Goal: Task Accomplishment & Management: Use online tool/utility

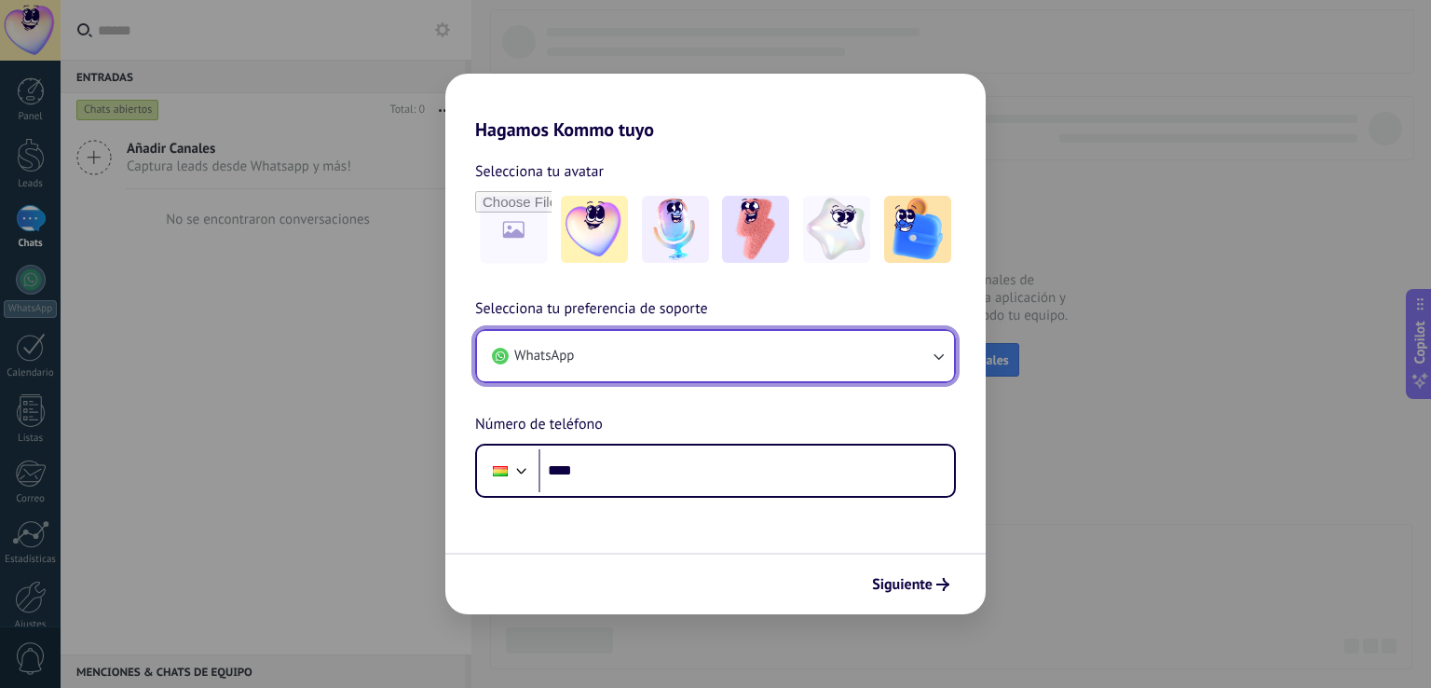
click at [915, 353] on button "WhatsApp" at bounding box center [715, 356] width 477 height 50
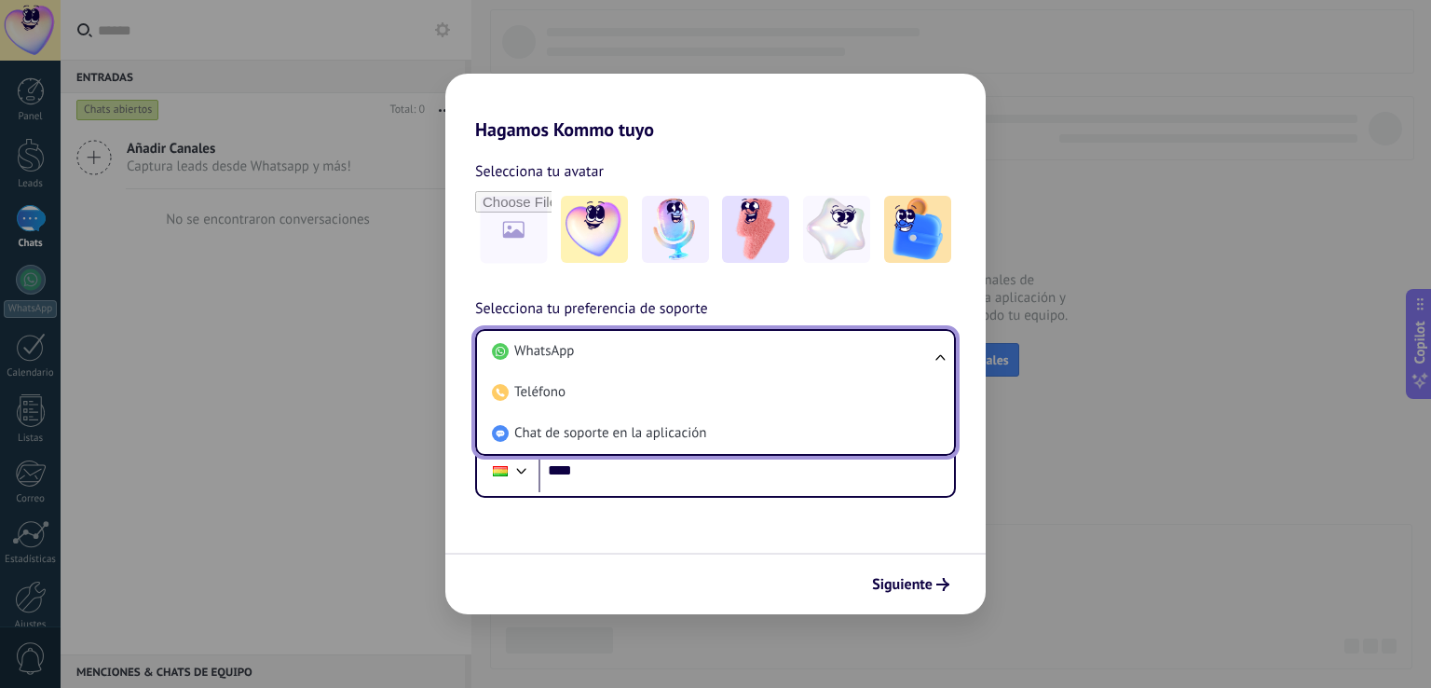
click at [915, 353] on li "WhatsApp" at bounding box center [712, 351] width 455 height 41
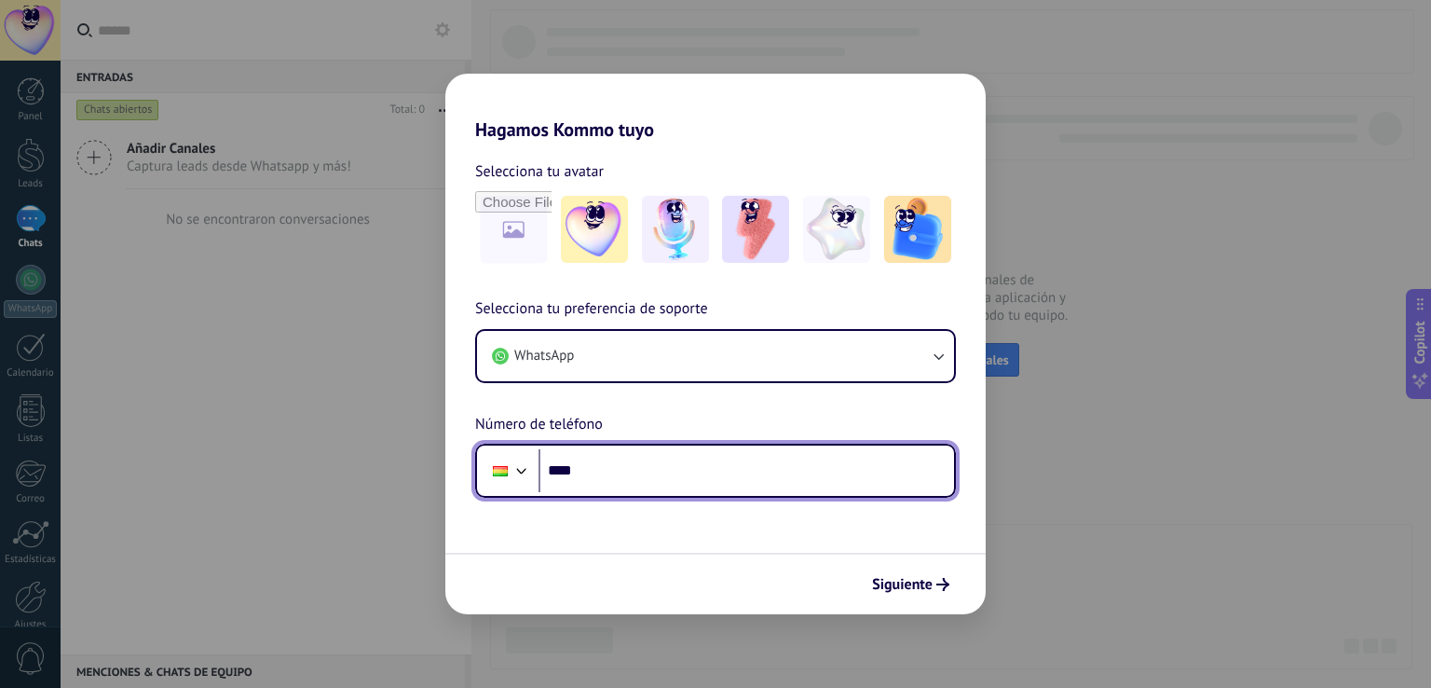
click at [842, 491] on input "****" at bounding box center [747, 470] width 416 height 43
type input "**********"
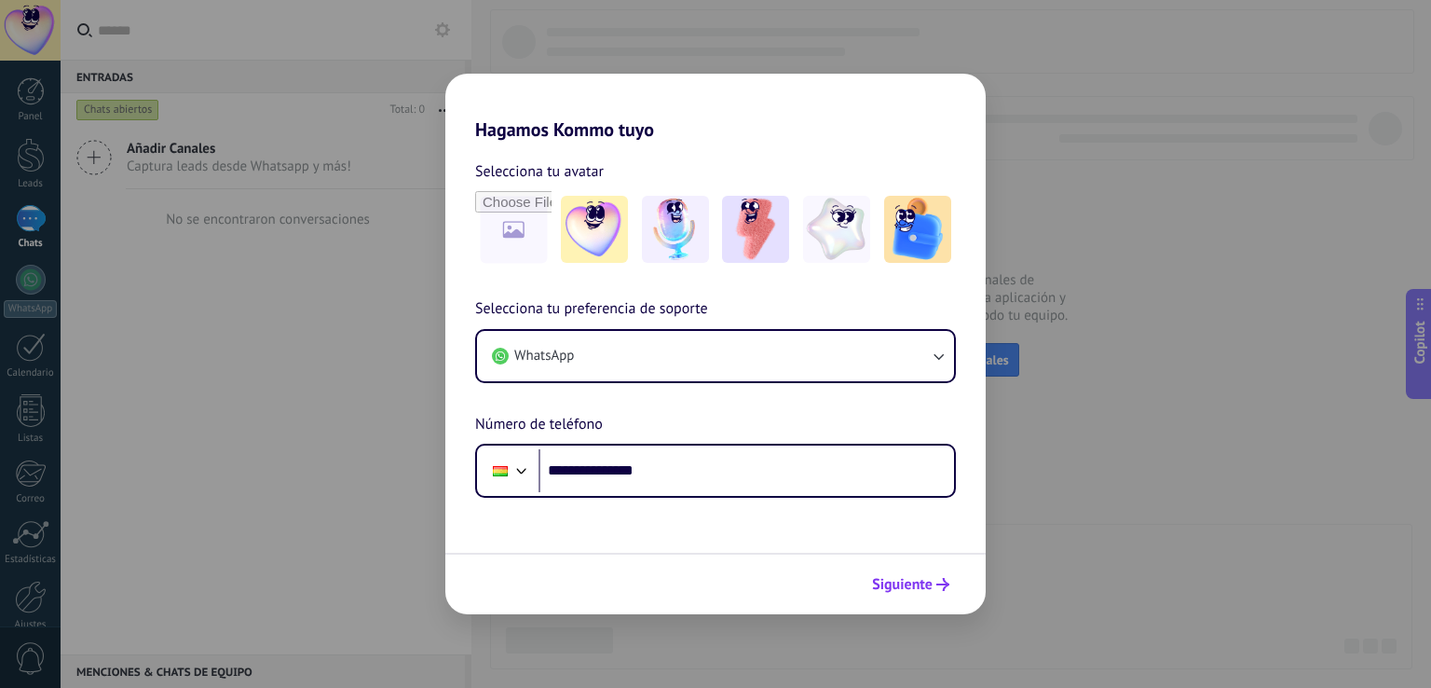
click at [924, 585] on span "Siguiente" at bounding box center [902, 584] width 61 height 13
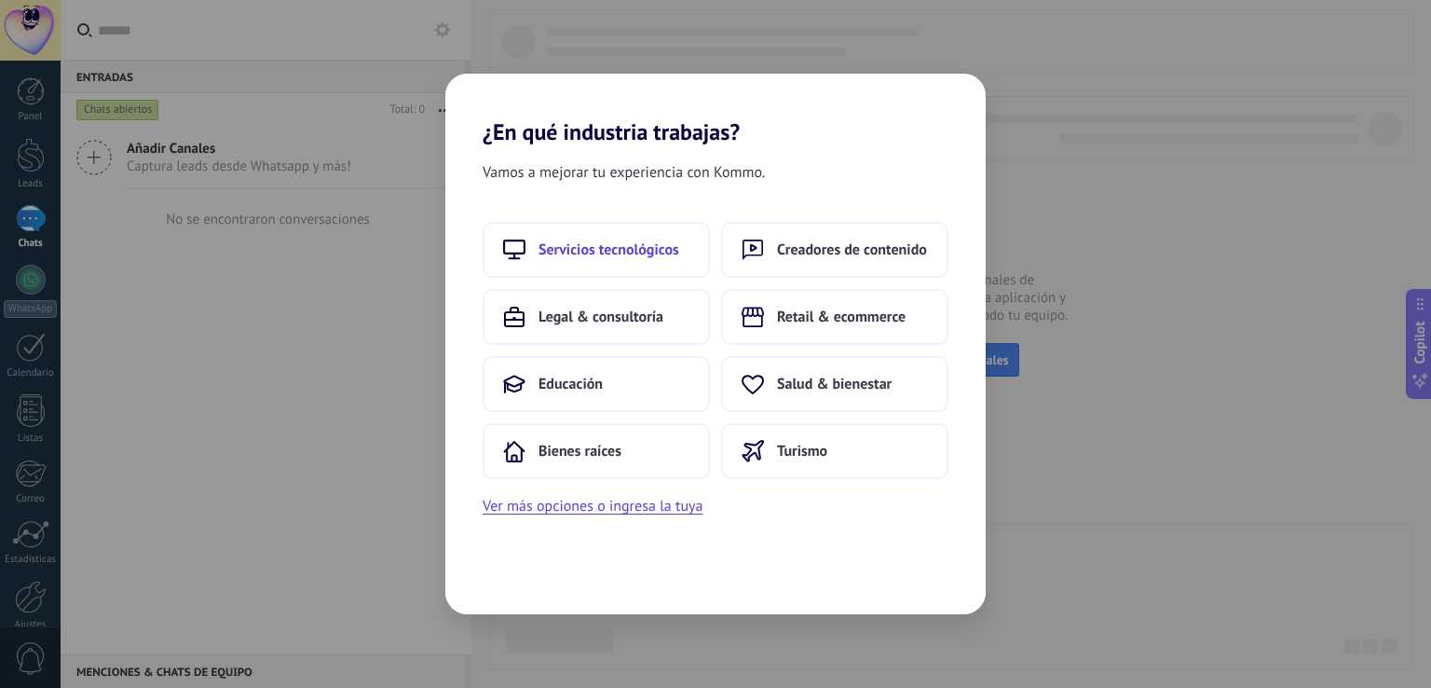
click at [634, 243] on span "Servicios tecnológicos" at bounding box center [609, 249] width 141 height 19
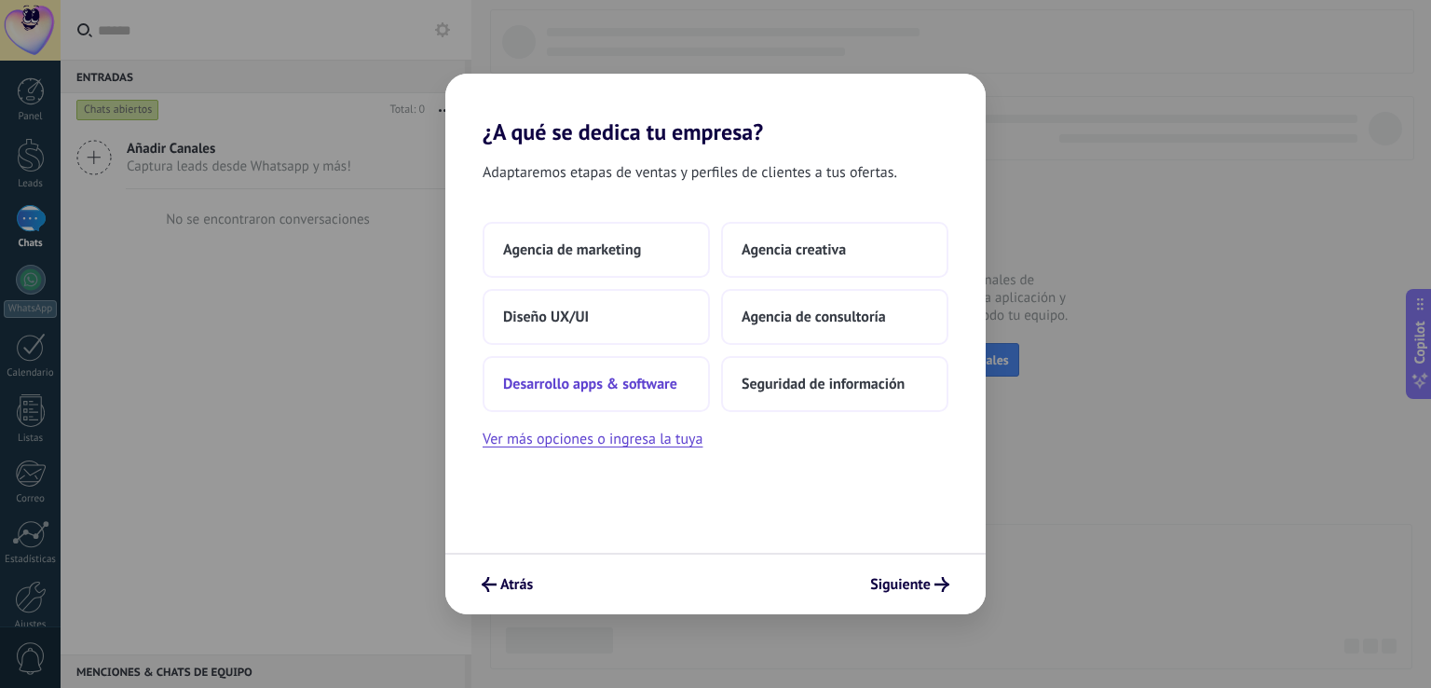
click at [653, 398] on button "Desarrollo apps & software" at bounding box center [596, 384] width 227 height 56
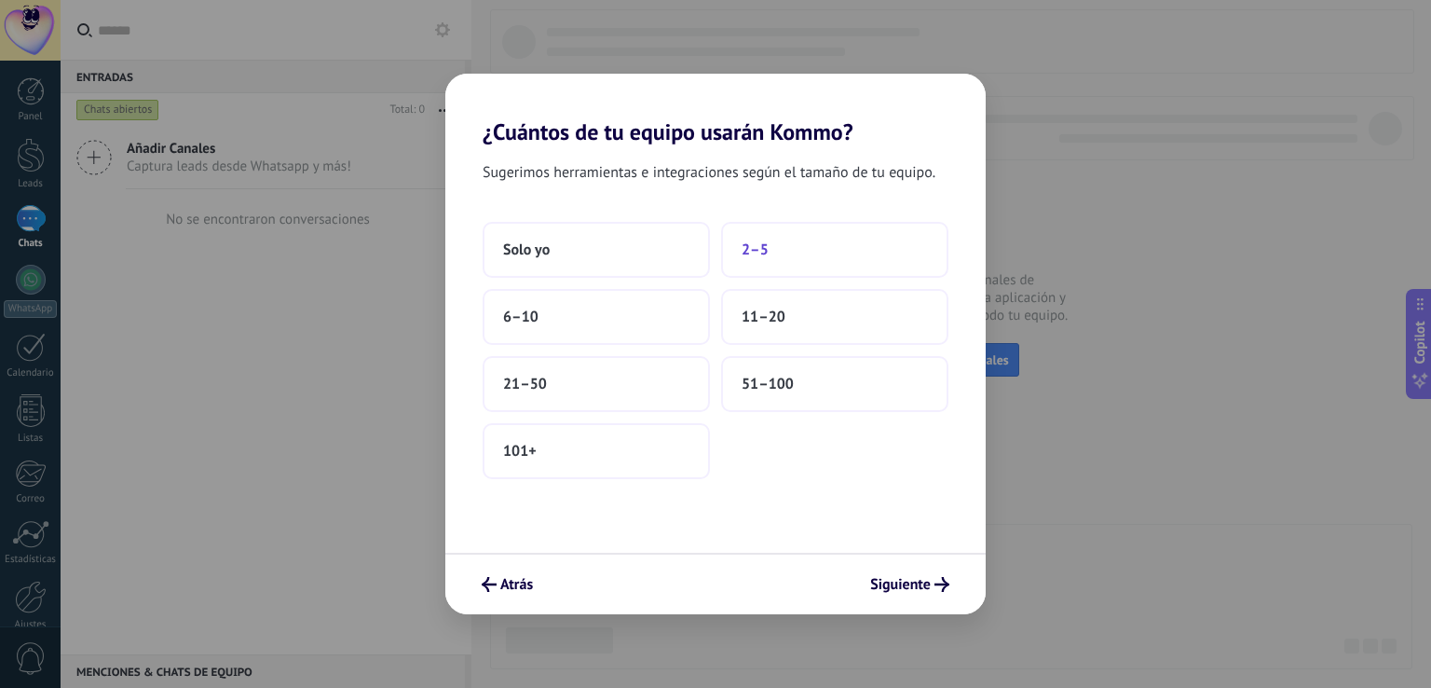
click at [774, 261] on button "2–5" at bounding box center [834, 250] width 227 height 56
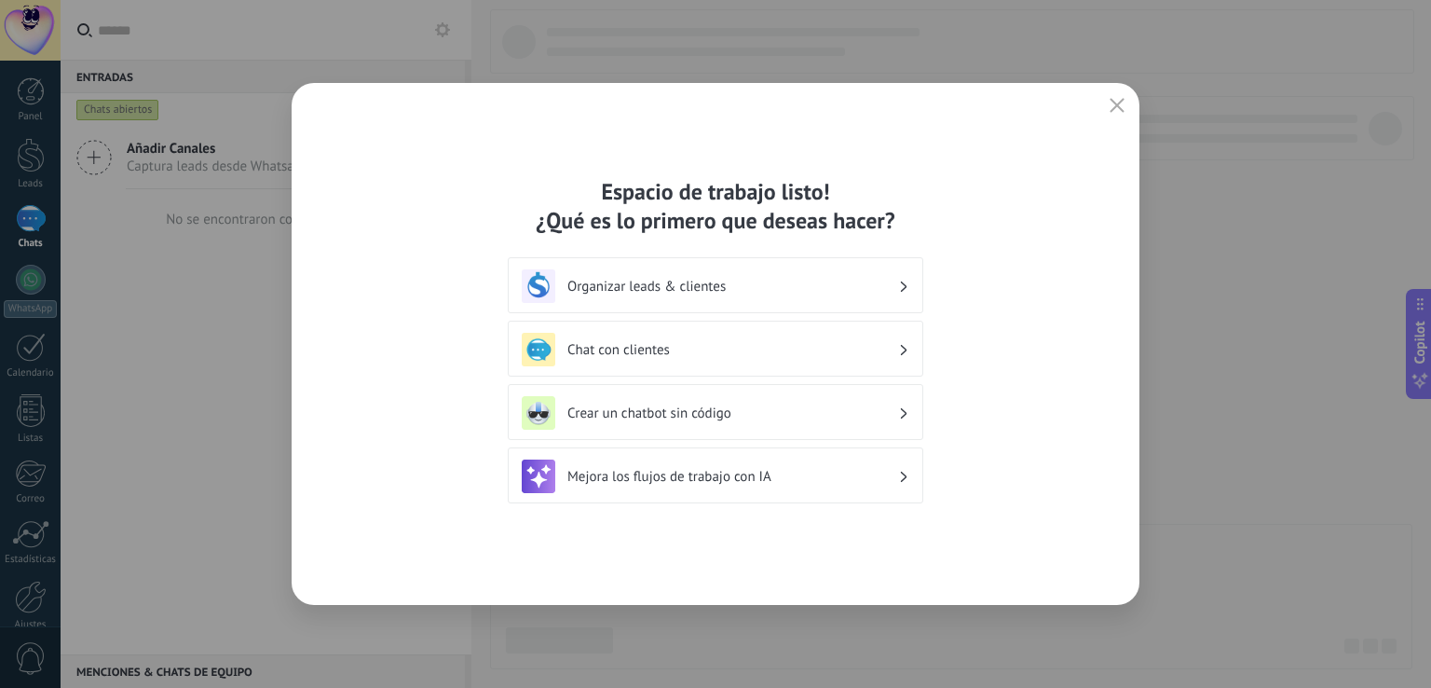
click at [790, 282] on h3 "Organizar leads & clientes" at bounding box center [733, 287] width 331 height 18
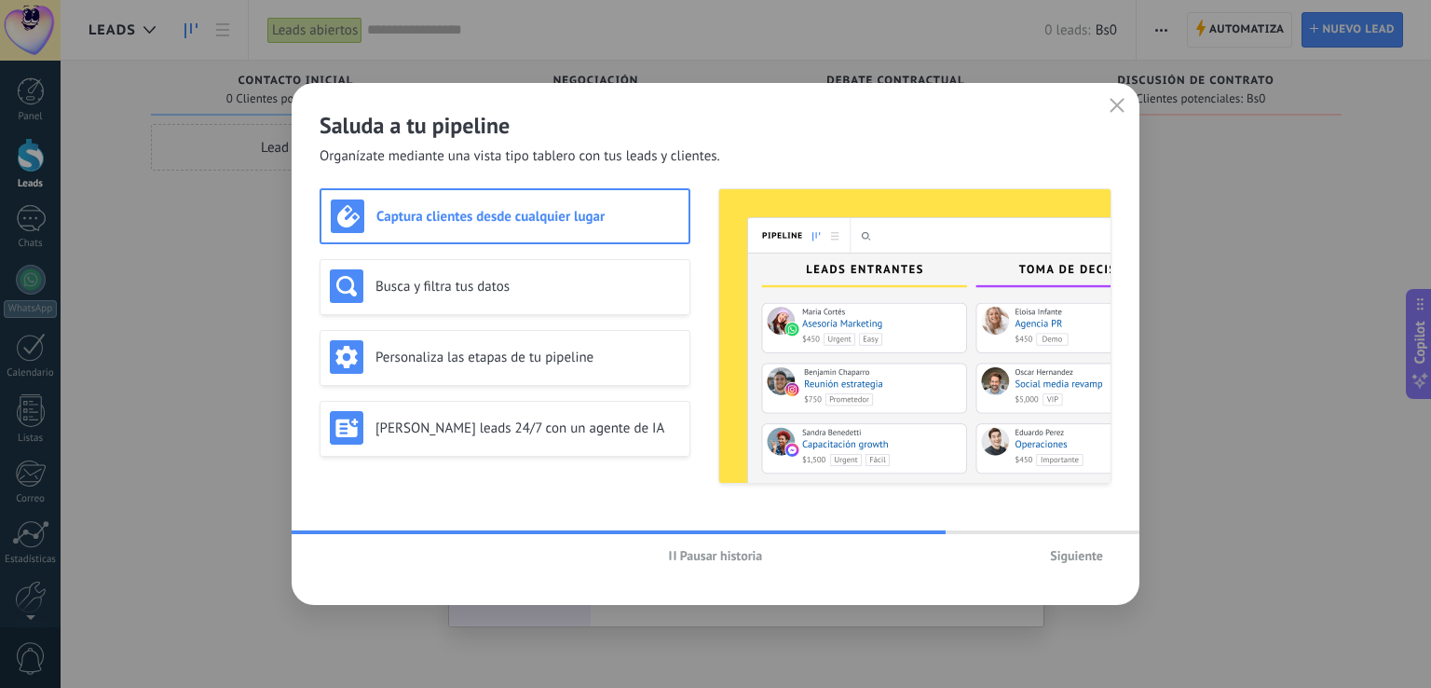
click at [607, 238] on div "Captura clientes desde cualquier lugar" at bounding box center [505, 216] width 371 height 56
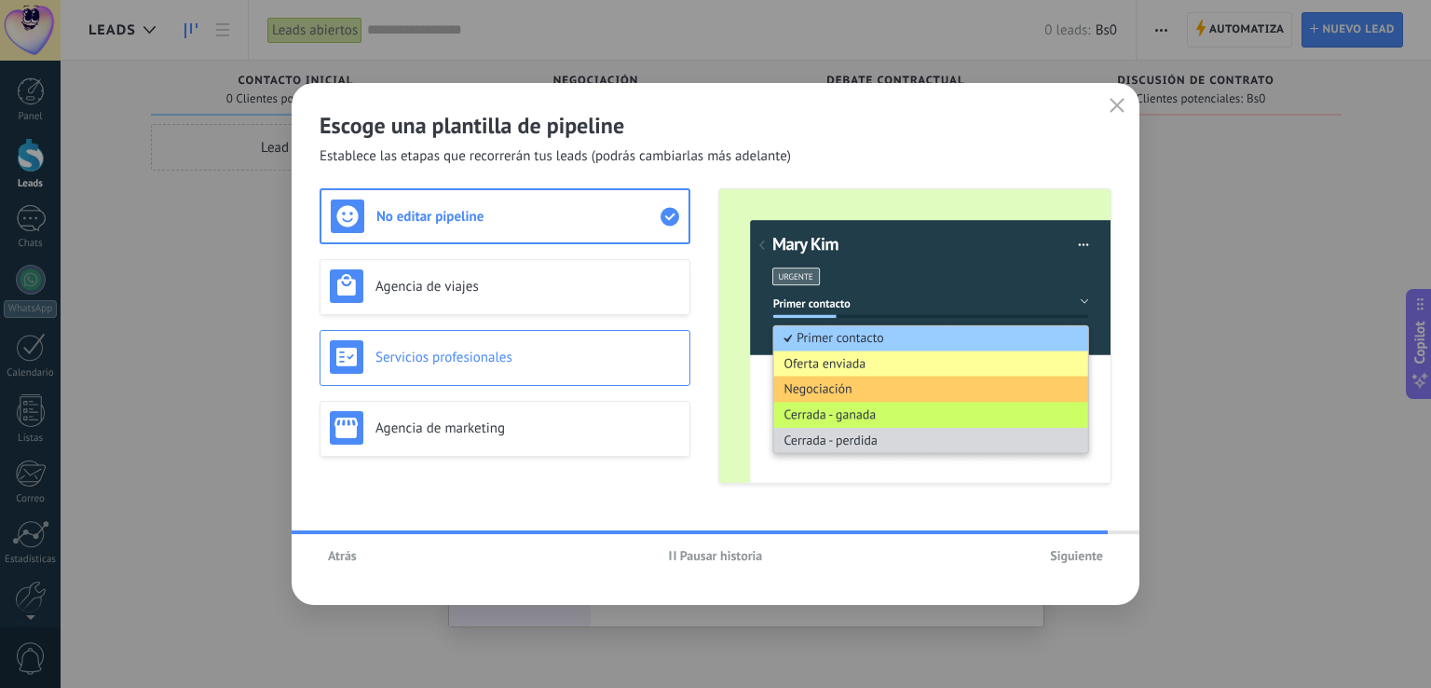
click at [559, 373] on div "Servicios profesionales" at bounding box center [505, 357] width 350 height 34
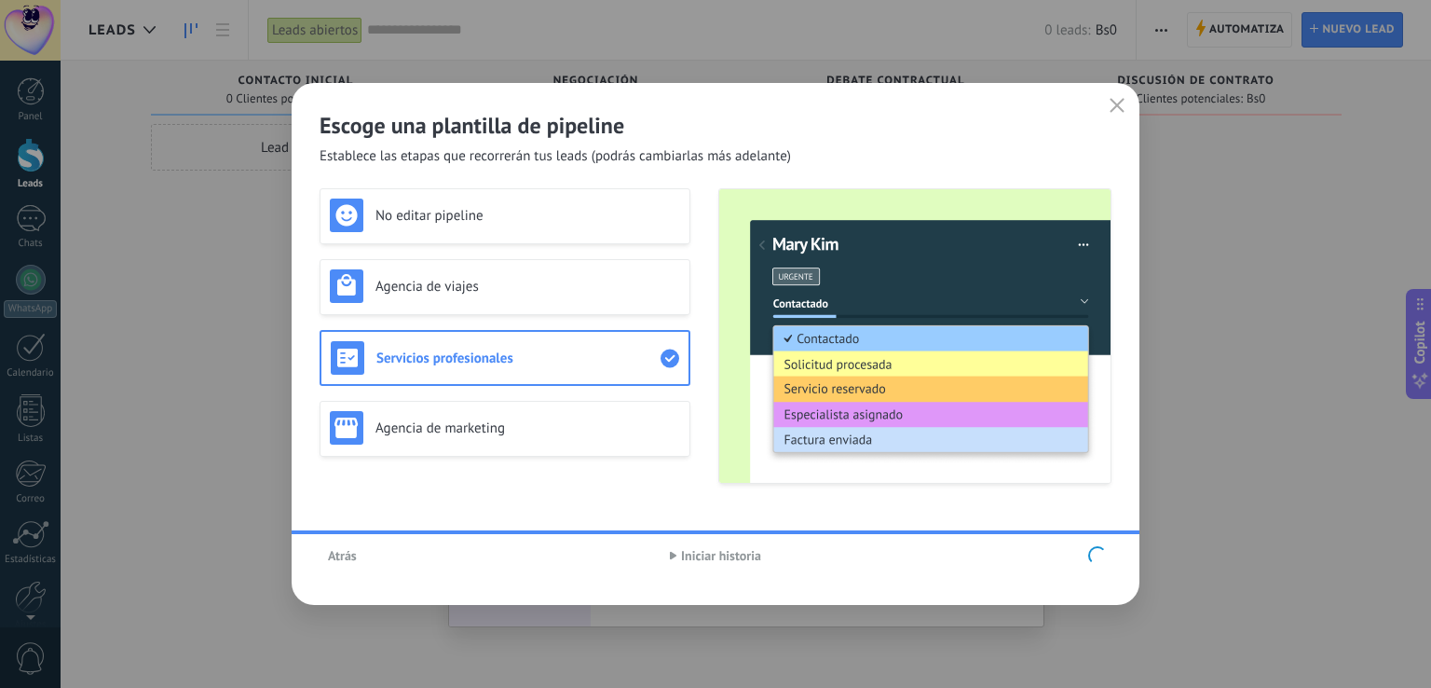
click at [559, 373] on div "No editar pipeline Agencia de viajes Servicios profesionales Agencia de marketi…" at bounding box center [505, 335] width 371 height 295
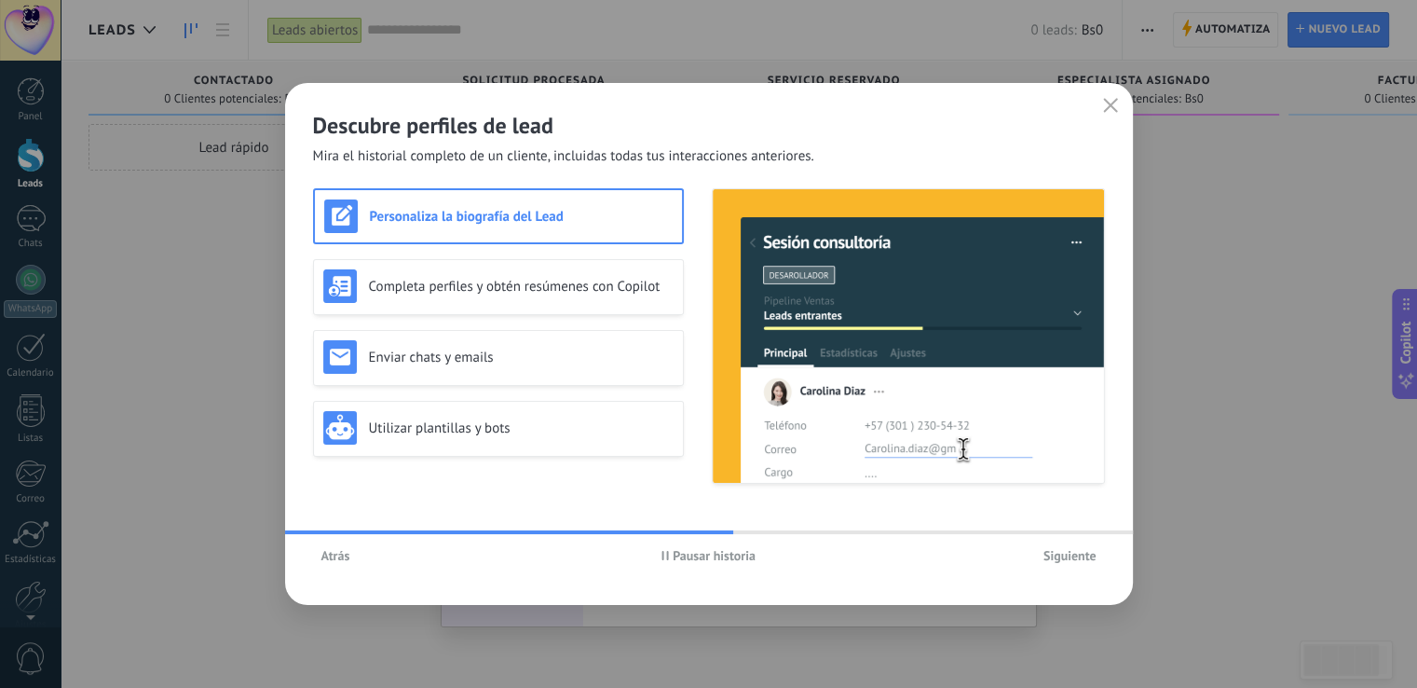
click at [336, 556] on span "Atrás" at bounding box center [336, 555] width 29 height 13
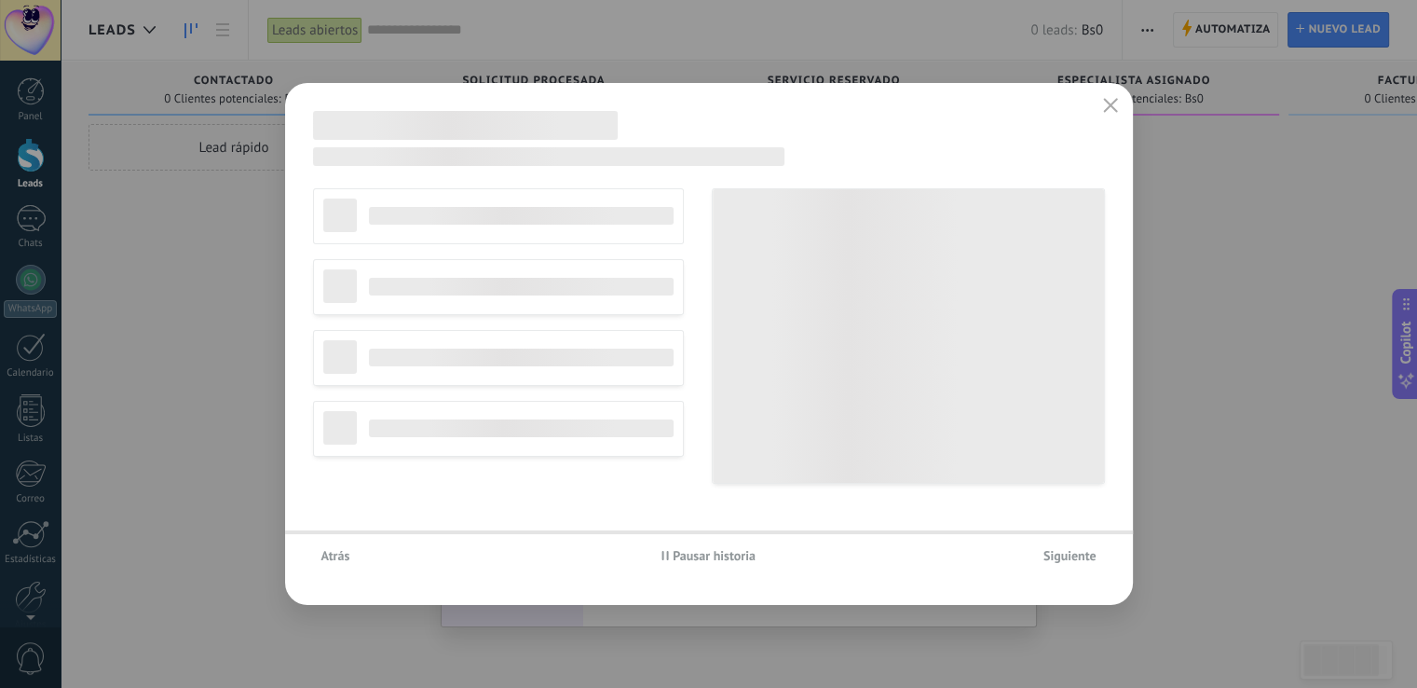
click at [336, 556] on span "Atrás" at bounding box center [336, 555] width 29 height 13
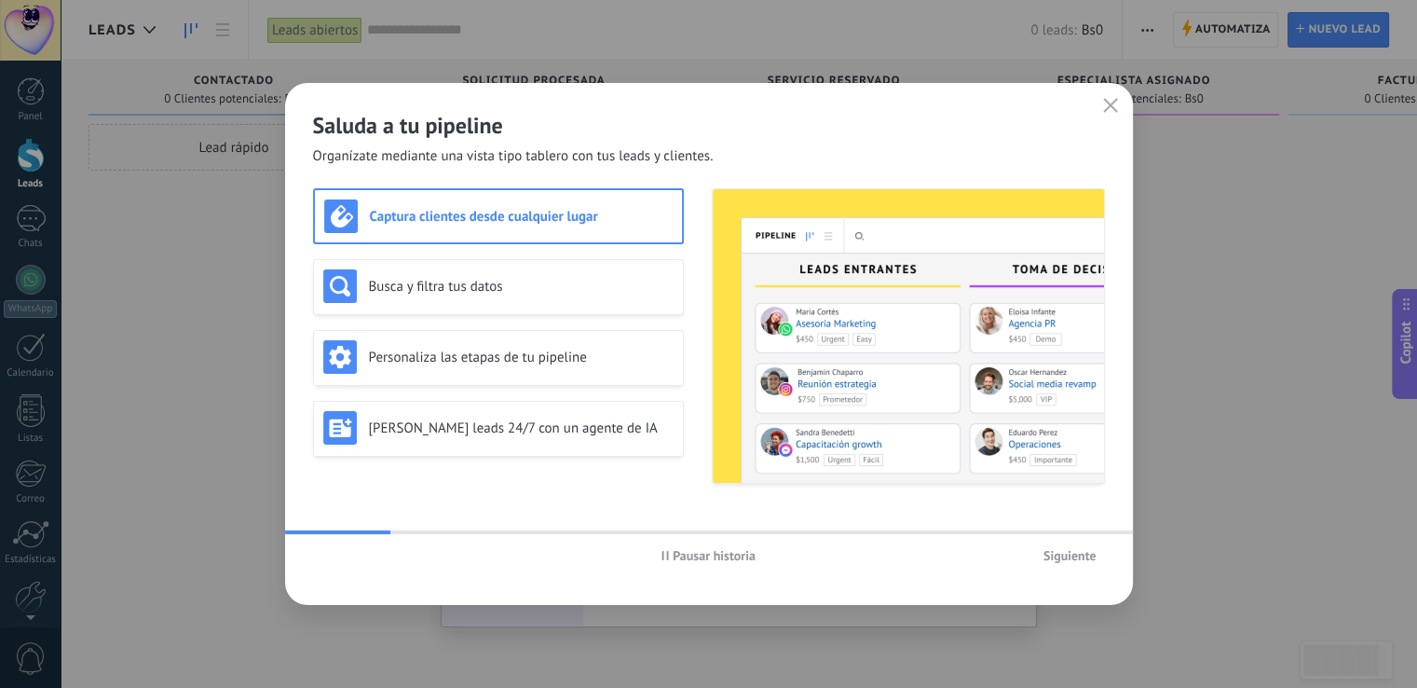
click at [664, 553] on use "button" at bounding box center [666, 555] width 7 height 9
click at [456, 294] on h3 "Busca y filtra tus datos" at bounding box center [521, 287] width 305 height 18
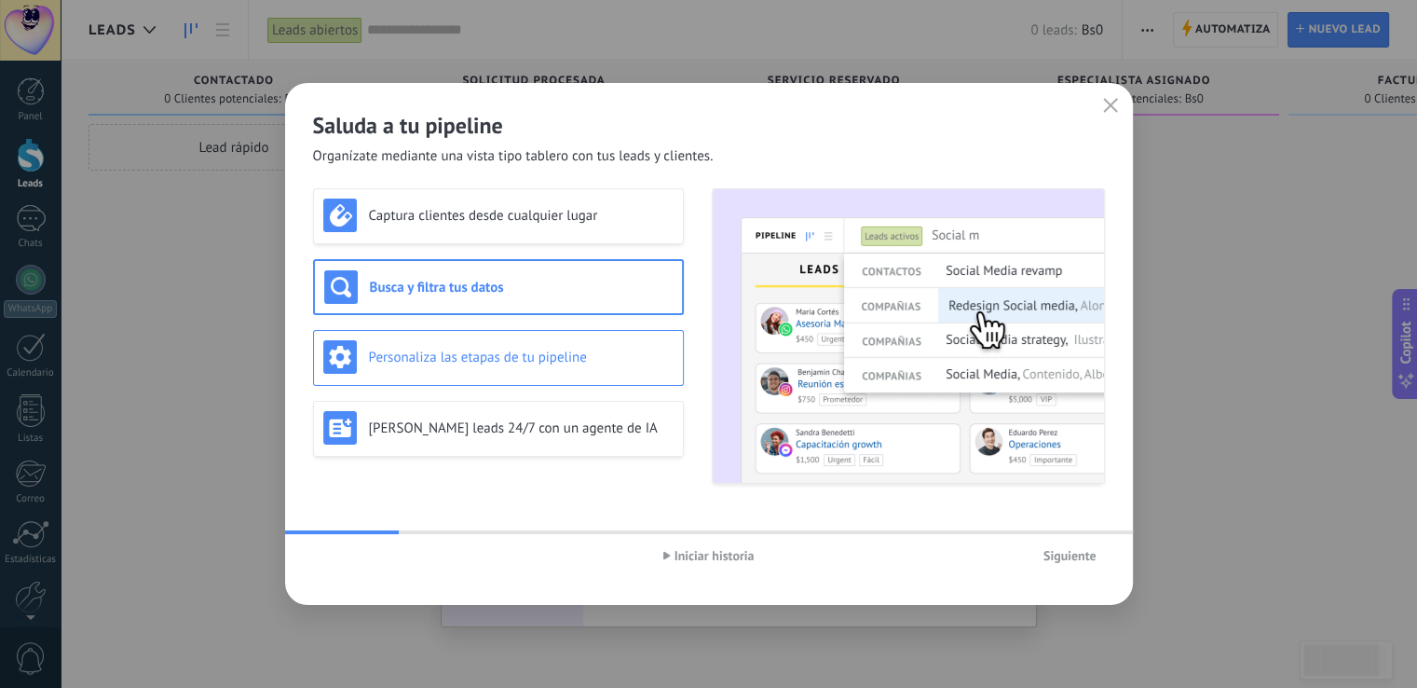
click at [460, 349] on h3 "Personaliza las etapas de tu pipeline" at bounding box center [521, 358] width 305 height 18
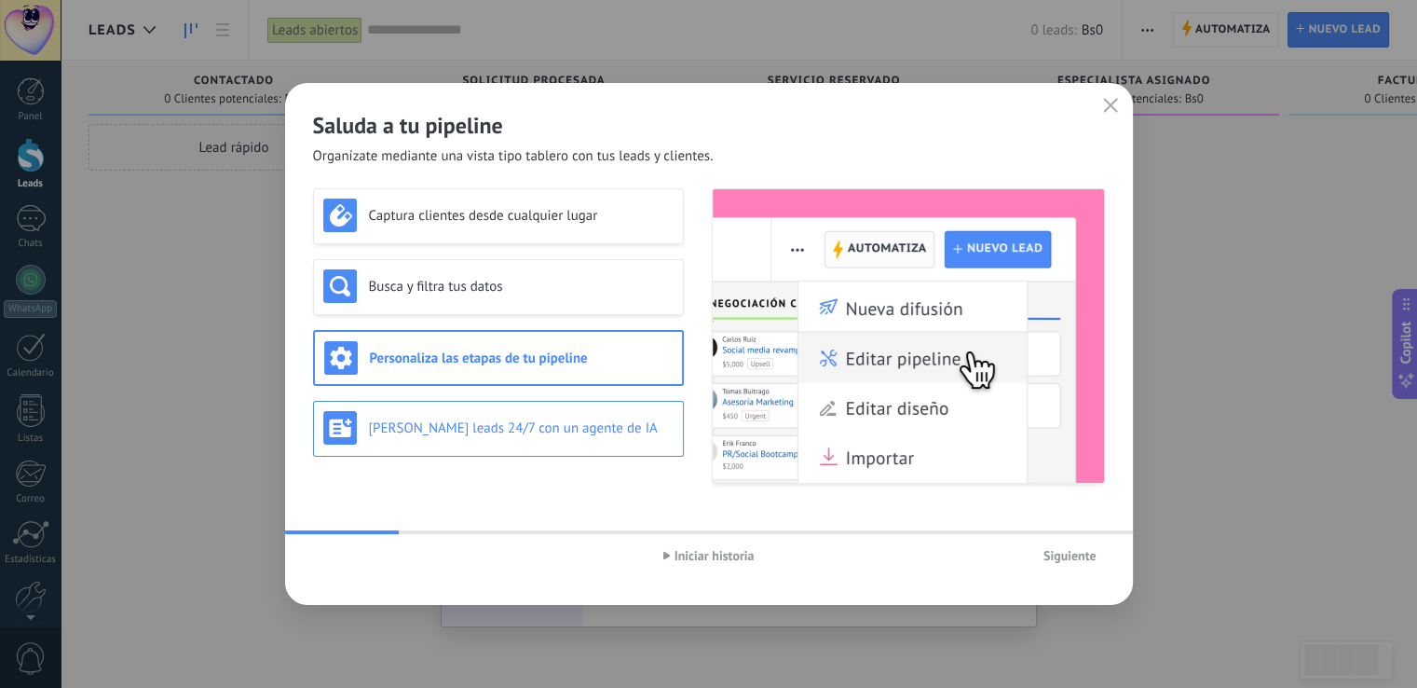
click at [503, 425] on h3 "[PERSON_NAME] leads 24/7 con un agente de IA" at bounding box center [521, 428] width 305 height 18
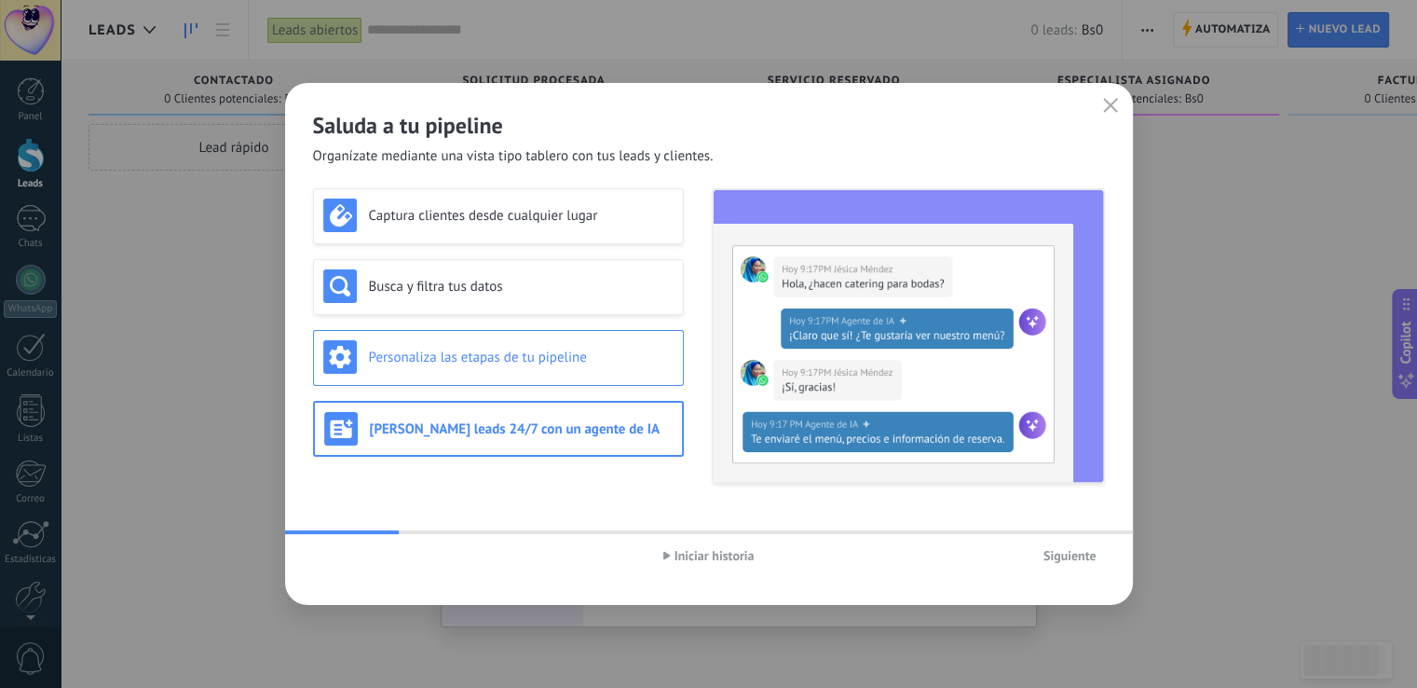
click at [492, 341] on div "Personaliza las etapas de tu pipeline" at bounding box center [498, 357] width 350 height 34
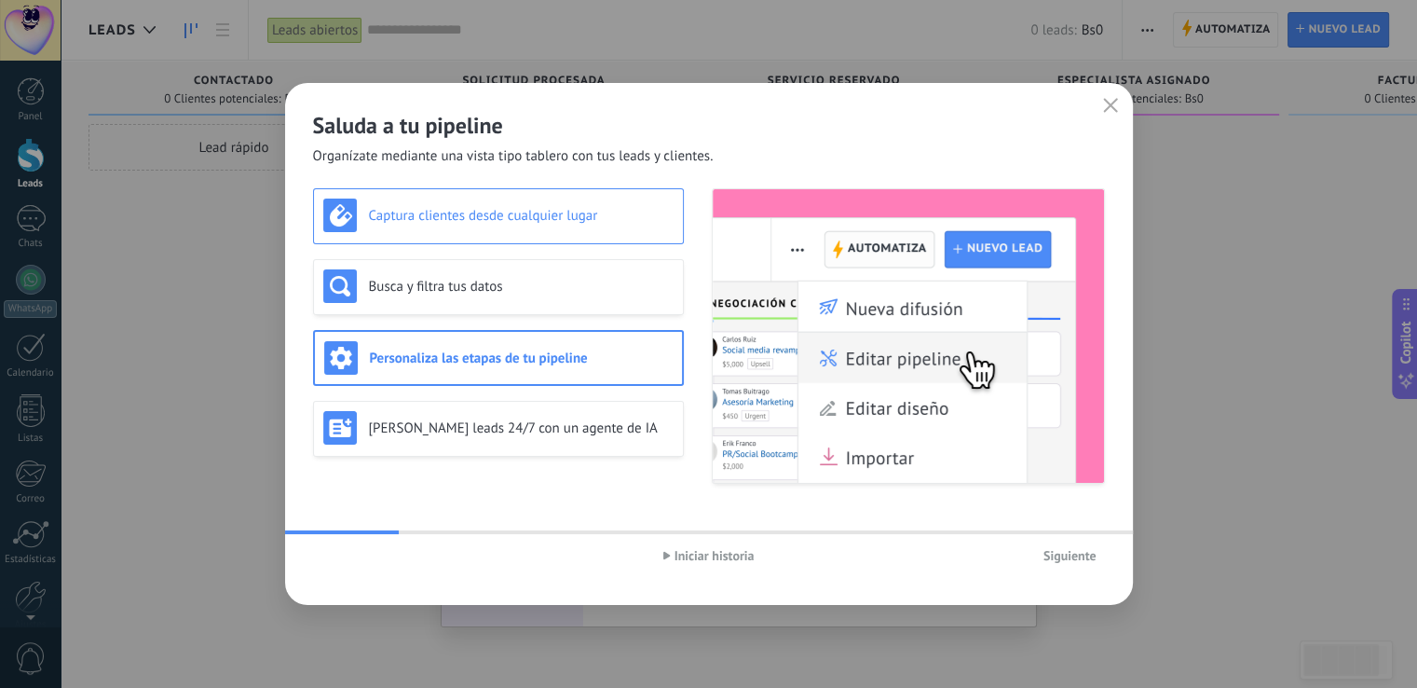
click at [486, 210] on h3 "Captura clientes desde cualquier lugar" at bounding box center [521, 216] width 305 height 18
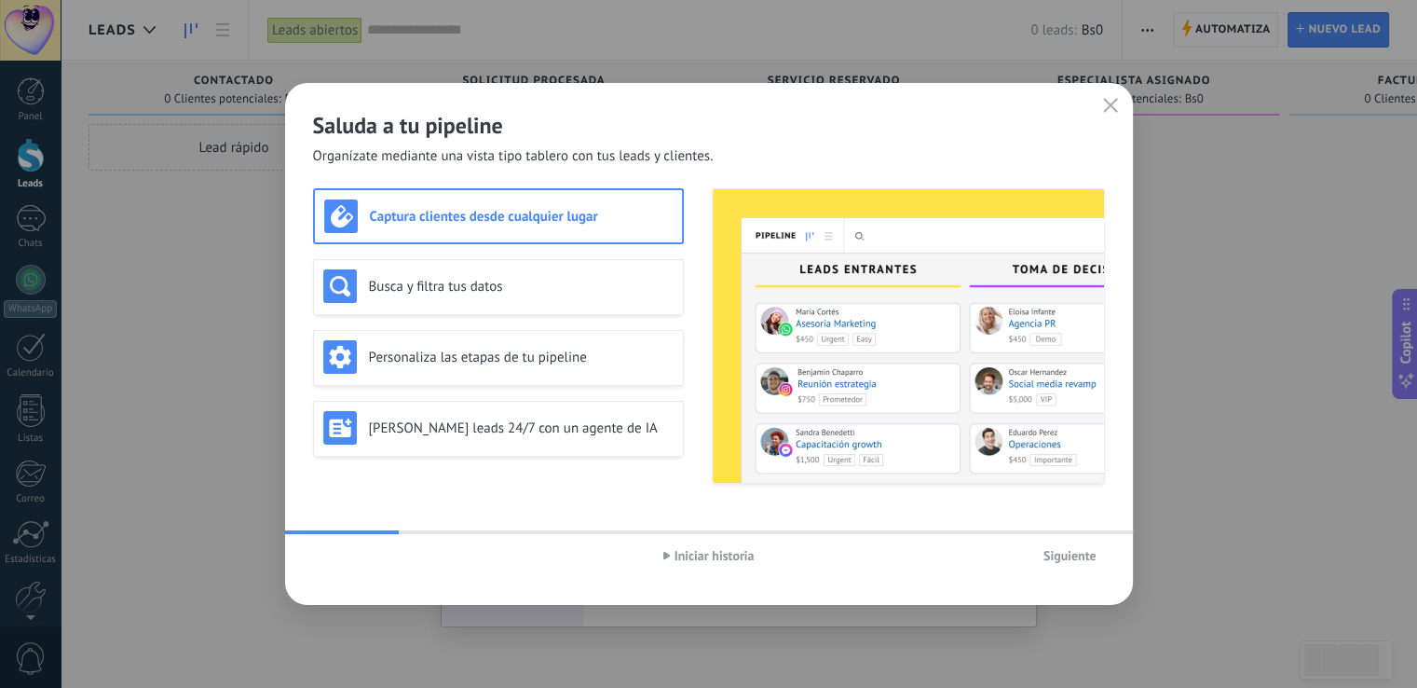
click at [1069, 554] on span "Siguiente" at bounding box center [1070, 555] width 53 height 13
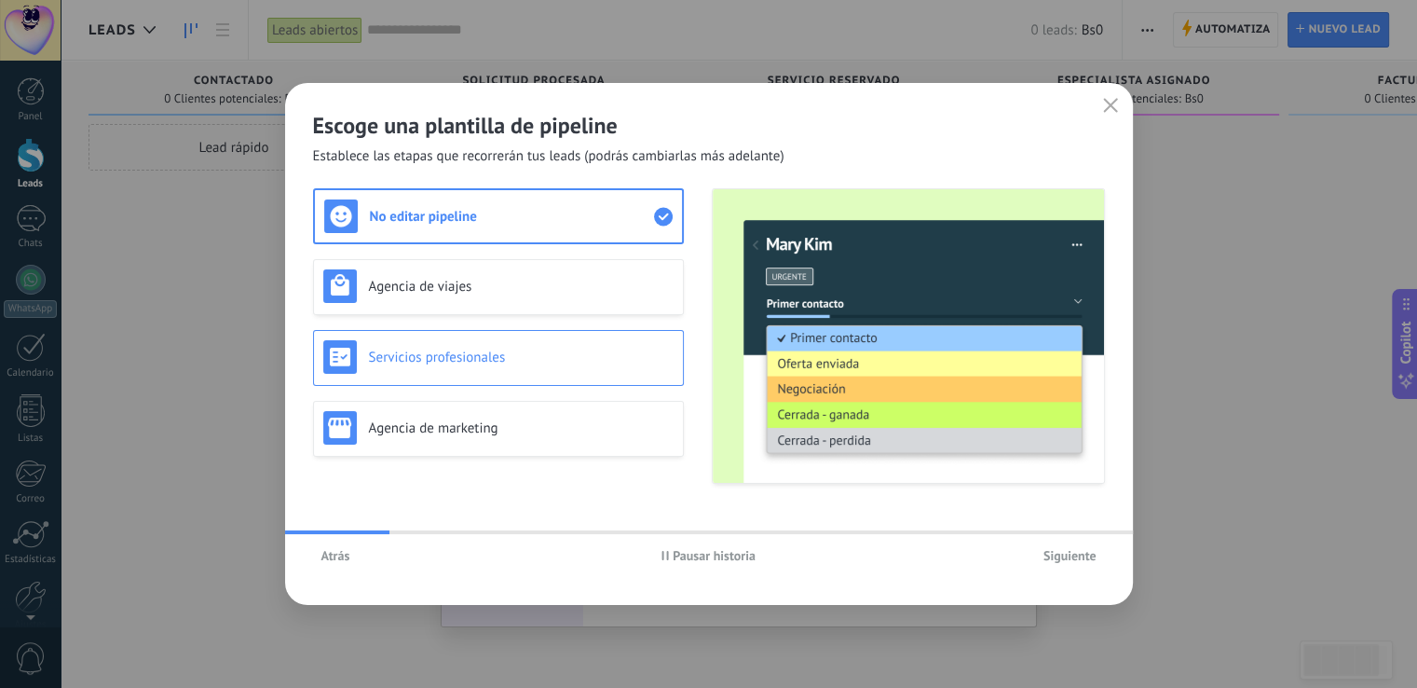
click at [457, 340] on div "Servicios profesionales" at bounding box center [498, 358] width 371 height 56
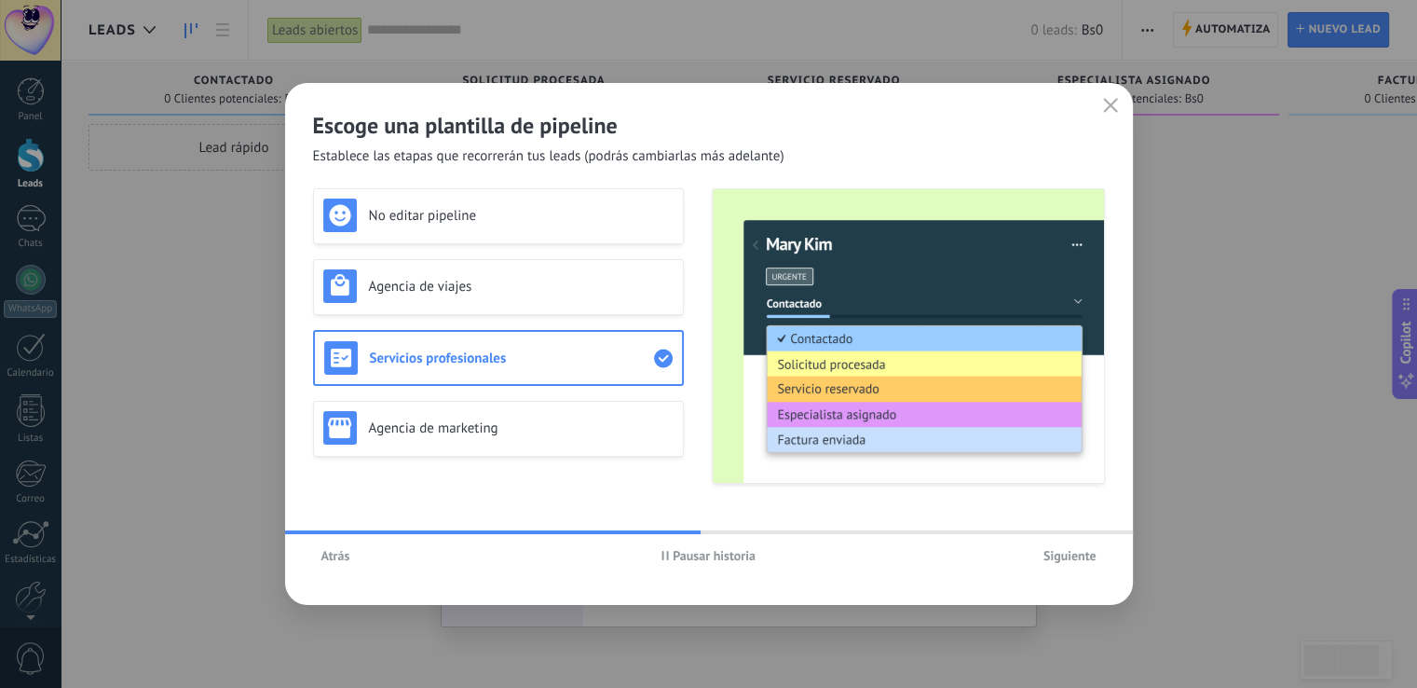
click at [1068, 560] on span "Siguiente" at bounding box center [1070, 555] width 53 height 13
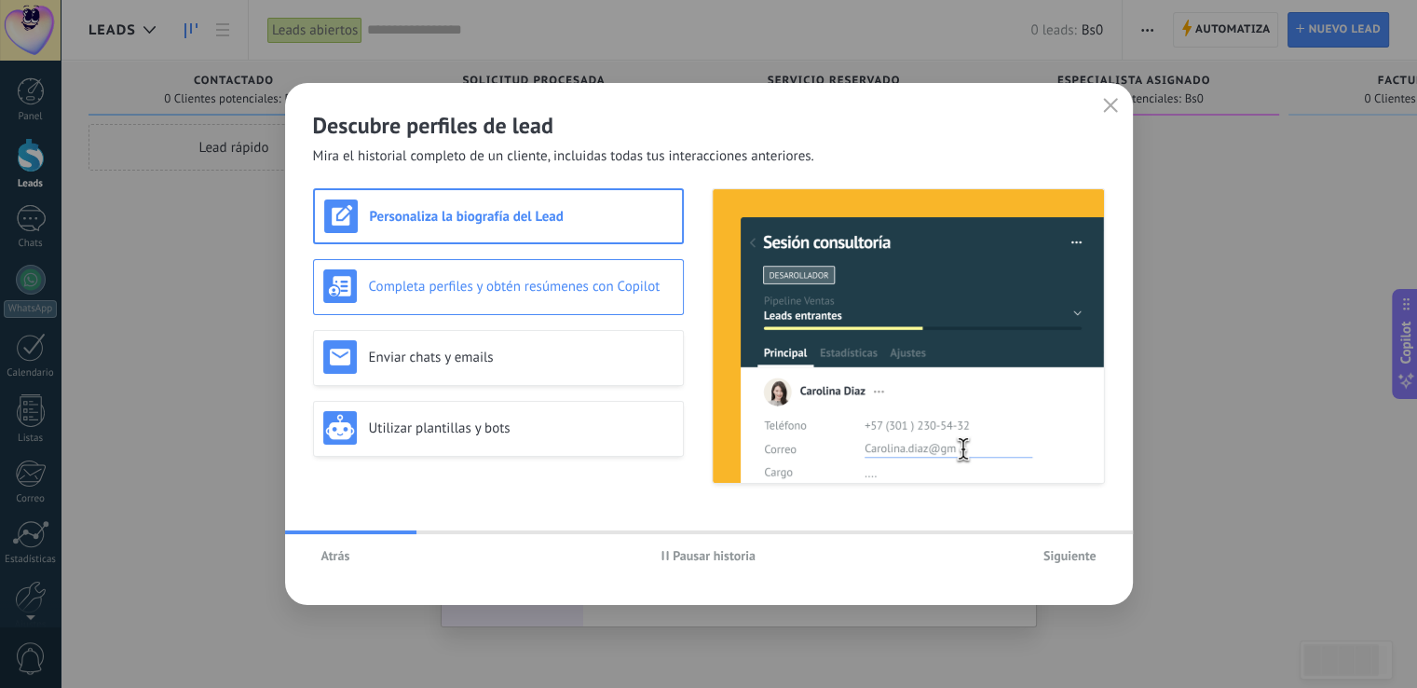
click at [436, 280] on h3 "Completa perfiles y obtén resúmenes con Copilot" at bounding box center [521, 287] width 305 height 18
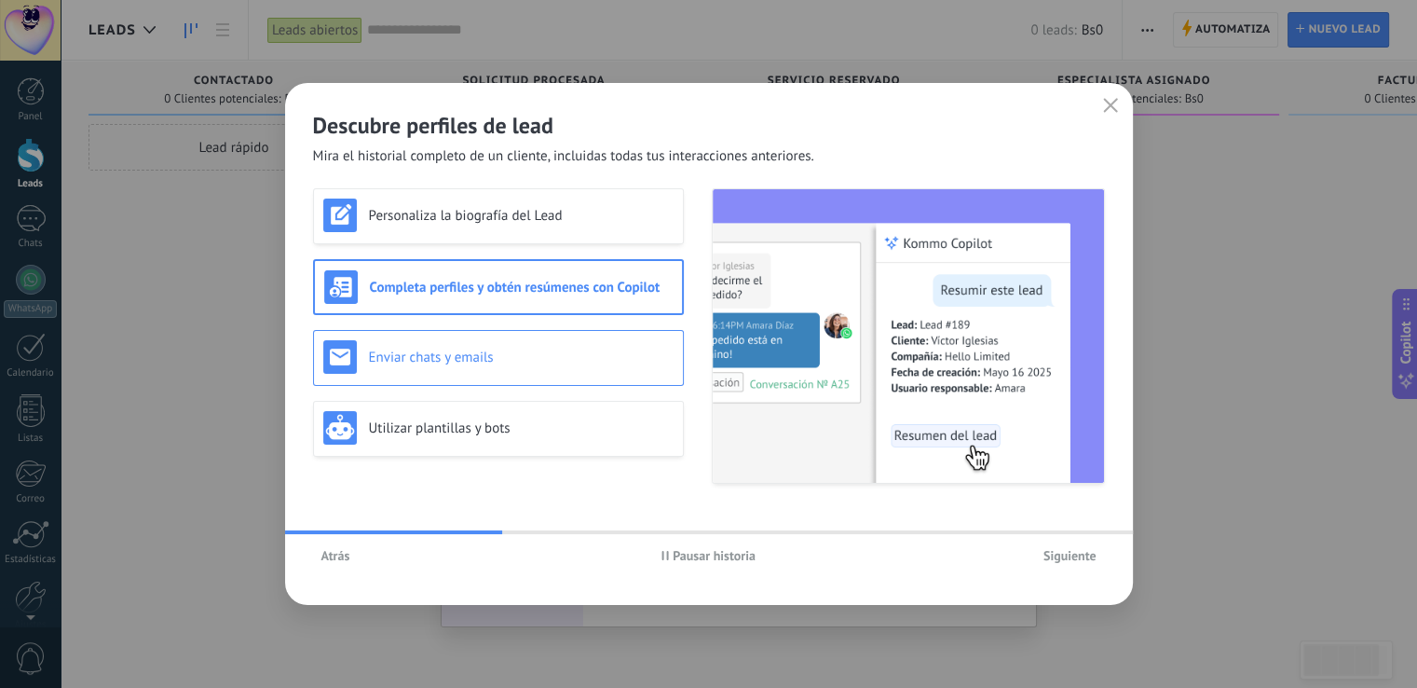
click at [476, 358] on h3 "Enviar chats y emails" at bounding box center [521, 358] width 305 height 18
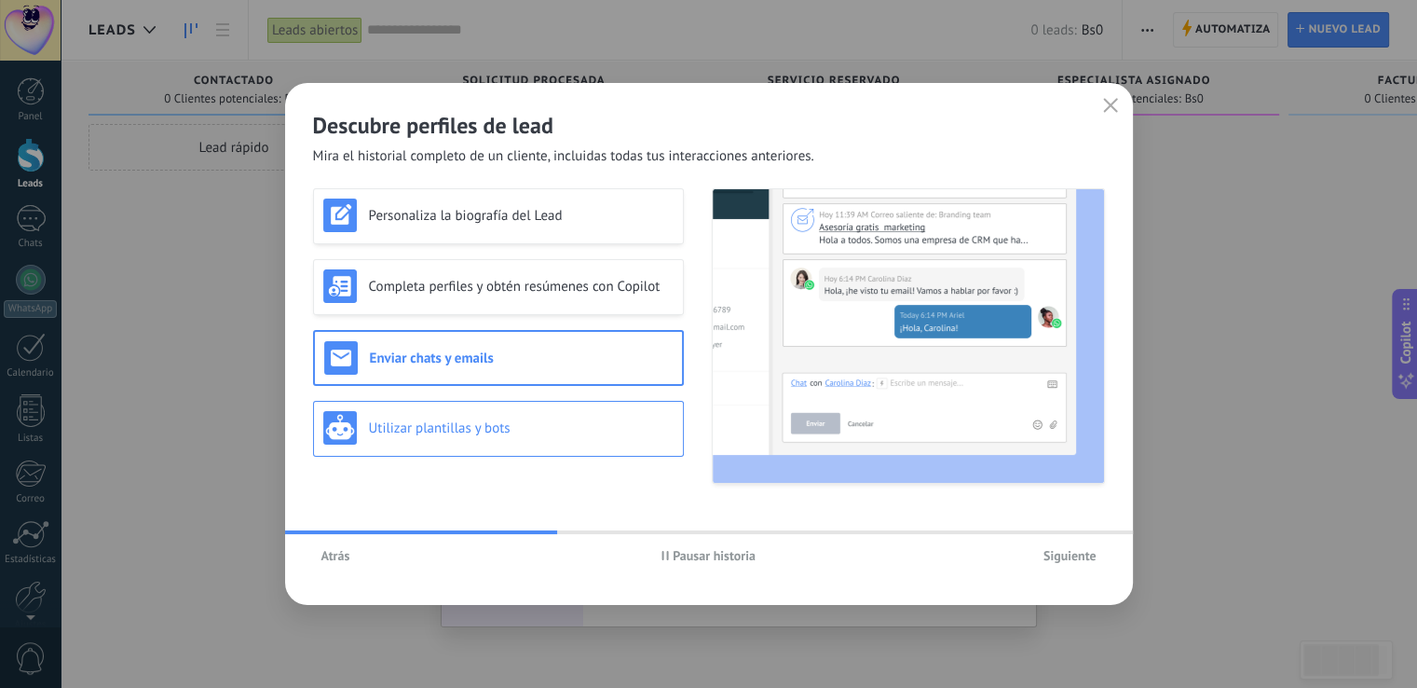
click at [515, 437] on div "Utilizar plantillas y bots" at bounding box center [498, 428] width 350 height 34
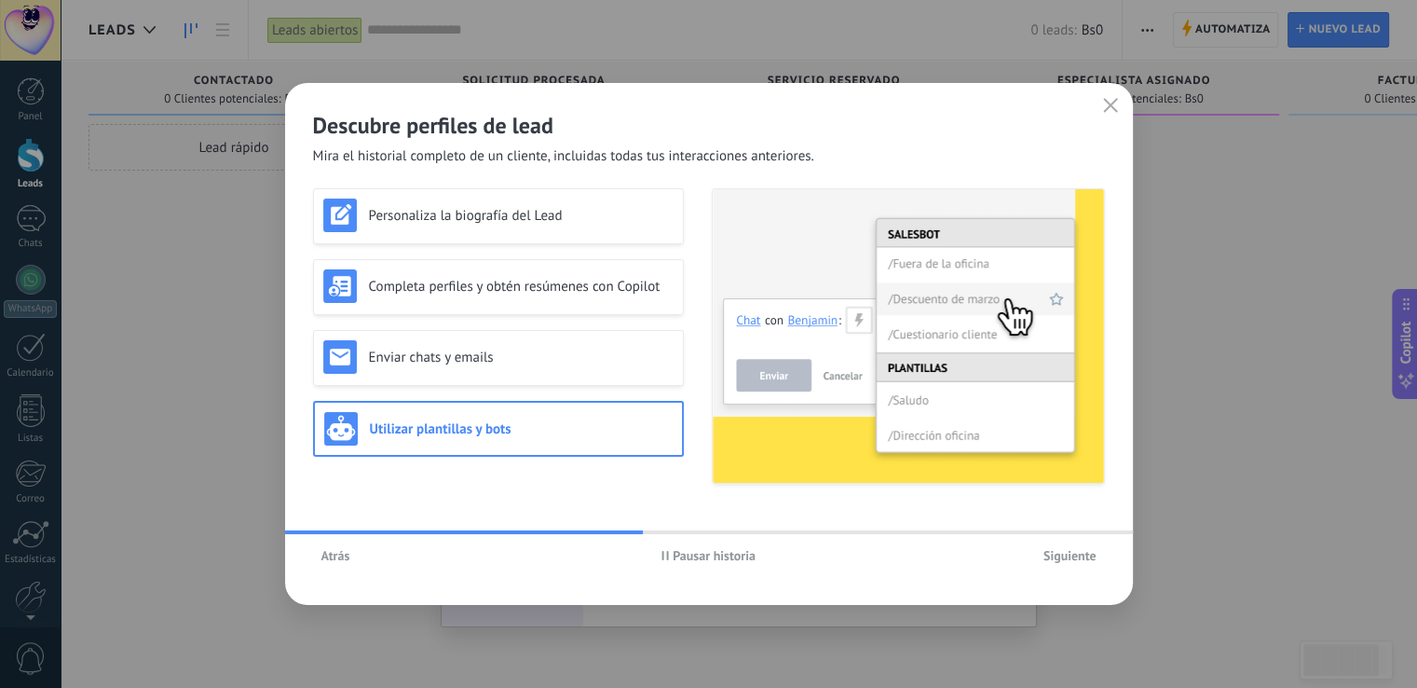
click at [1086, 559] on span "Siguiente" at bounding box center [1070, 555] width 53 height 13
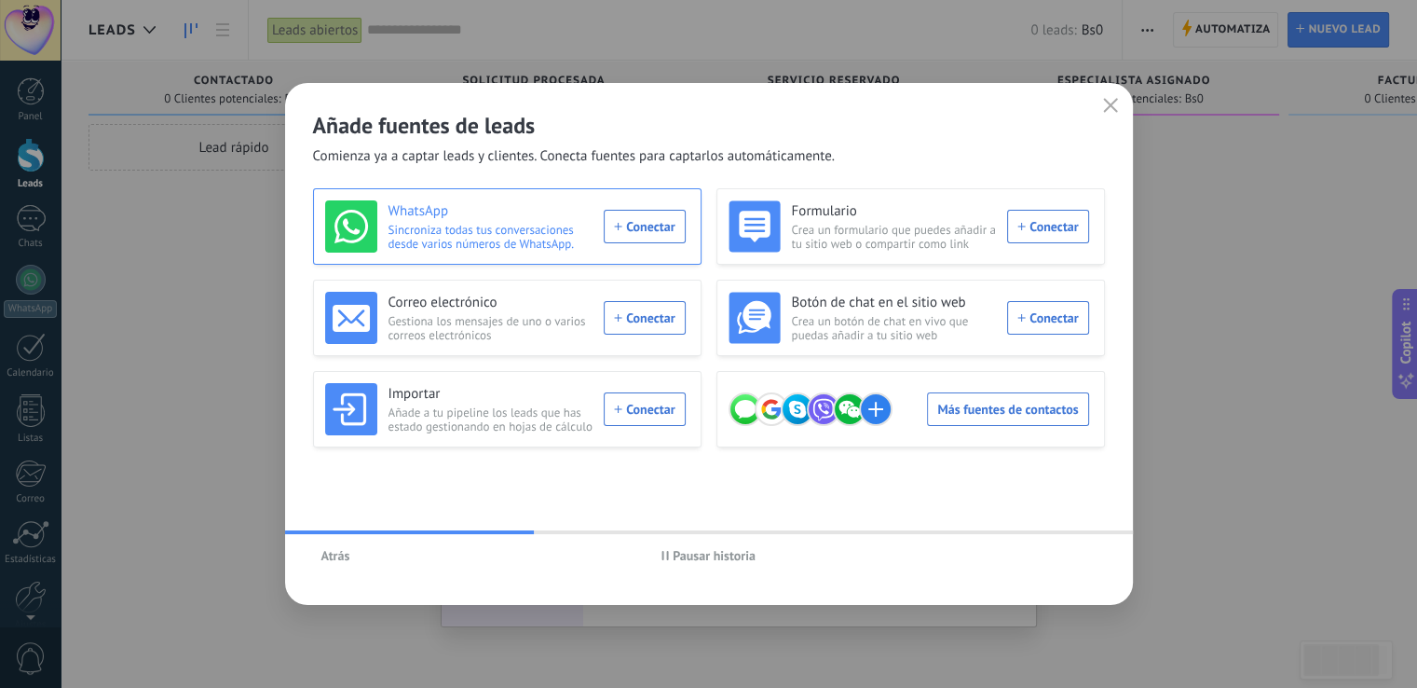
click at [629, 224] on div "WhatsApp Sincroniza todas tus conversaciones desde varios números de WhatsApp. …" at bounding box center [505, 226] width 361 height 52
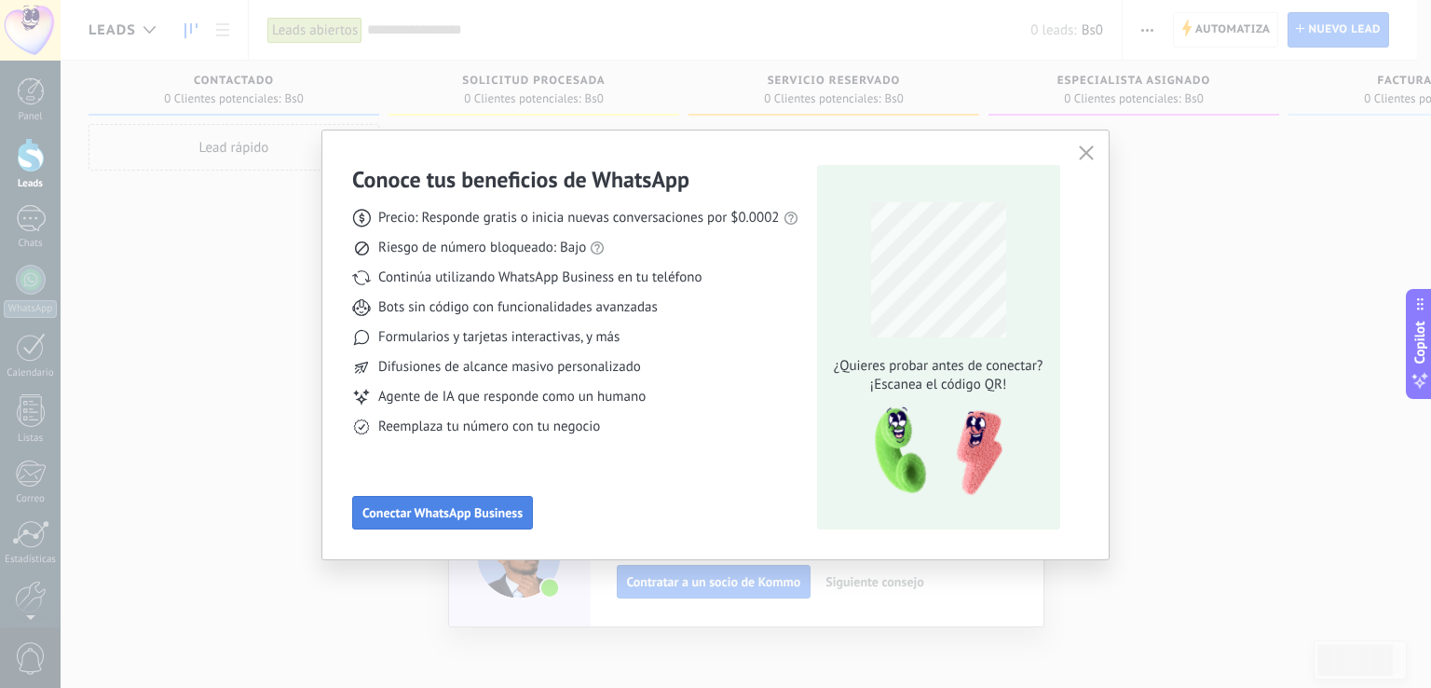
click at [488, 515] on span "Conectar WhatsApp Business" at bounding box center [443, 512] width 160 height 13
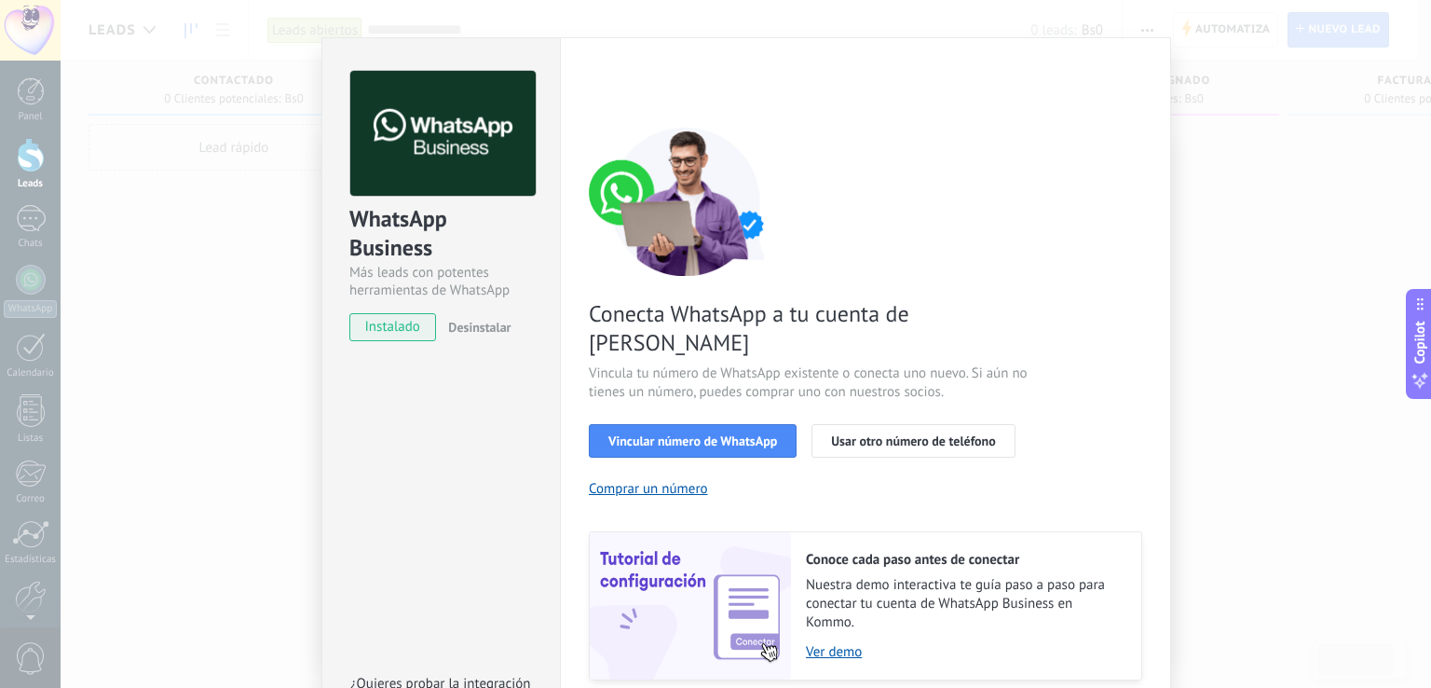
scroll to position [27, 0]
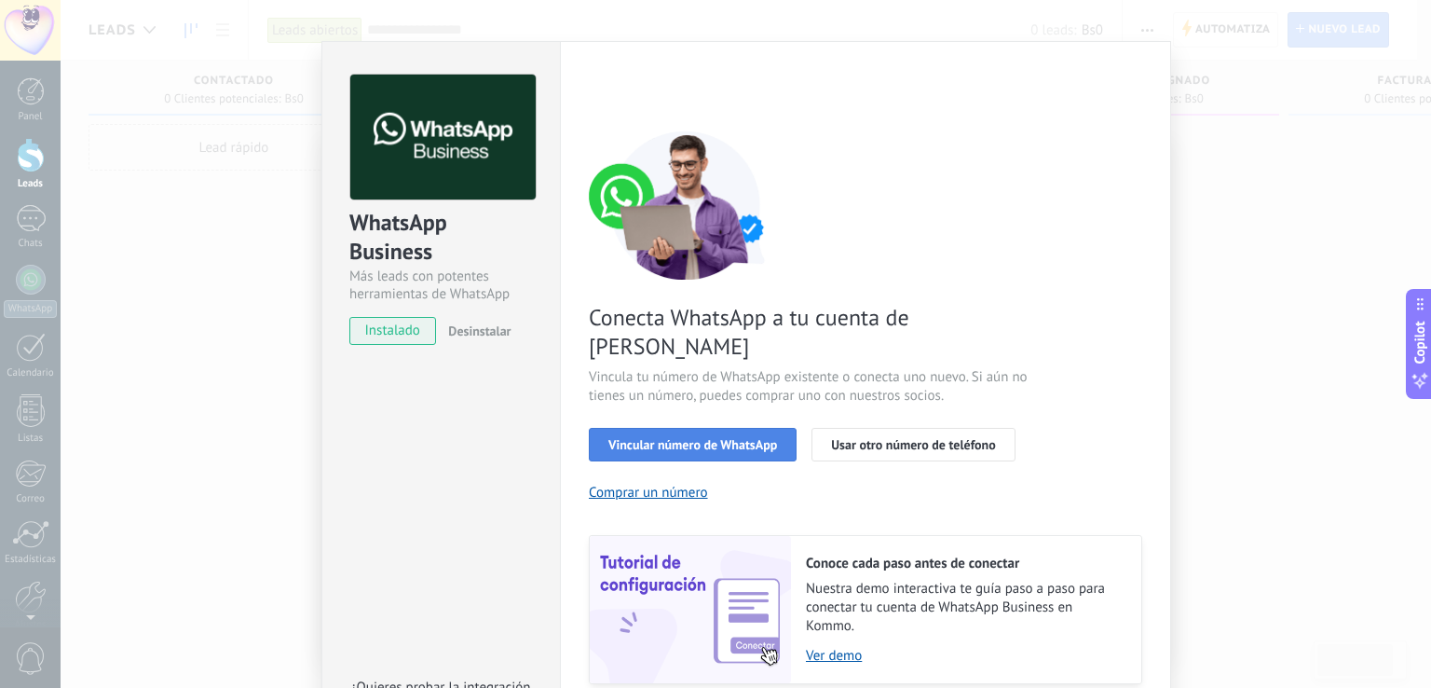
click at [689, 438] on span "Vincular número de WhatsApp" at bounding box center [693, 444] width 169 height 13
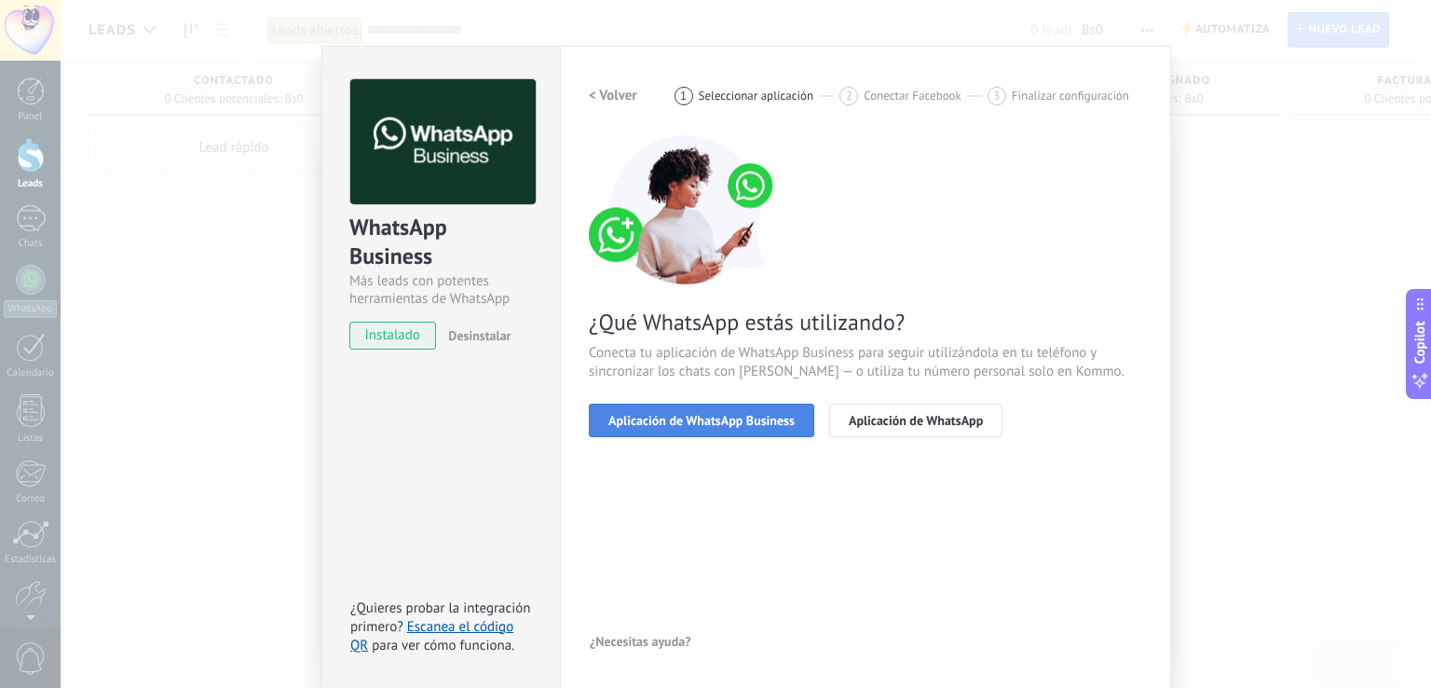
click at [639, 414] on span "Aplicación de WhatsApp Business" at bounding box center [702, 420] width 186 height 13
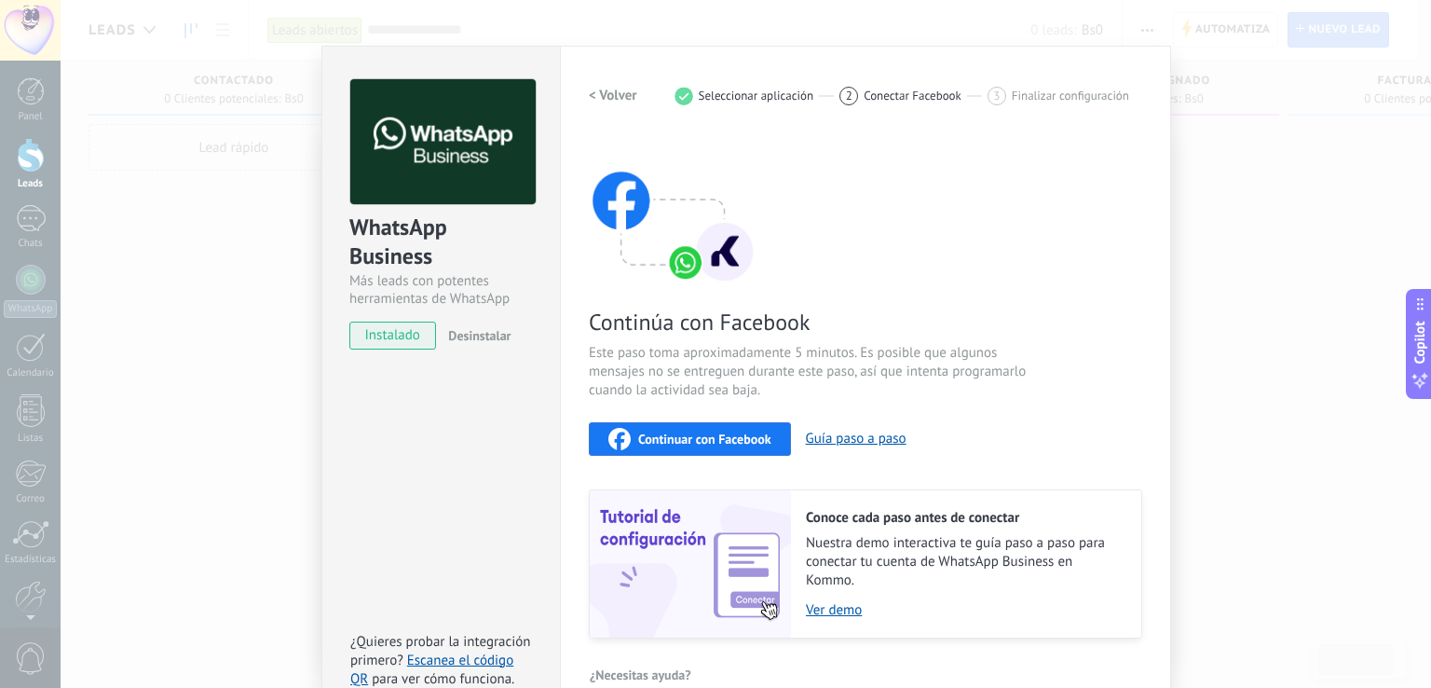
click at [731, 322] on span "Continúa con Facebook" at bounding box center [811, 322] width 444 height 29
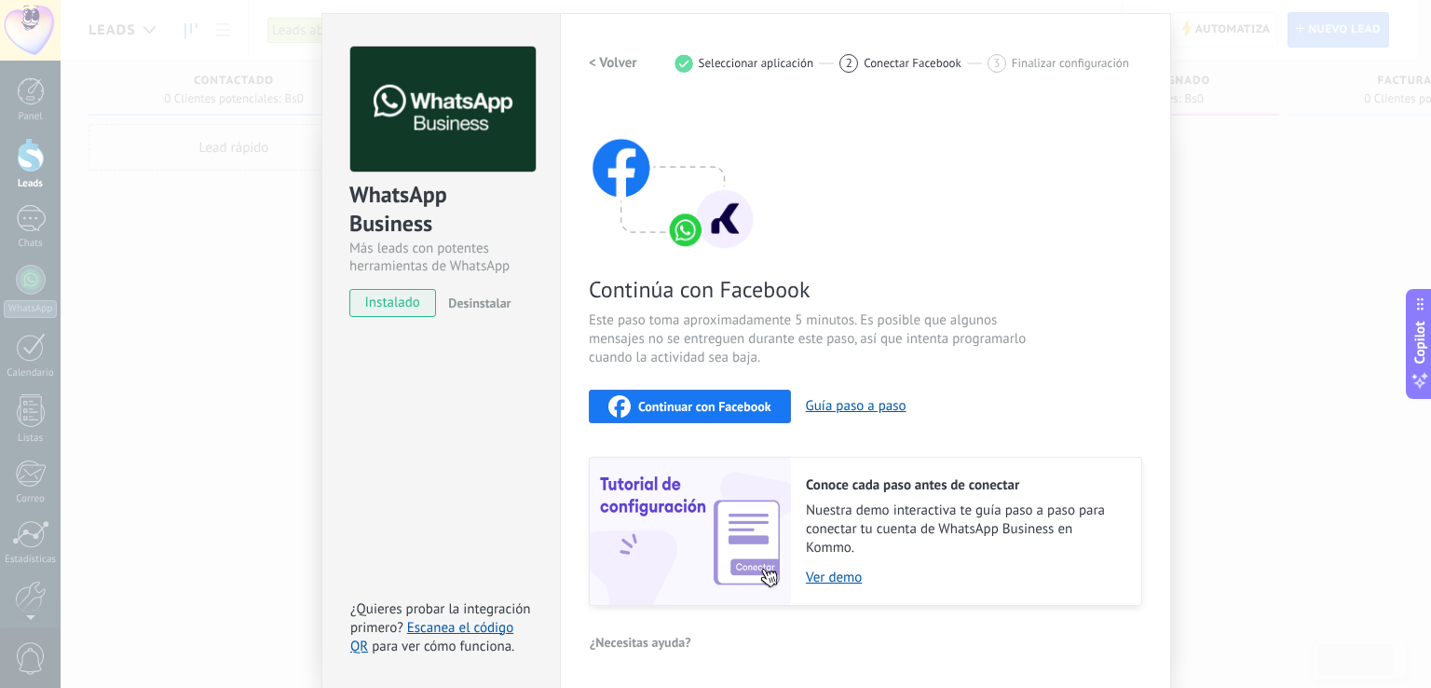
scroll to position [0, 0]
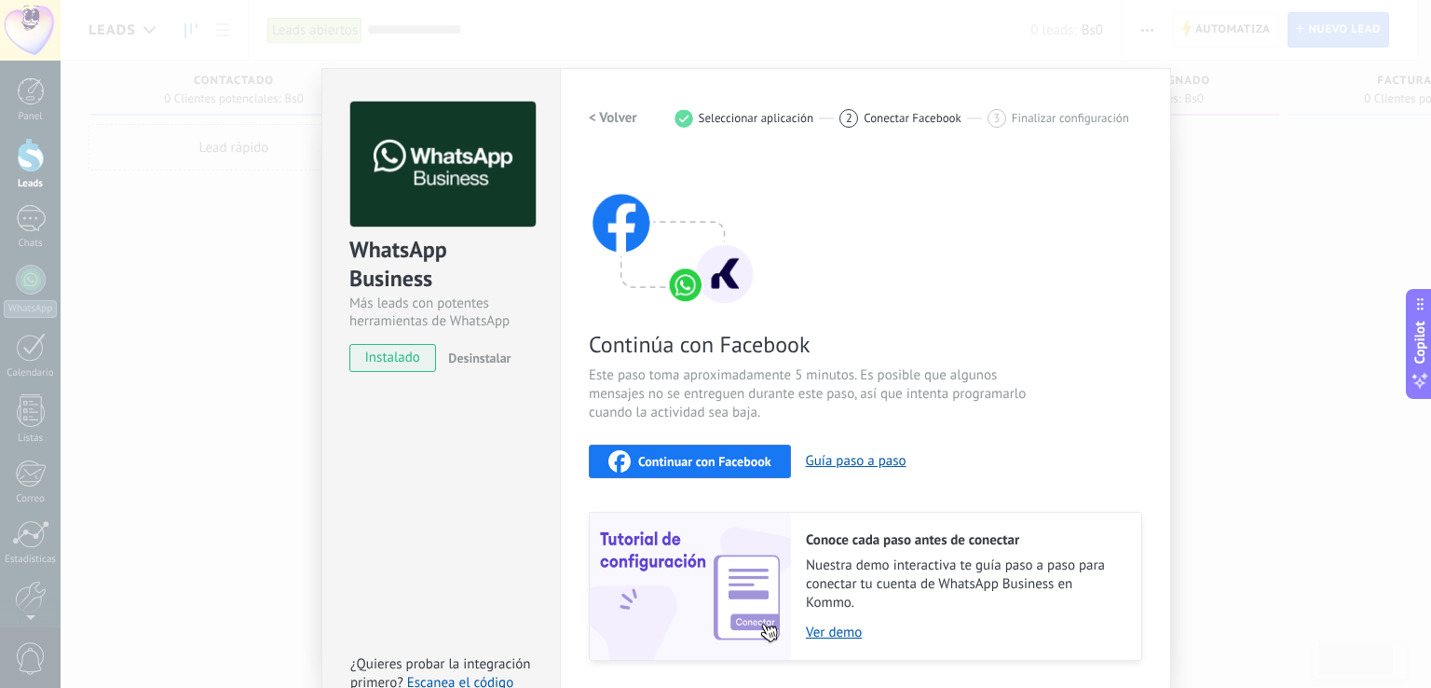
click at [602, 110] on h2 "< Volver" at bounding box center [613, 118] width 48 height 18
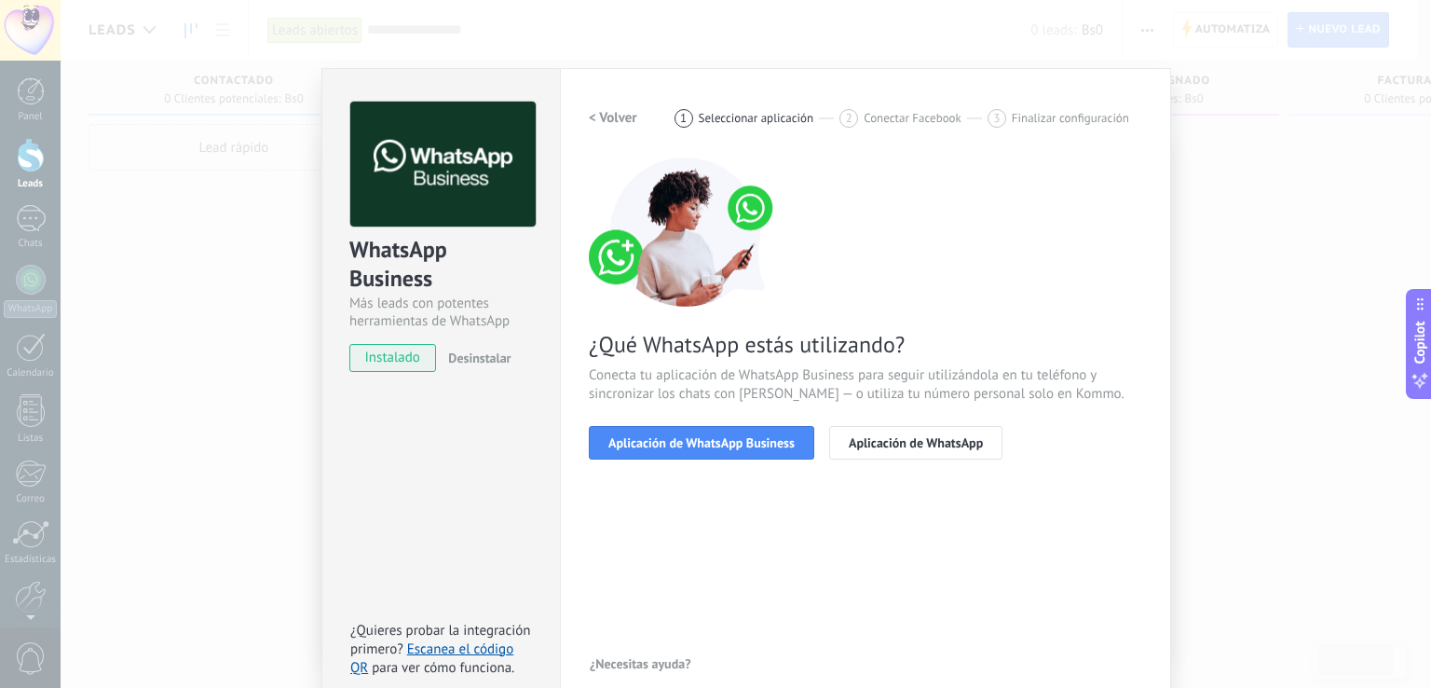
click at [623, 119] on h2 "< Volver" at bounding box center [613, 118] width 48 height 18
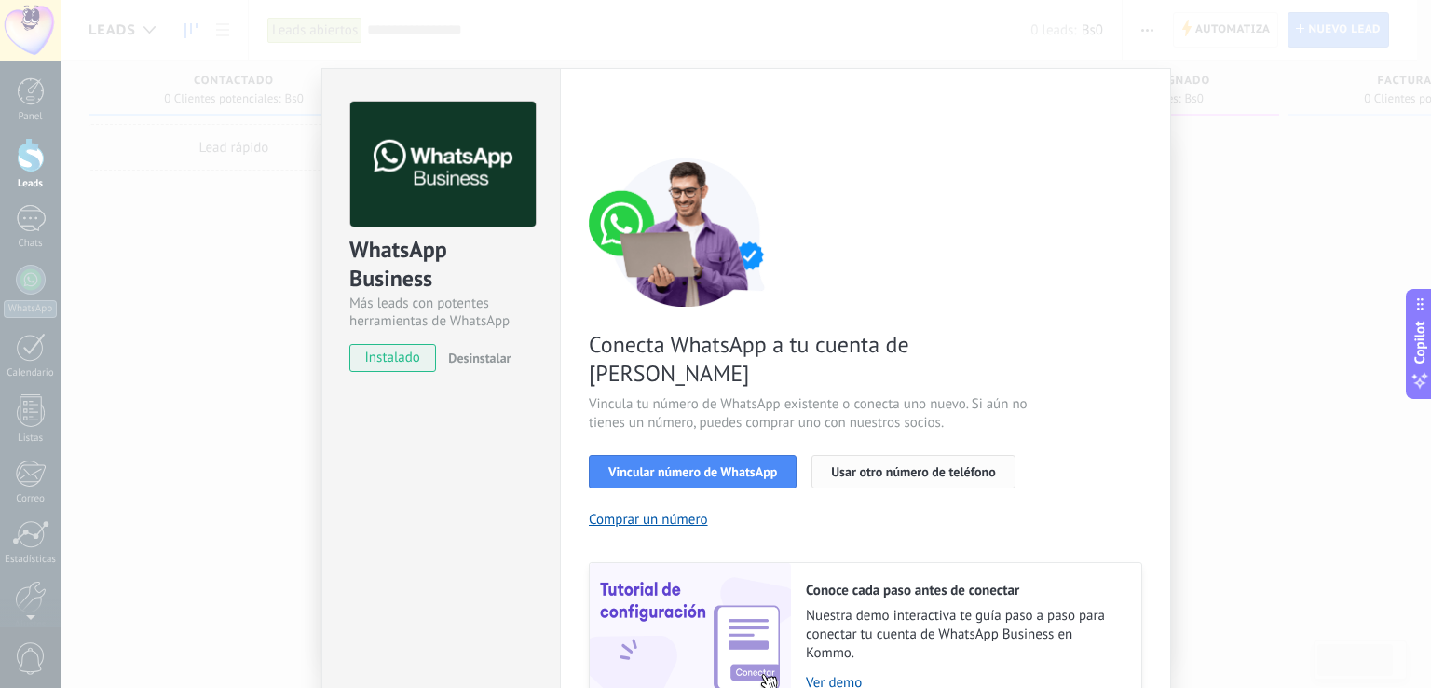
click at [883, 465] on span "Usar otro número de teléfono" at bounding box center [913, 471] width 164 height 13
click at [418, 361] on span "instalado" at bounding box center [392, 358] width 85 height 28
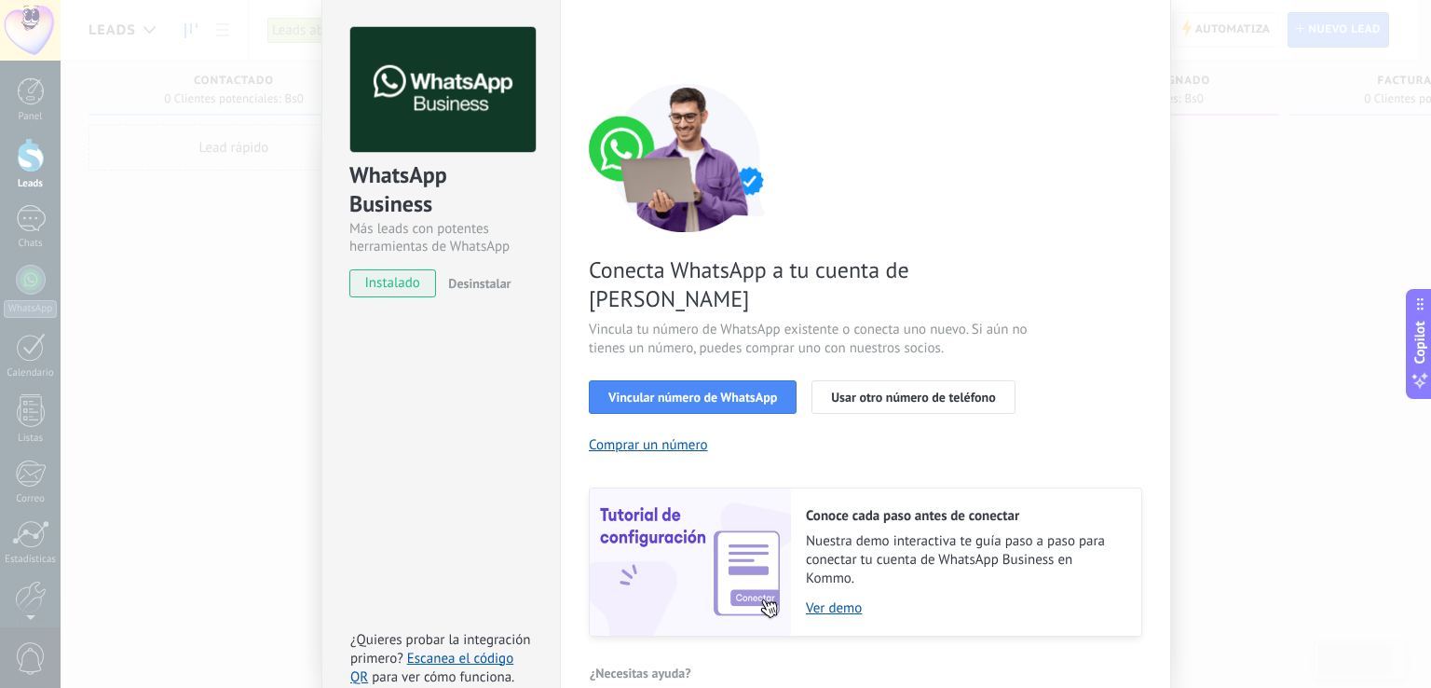
scroll to position [76, 0]
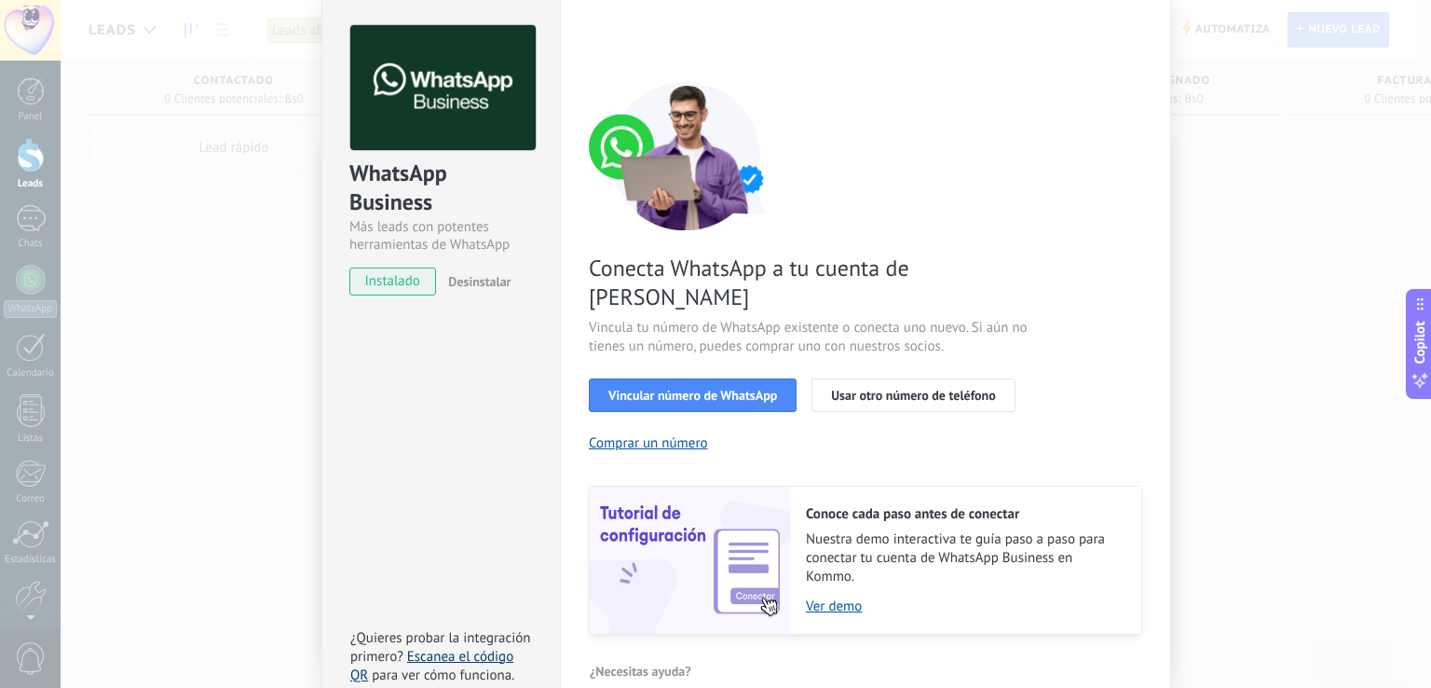
click at [457, 648] on link "Escanea el código QR" at bounding box center [431, 666] width 163 height 36
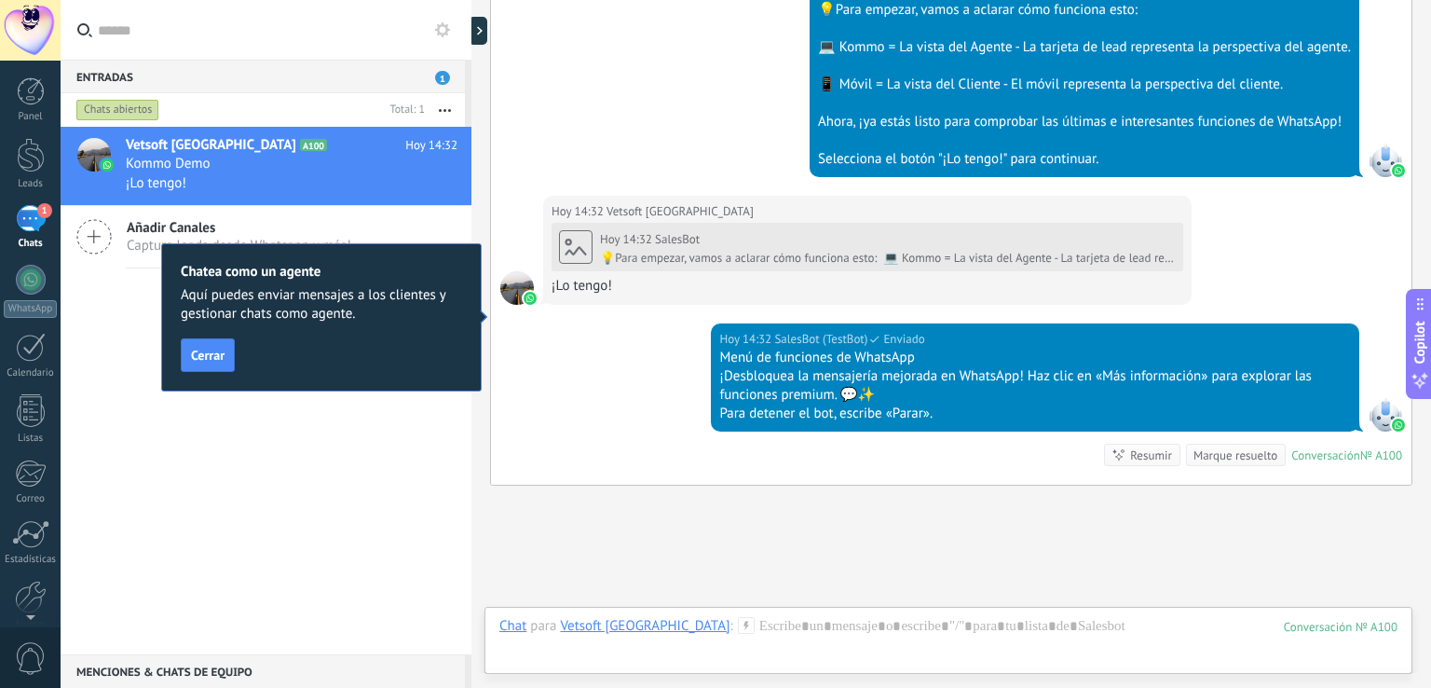
scroll to position [799, 0]
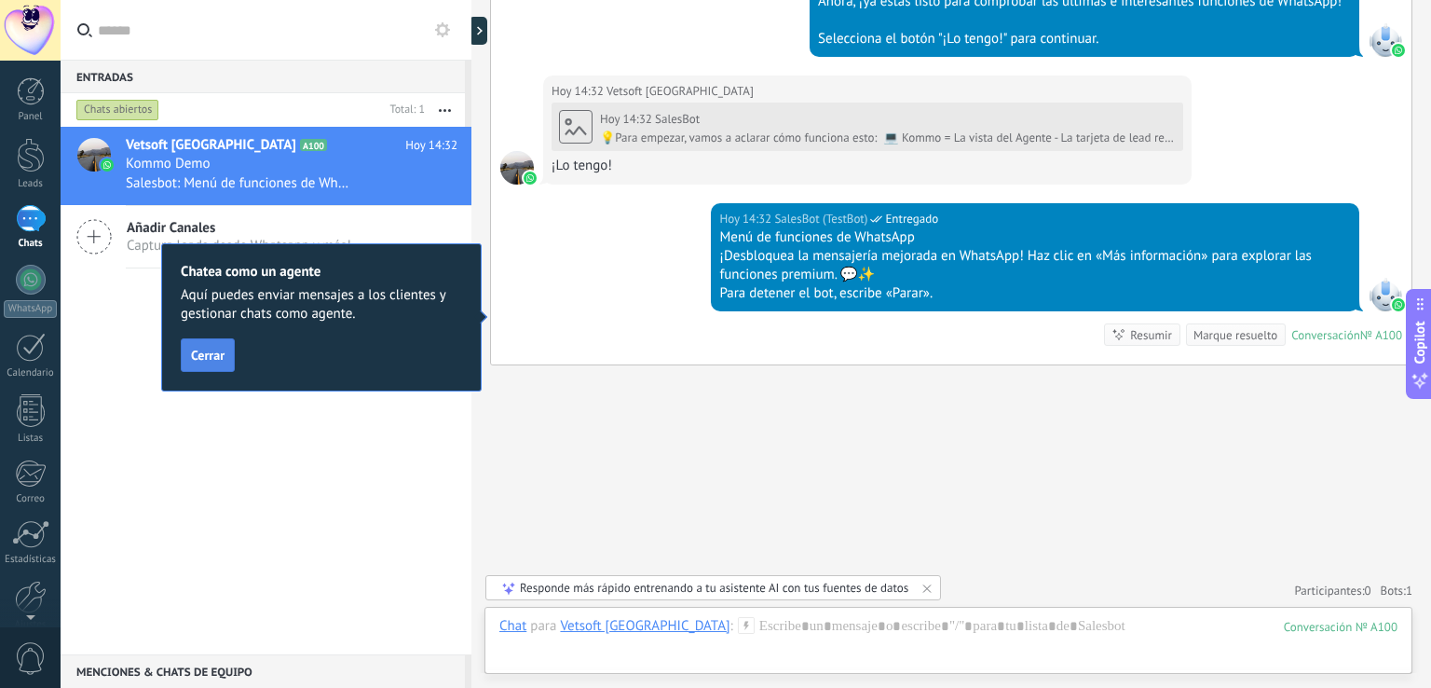
click at [215, 363] on button "Cerrar" at bounding box center [208, 355] width 54 height 34
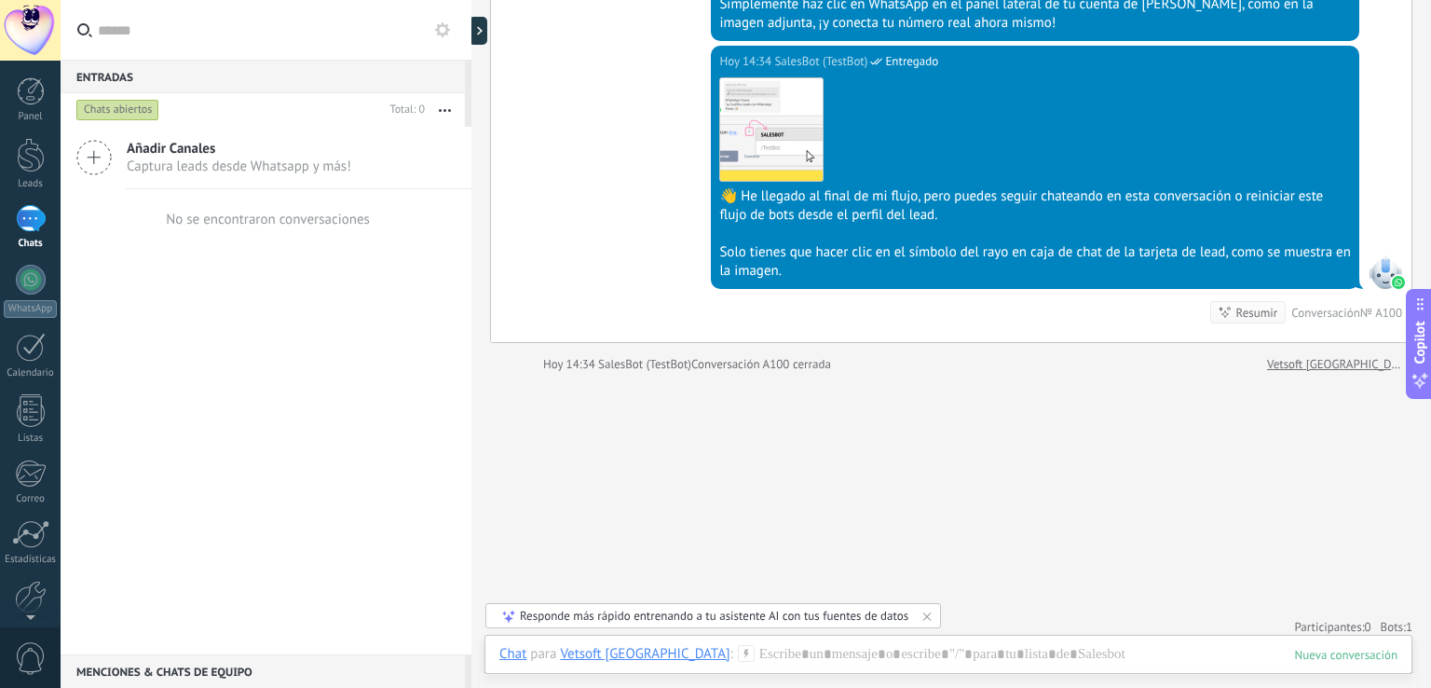
scroll to position [3430, 0]
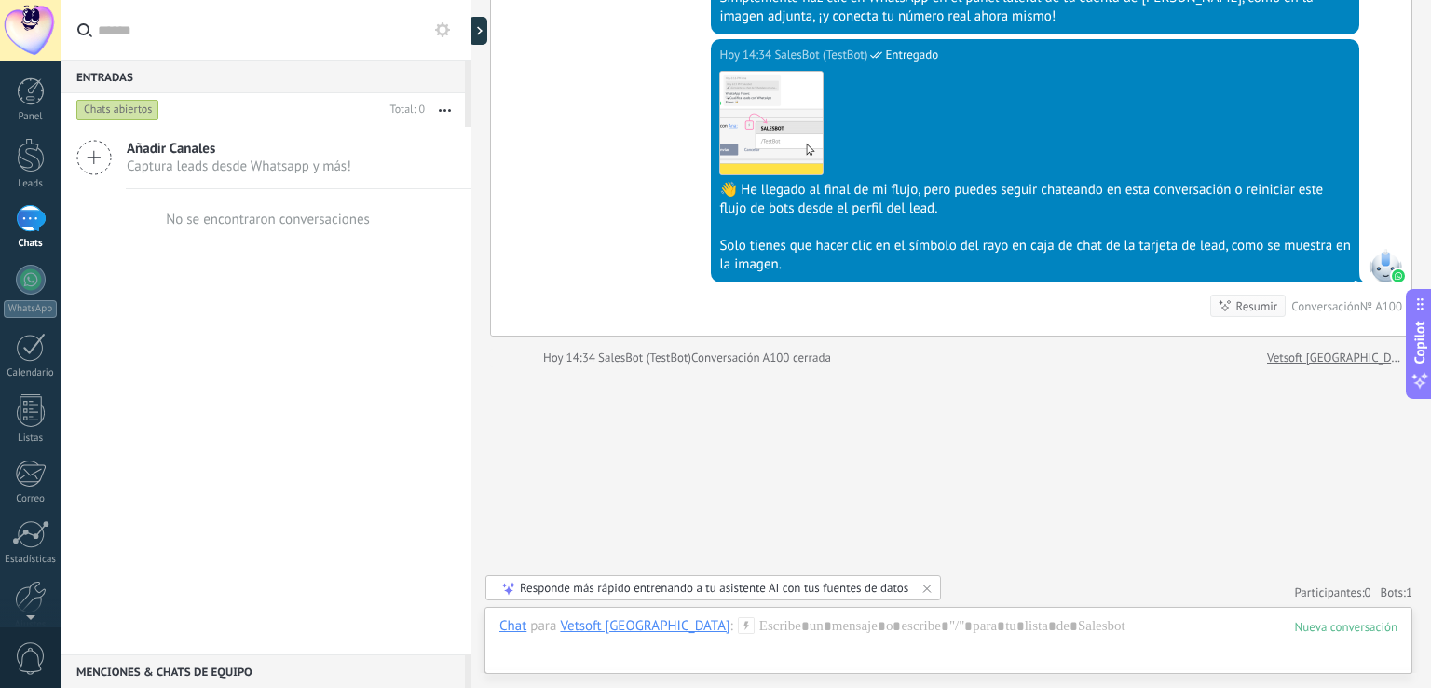
click at [738, 626] on icon at bounding box center [746, 625] width 17 height 17
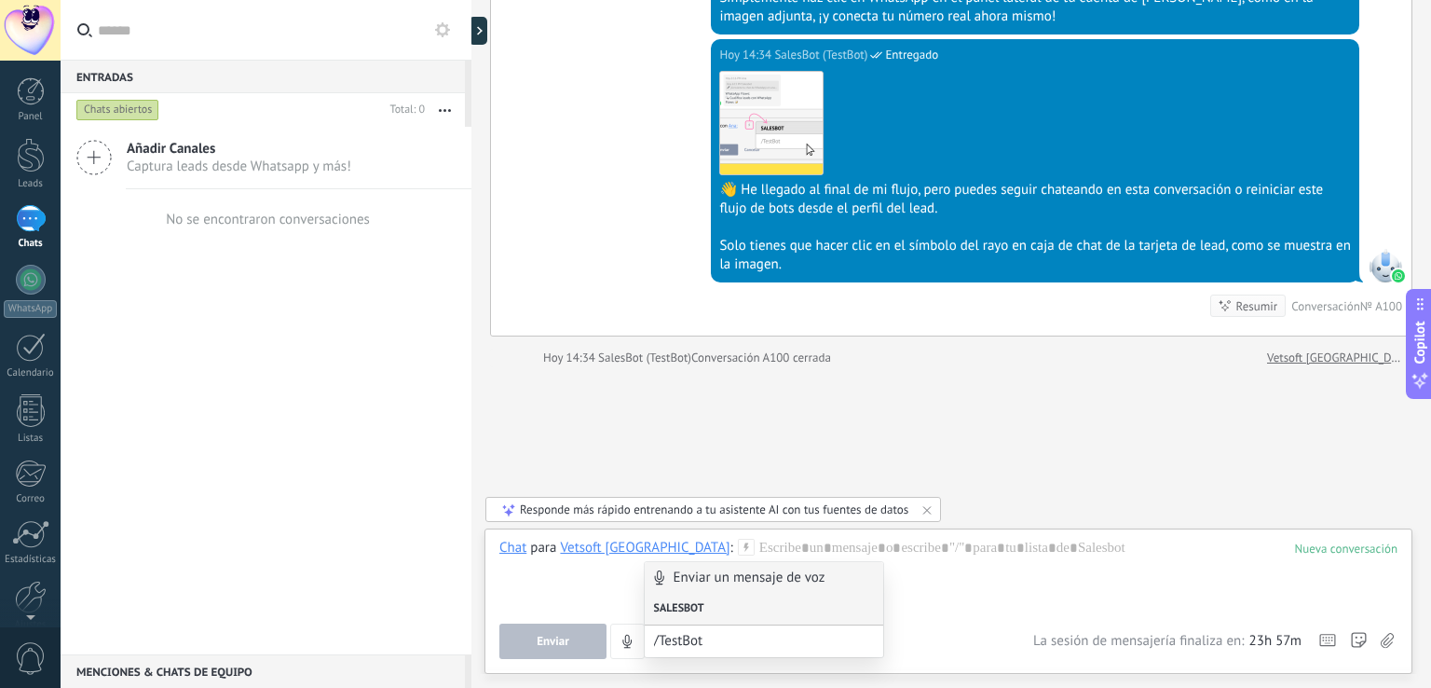
click at [702, 615] on div "Salesbot" at bounding box center [764, 610] width 239 height 32
click at [727, 615] on div "Salesbot" at bounding box center [764, 610] width 239 height 32
click at [693, 608] on div "Salesbot" at bounding box center [764, 610] width 239 height 32
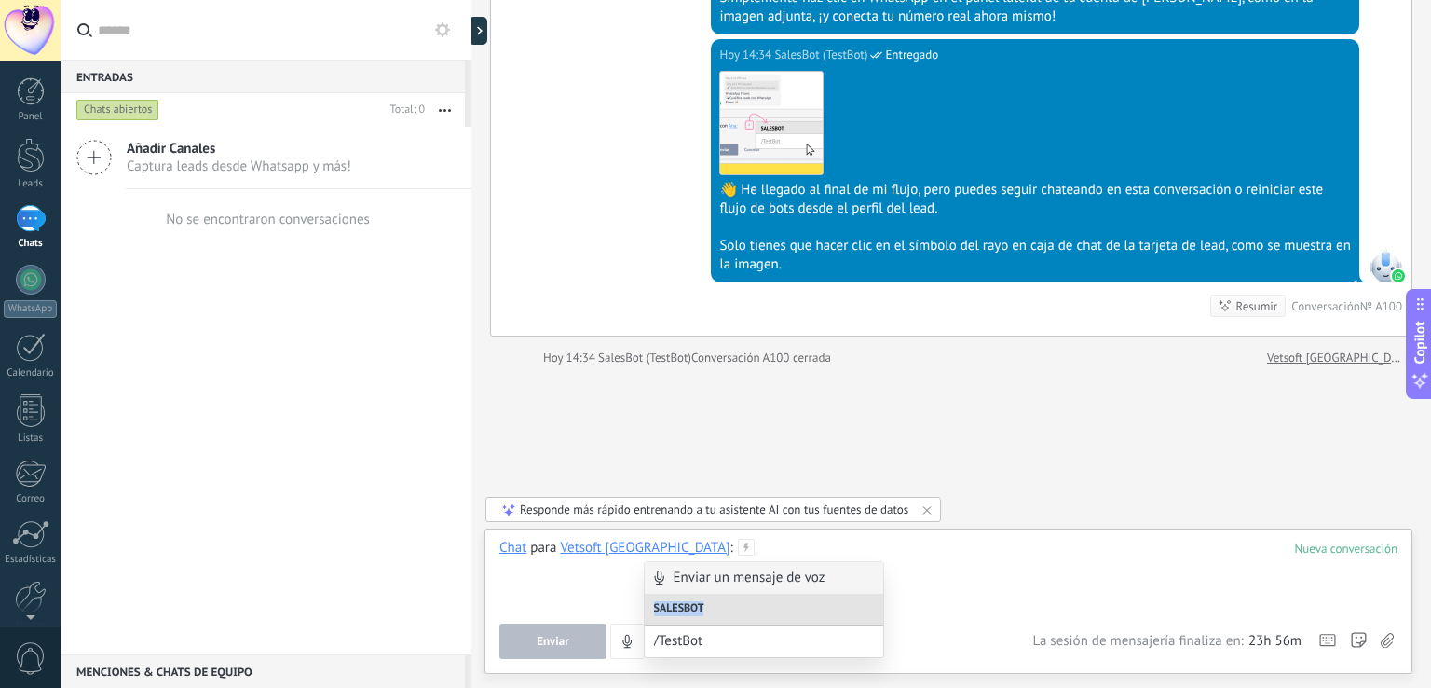
click at [936, 606] on div at bounding box center [949, 574] width 898 height 71
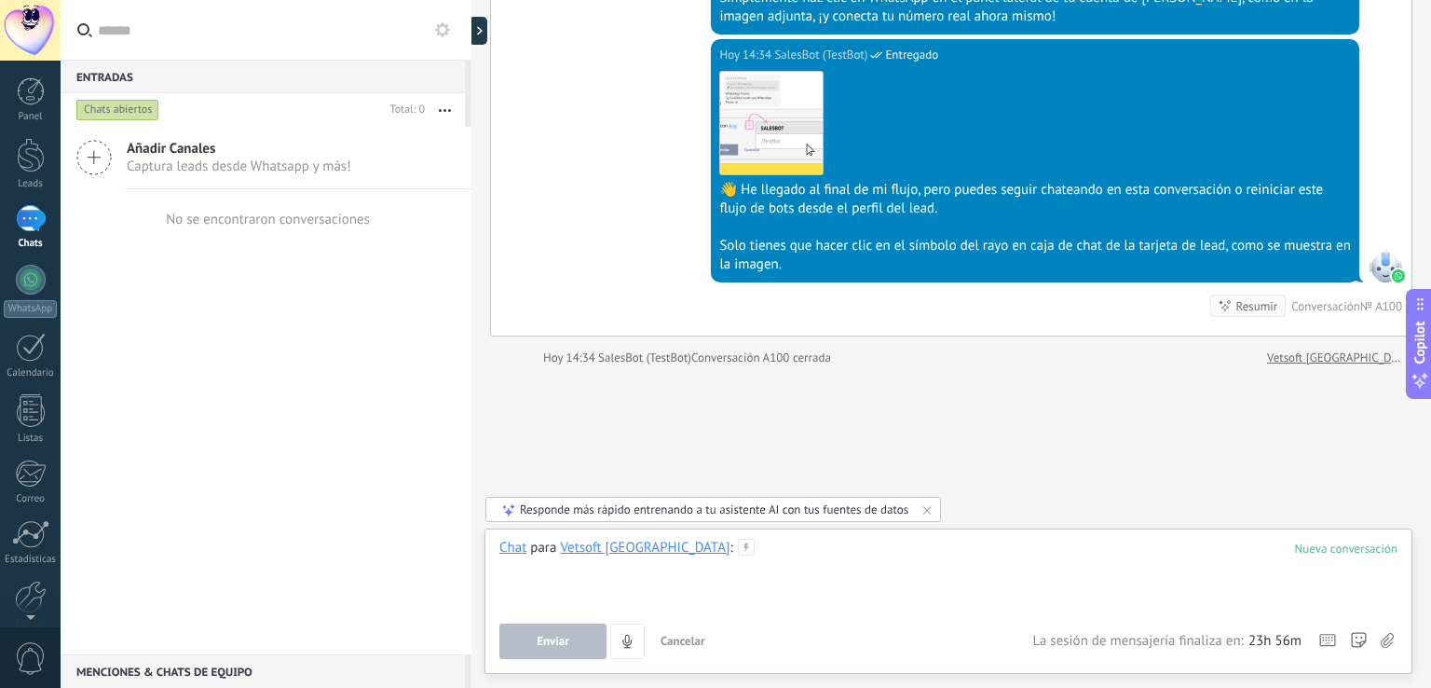
click at [714, 605] on div at bounding box center [949, 574] width 898 height 71
click at [529, 644] on button "Enviar" at bounding box center [553, 640] width 107 height 35
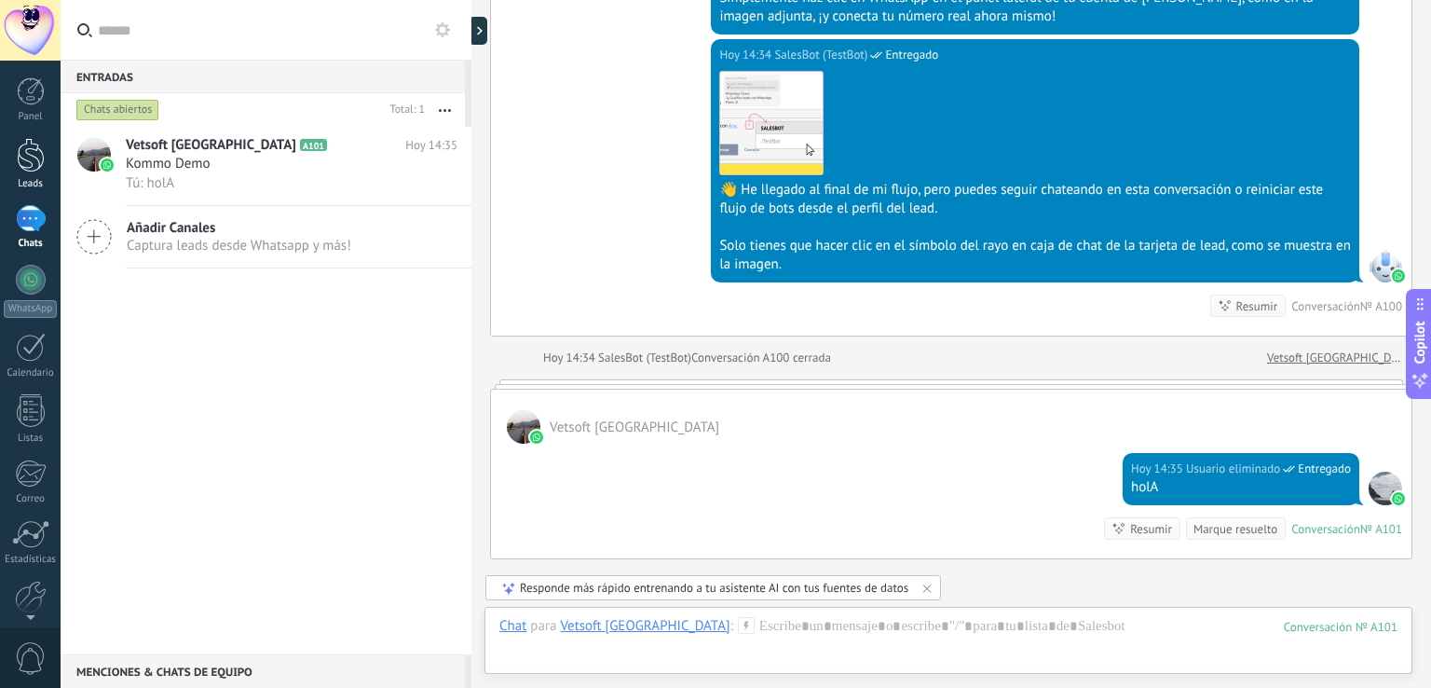
click at [30, 168] on div at bounding box center [31, 155] width 28 height 34
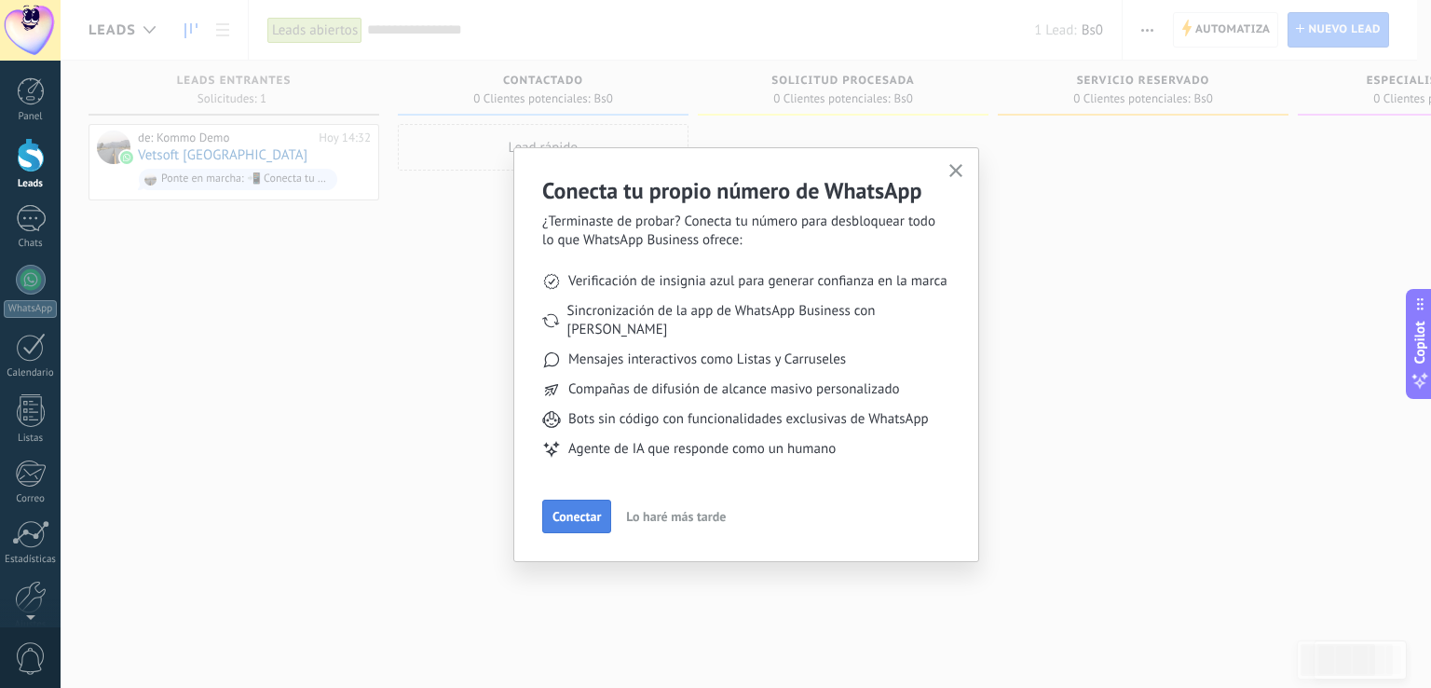
click at [588, 500] on button "Conectar" at bounding box center [576, 517] width 69 height 34
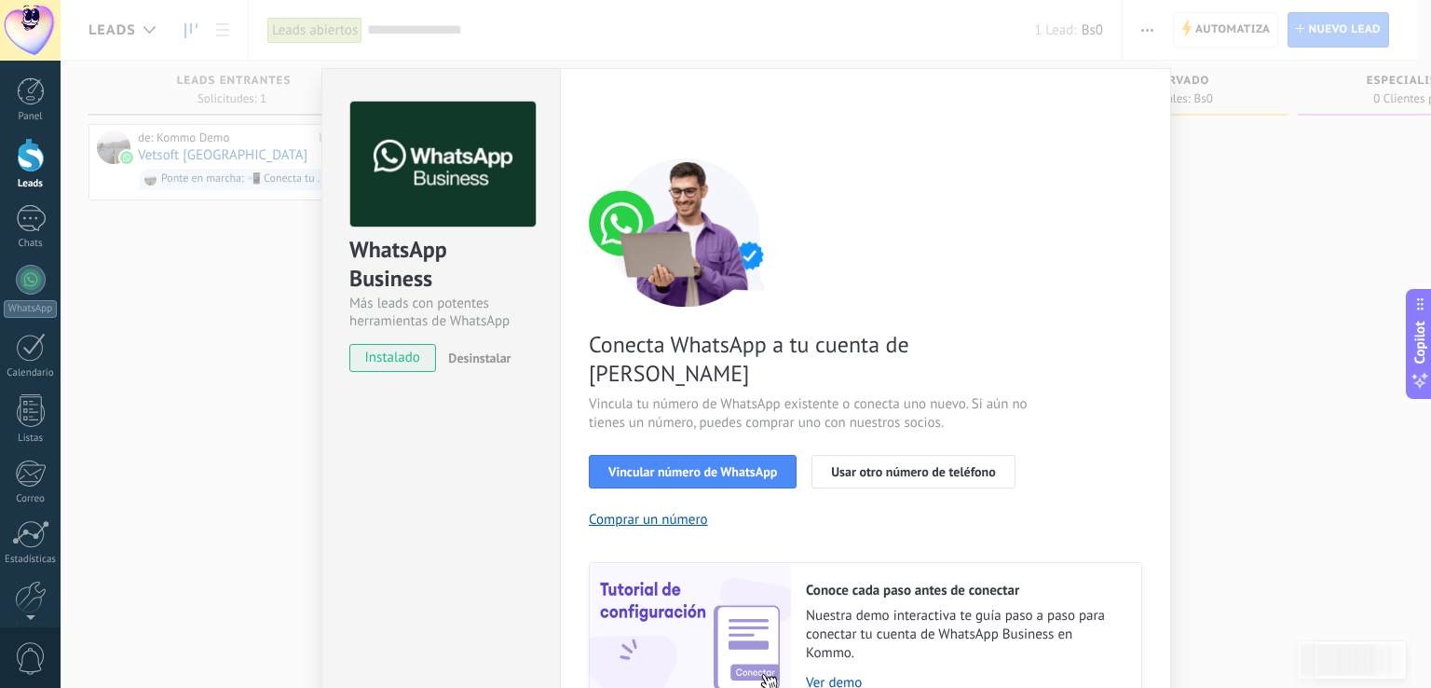
click at [1356, 357] on div "WhatsApp Business Más leads con potentes herramientas de WhatsApp instalado Des…" at bounding box center [746, 344] width 1371 height 688
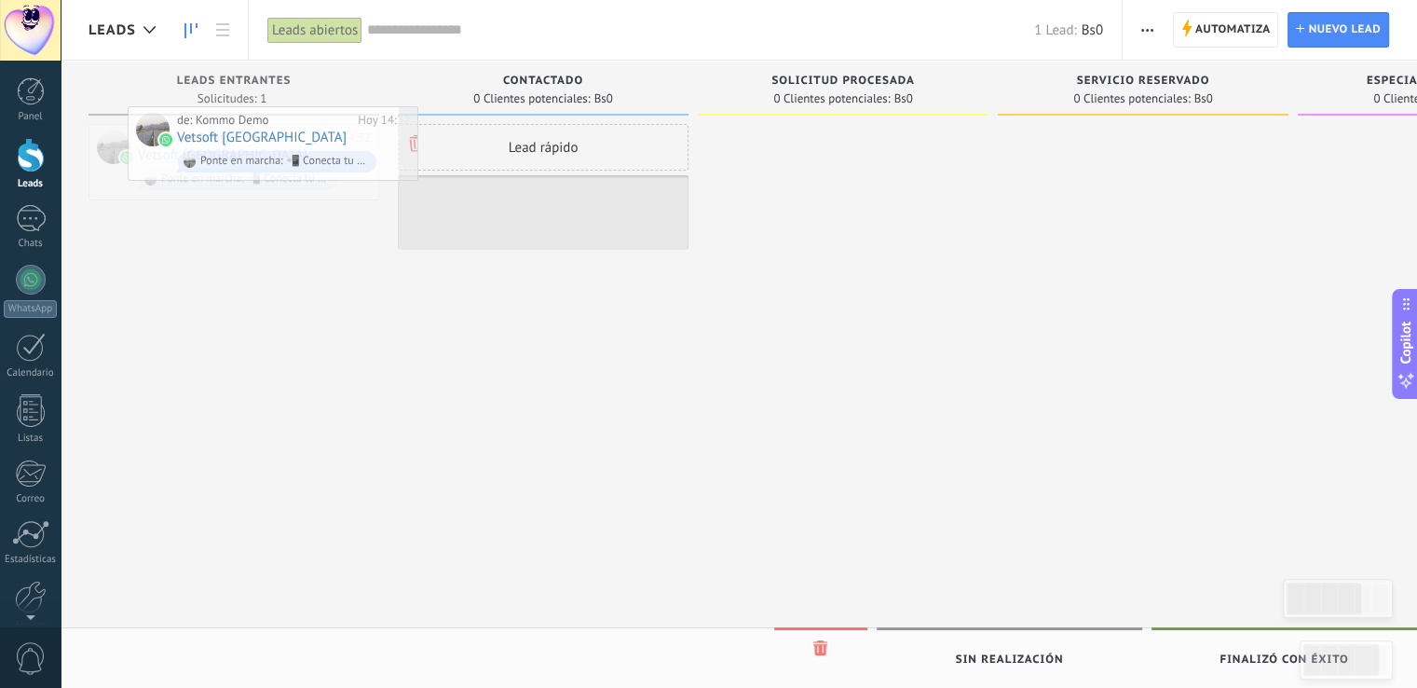
drag, startPoint x: 244, startPoint y: 139, endPoint x: 283, endPoint y: 121, distance: 43.0
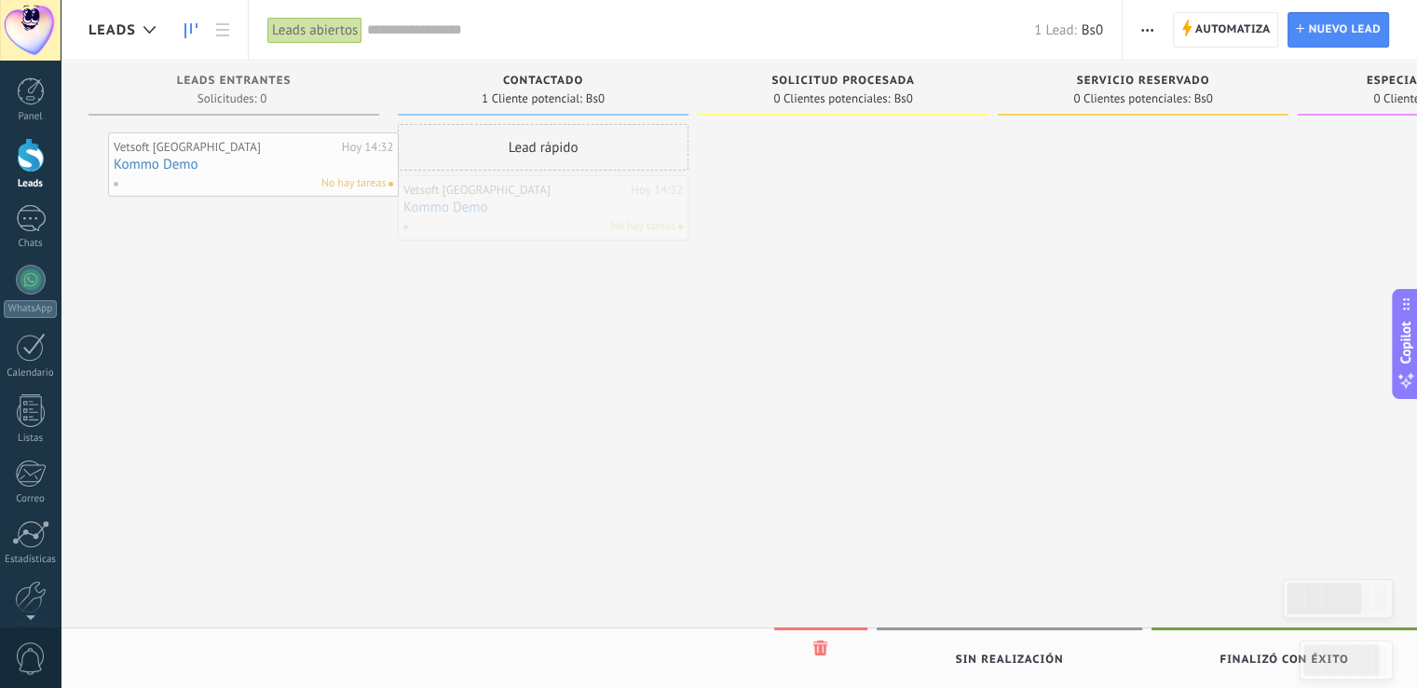
drag, startPoint x: 482, startPoint y: 195, endPoint x: 138, endPoint y: 150, distance: 346.8
drag, startPoint x: 548, startPoint y: 204, endPoint x: 235, endPoint y: 136, distance: 320.4
drag, startPoint x: 506, startPoint y: 184, endPoint x: 209, endPoint y: 75, distance: 316.7
drag, startPoint x: 526, startPoint y: 208, endPoint x: 209, endPoint y: 101, distance: 334.5
drag, startPoint x: 536, startPoint y: 176, endPoint x: 215, endPoint y: 49, distance: 344.7
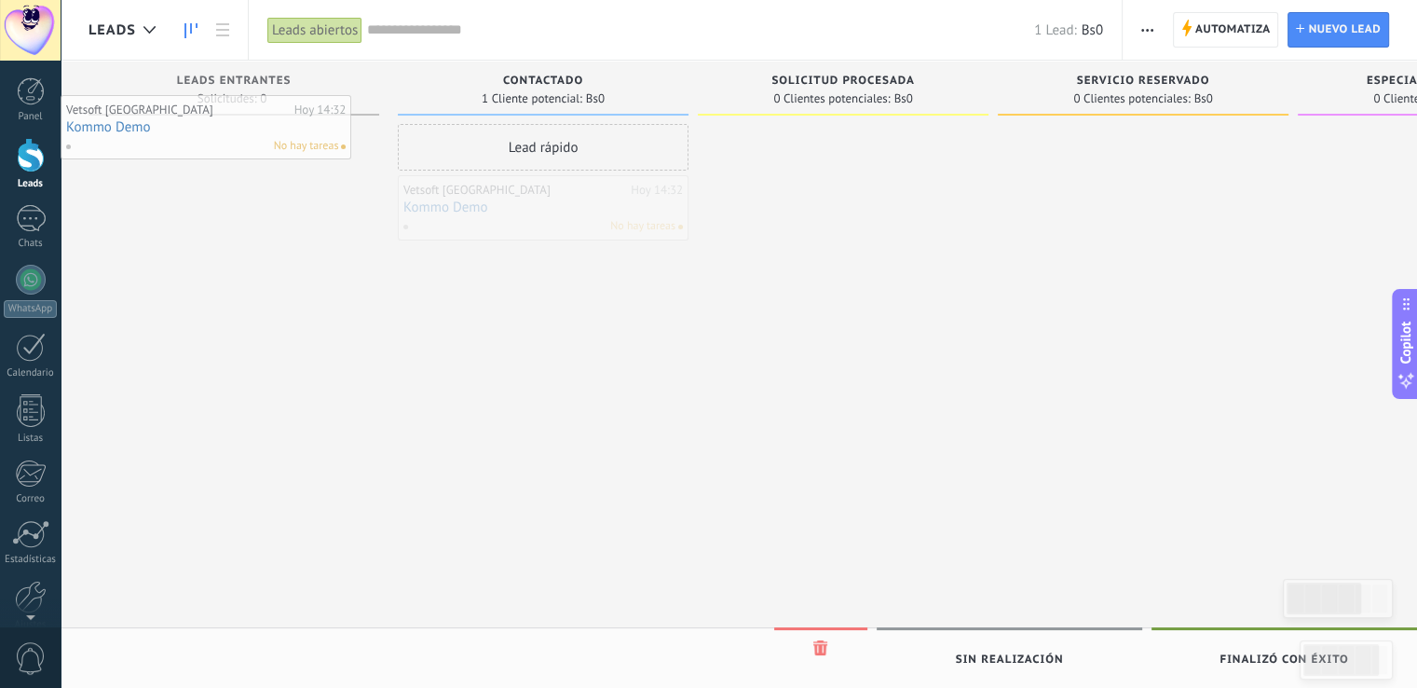
drag, startPoint x: 544, startPoint y: 203, endPoint x: 190, endPoint y: 124, distance: 362.9
drag, startPoint x: 508, startPoint y: 202, endPoint x: 793, endPoint y: 133, distance: 293.4
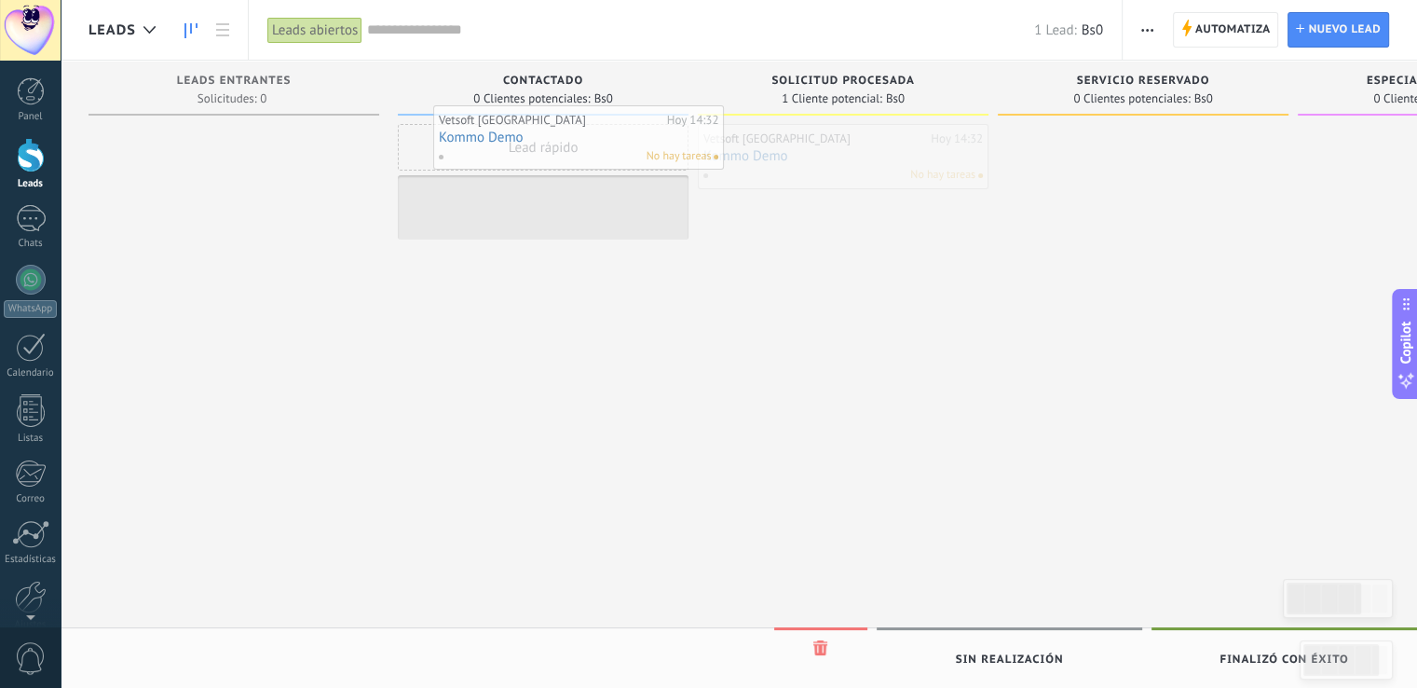
drag, startPoint x: 865, startPoint y: 154, endPoint x: 600, endPoint y: 135, distance: 265.3
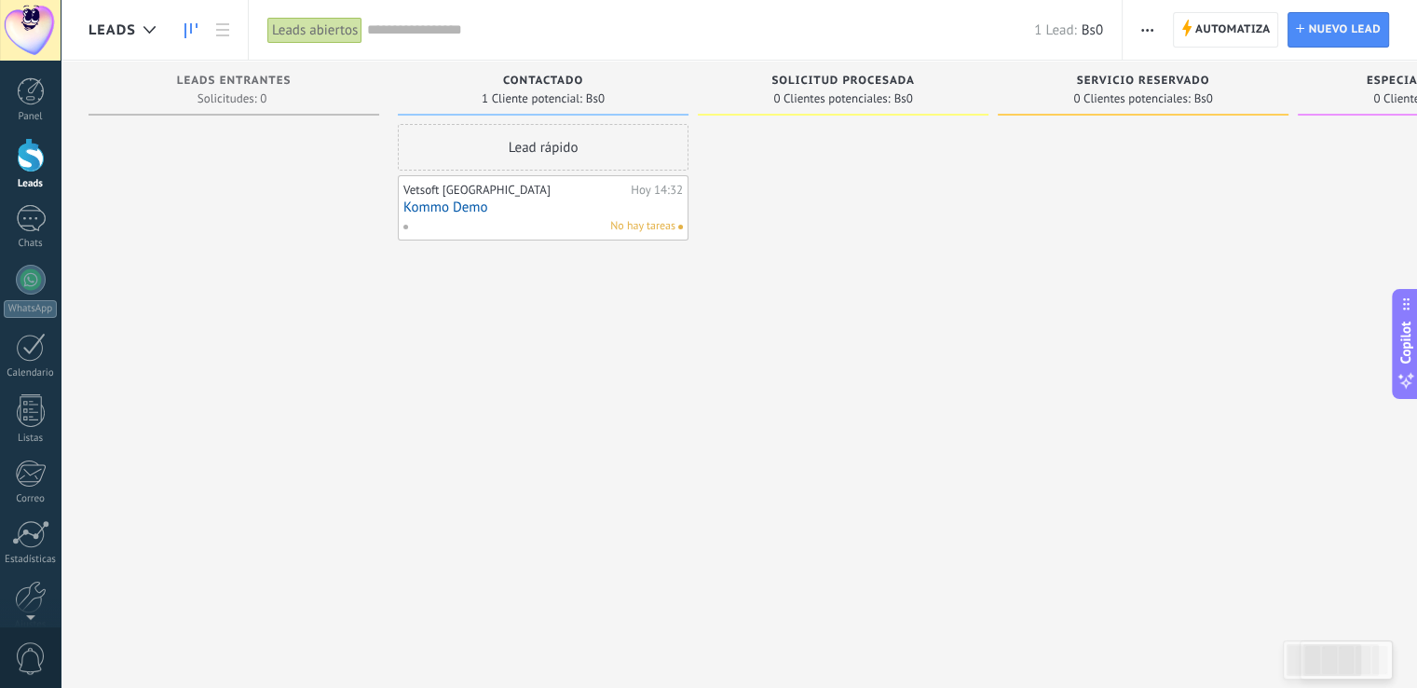
drag, startPoint x: 589, startPoint y: 143, endPoint x: 240, endPoint y: 150, distance: 348.6
click at [240, 150] on div "Leads Entrantes Solicitudes: 0 0 0 0 1 Contactado 1 Cliente potencial: Bs0 Lead…" at bounding box center [1003, 315] width 1828 height 508
drag, startPoint x: 514, startPoint y: 146, endPoint x: 342, endPoint y: 169, distance: 173.9
click at [343, 170] on div "Leads Entrantes Solicitudes: 0 0 0 0 1 Contactado 1 Cliente potencial: Bs0 Lead…" at bounding box center [1003, 315] width 1828 height 508
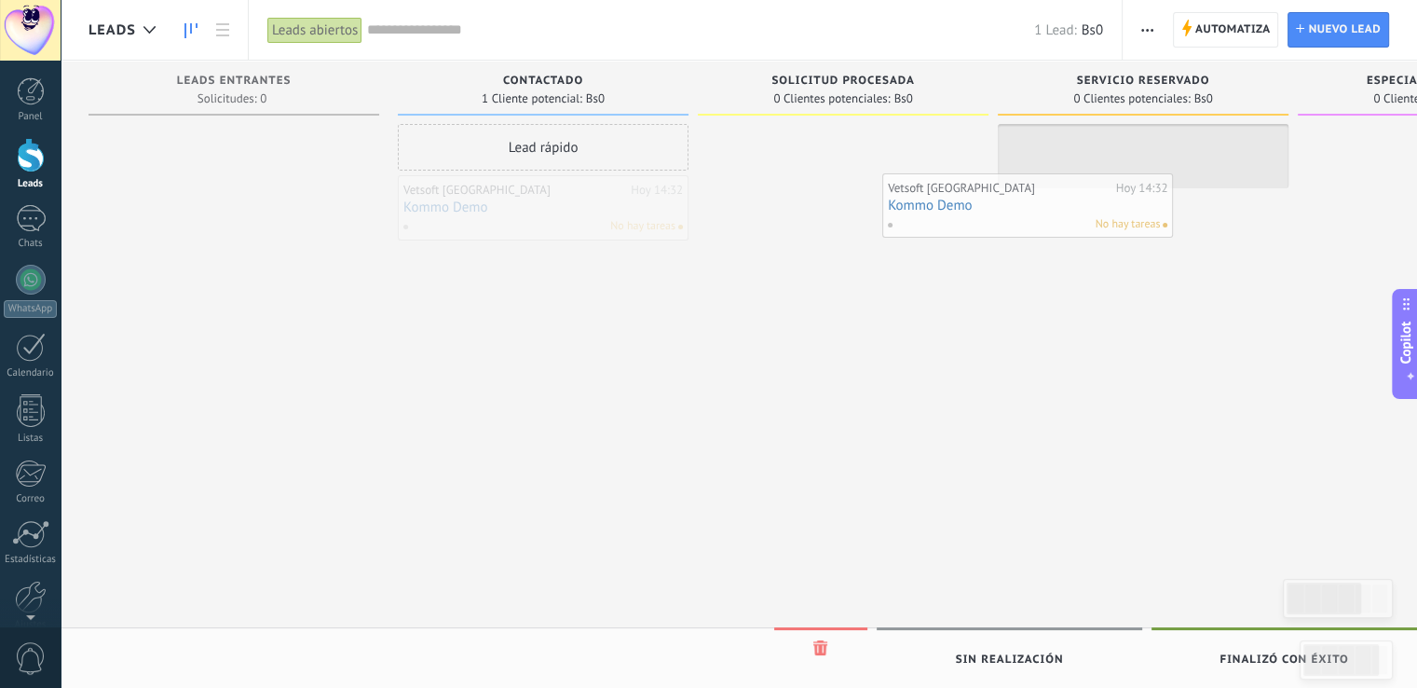
drag, startPoint x: 531, startPoint y: 200, endPoint x: 862, endPoint y: 159, distance: 333.4
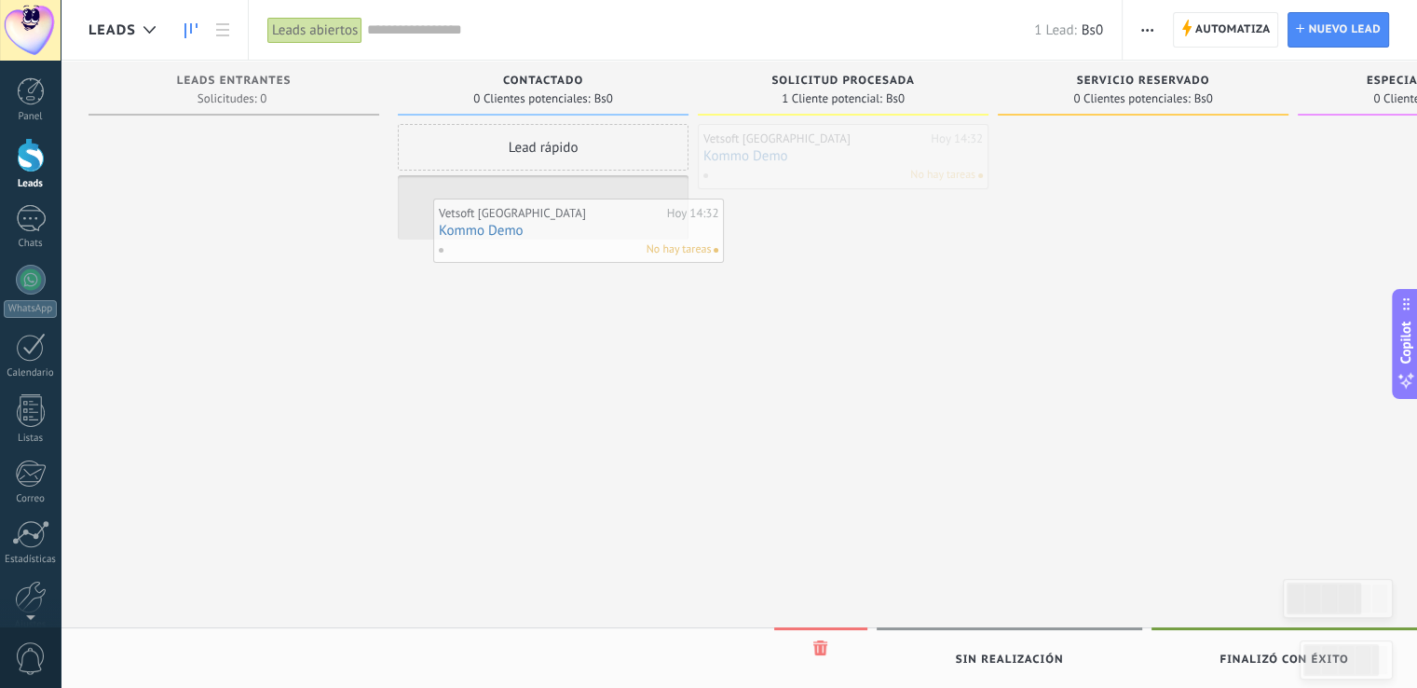
drag, startPoint x: 822, startPoint y: 157, endPoint x: 591, endPoint y: 221, distance: 239.7
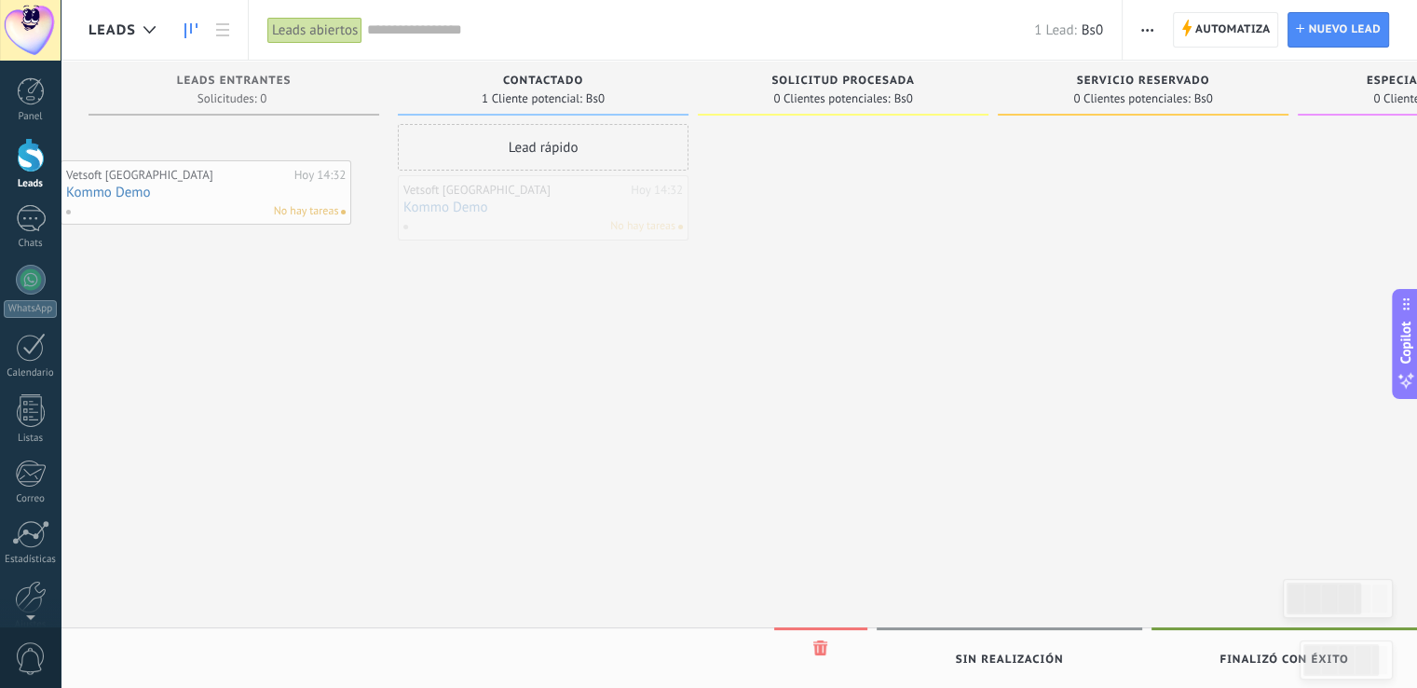
drag, startPoint x: 582, startPoint y: 219, endPoint x: 196, endPoint y: 206, distance: 386.0
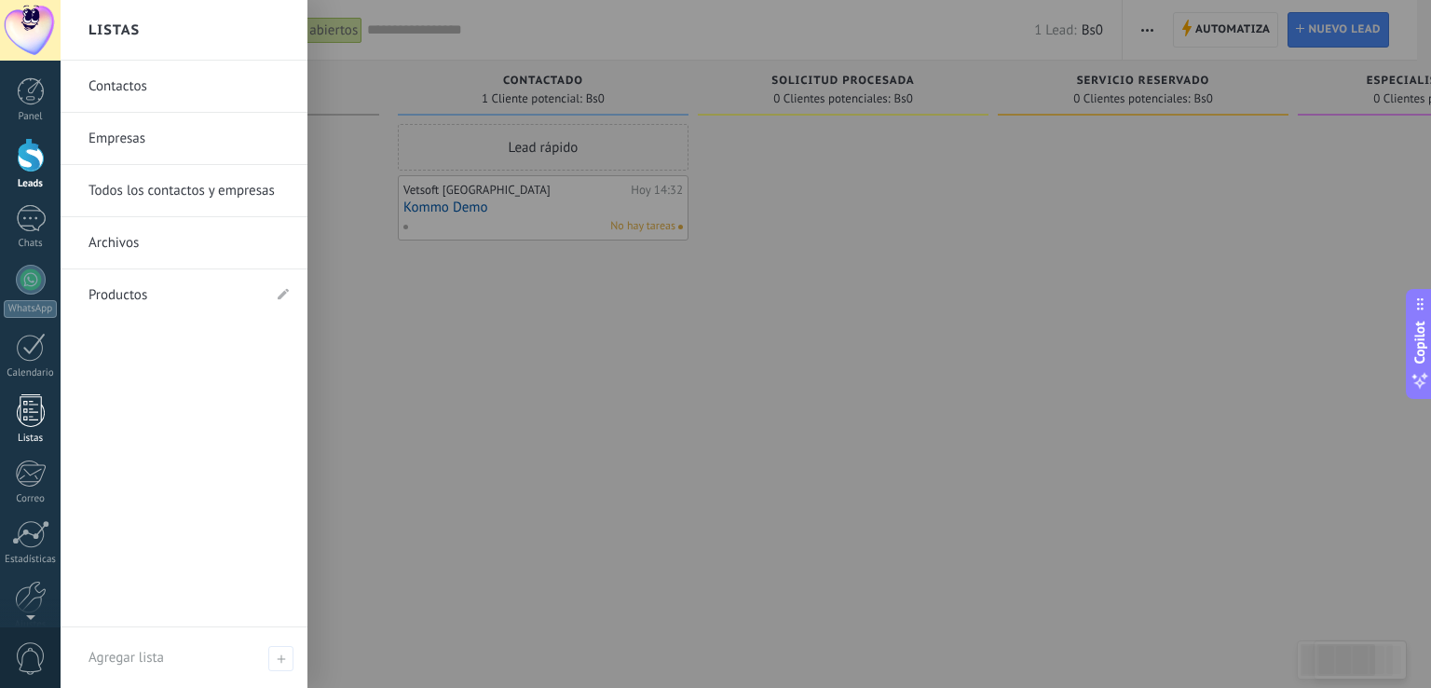
click at [31, 409] on div at bounding box center [31, 410] width 28 height 33
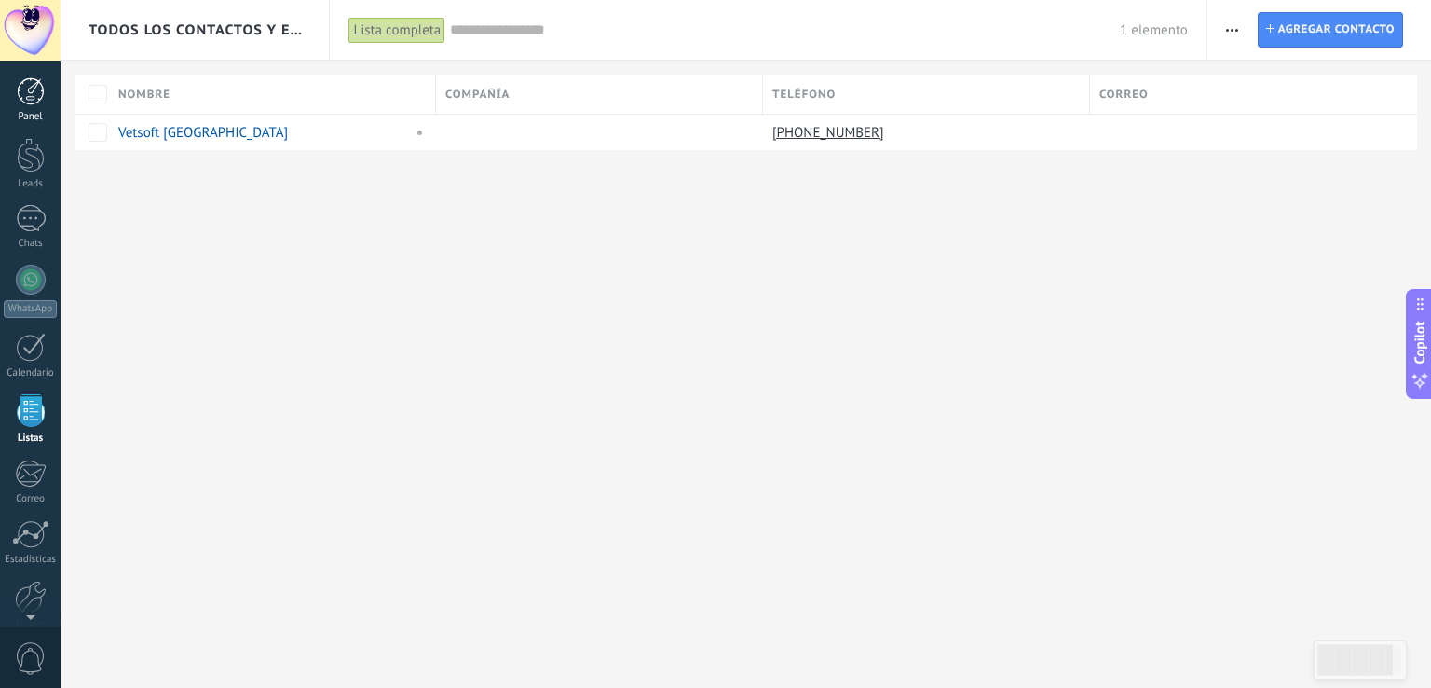
click at [27, 102] on div at bounding box center [31, 91] width 28 height 28
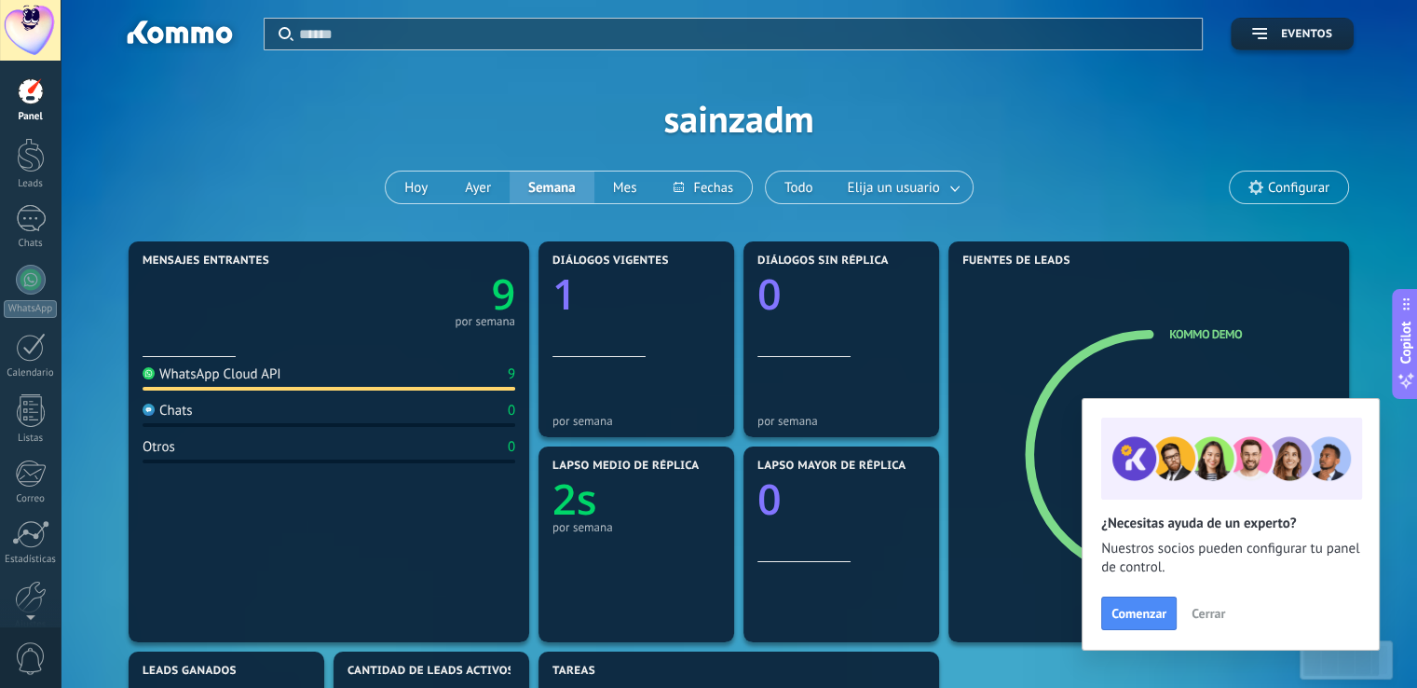
click at [1194, 607] on span "Cerrar" at bounding box center [1209, 613] width 34 height 13
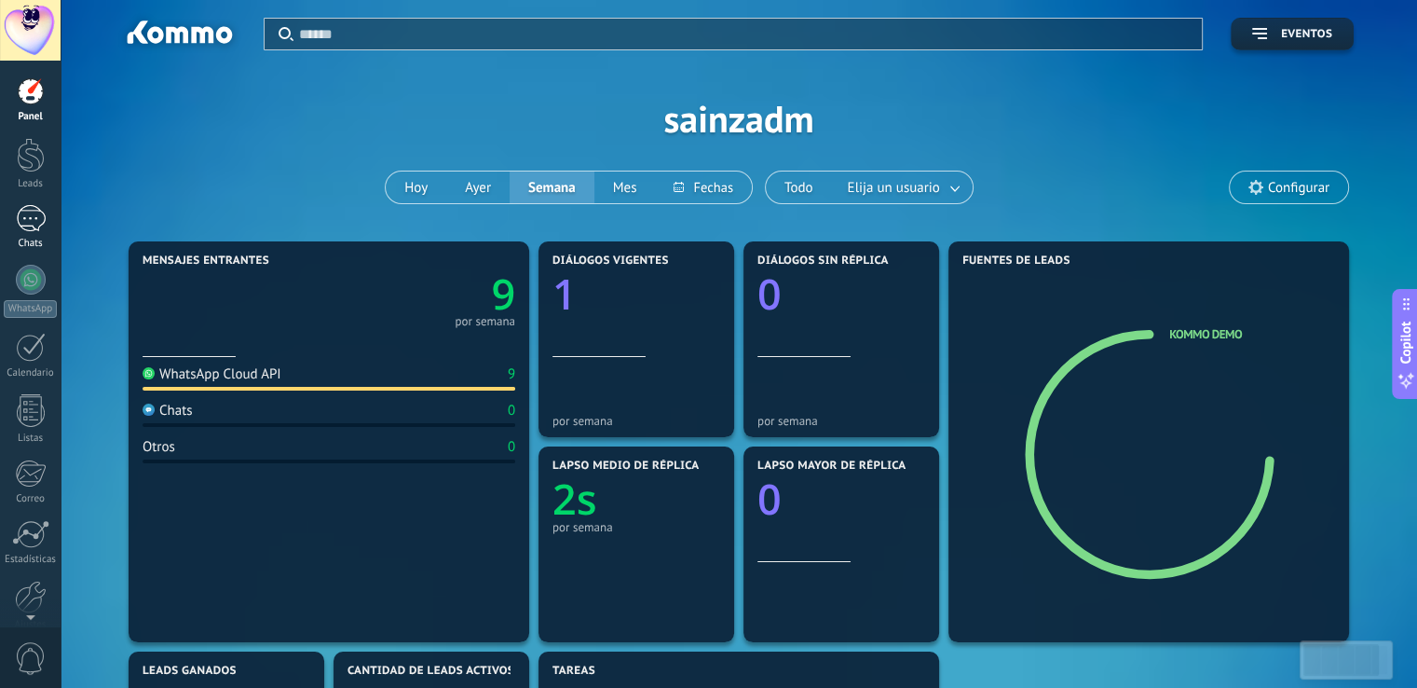
click at [46, 213] on link "1 Chats" at bounding box center [30, 227] width 61 height 45
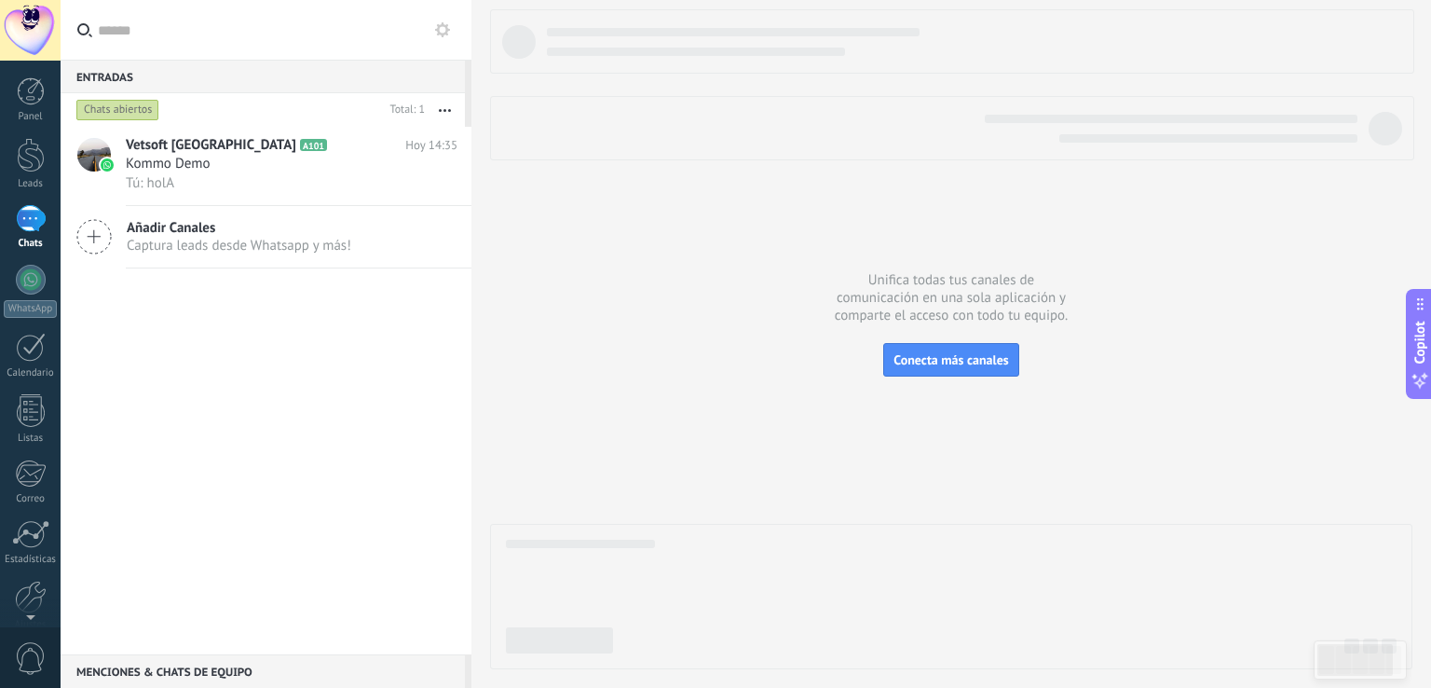
click at [104, 41] on input "text" at bounding box center [277, 30] width 359 height 60
click at [20, 295] on link "WhatsApp" at bounding box center [30, 291] width 61 height 53
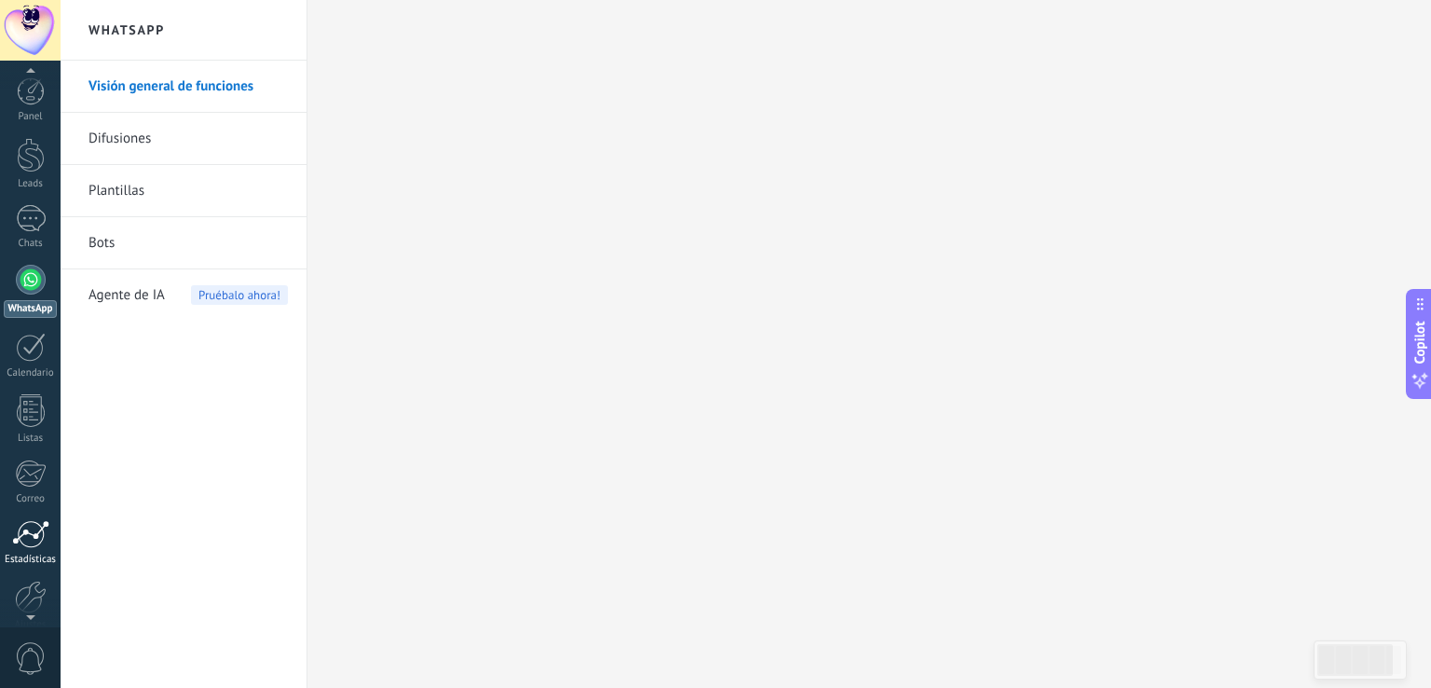
scroll to position [87, 0]
click at [34, 513] on div at bounding box center [31, 510] width 32 height 33
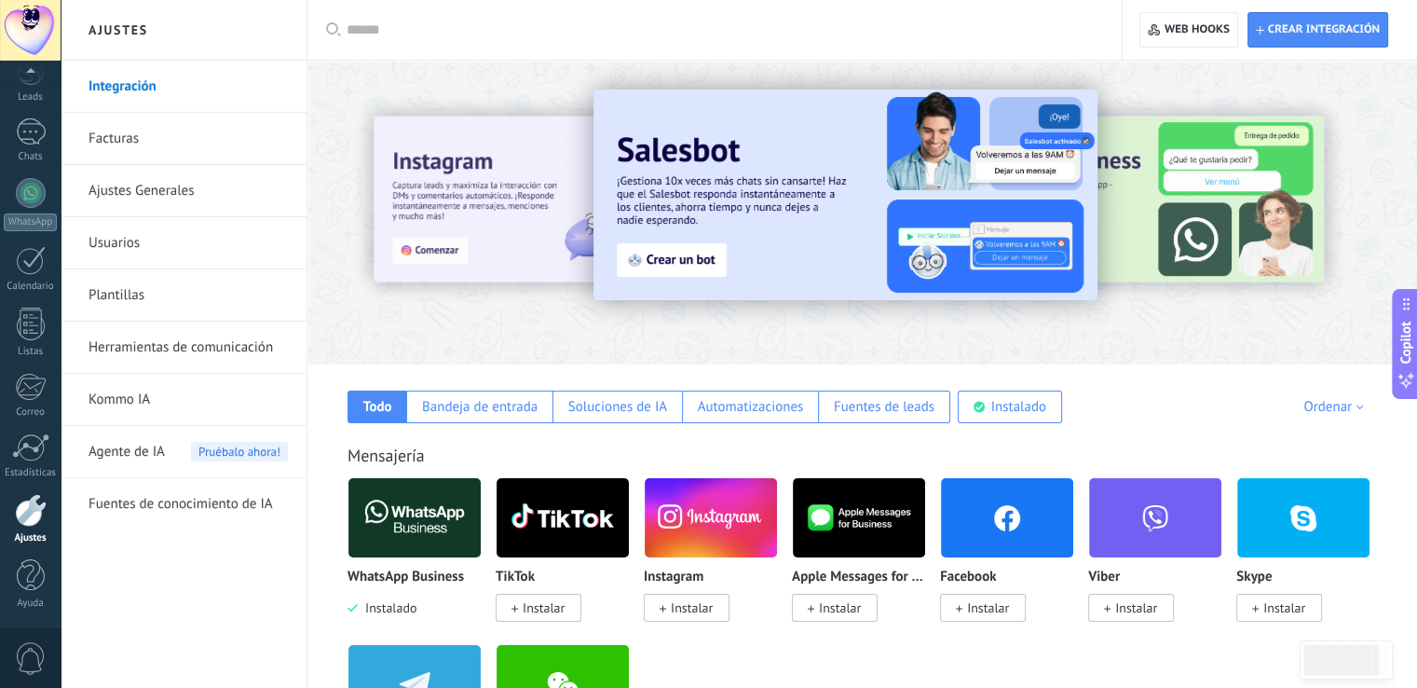
click at [398, 31] on input "text" at bounding box center [721, 31] width 749 height 20
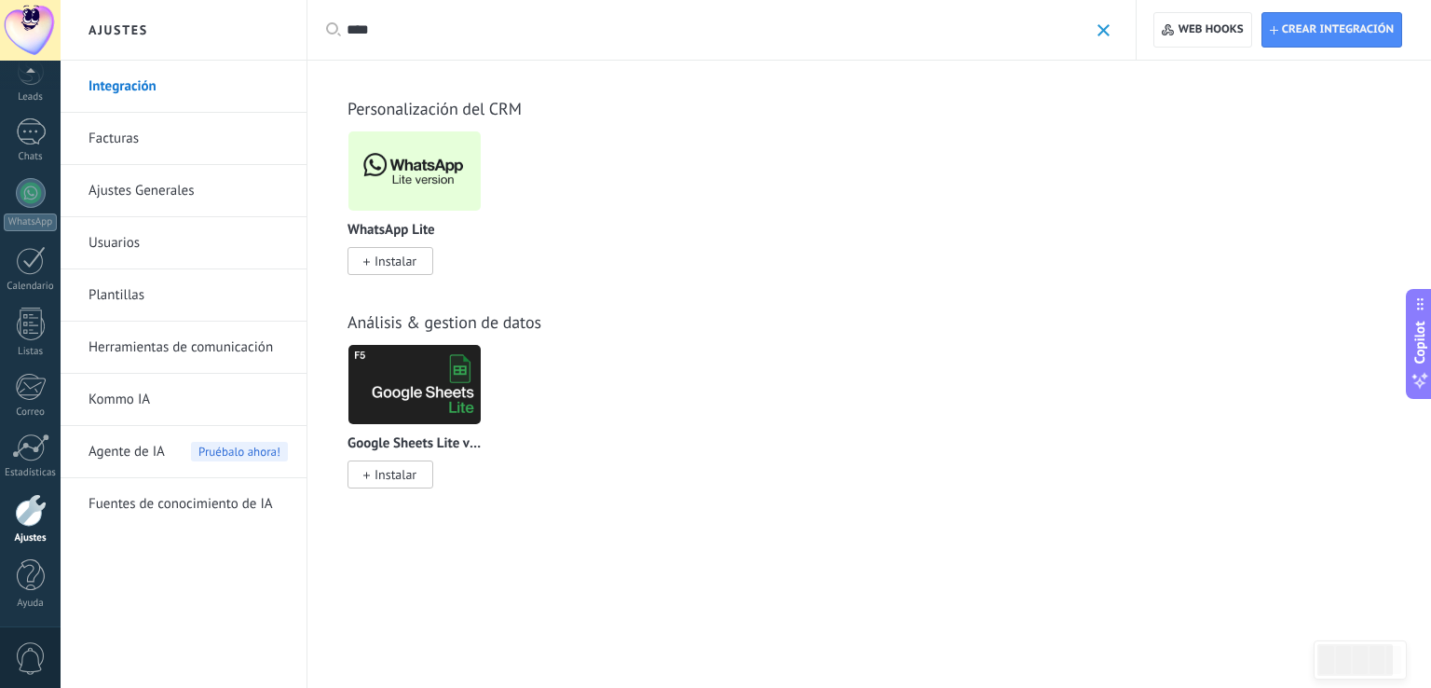
type input "****"
click at [390, 259] on span "Instalar" at bounding box center [396, 261] width 42 height 17
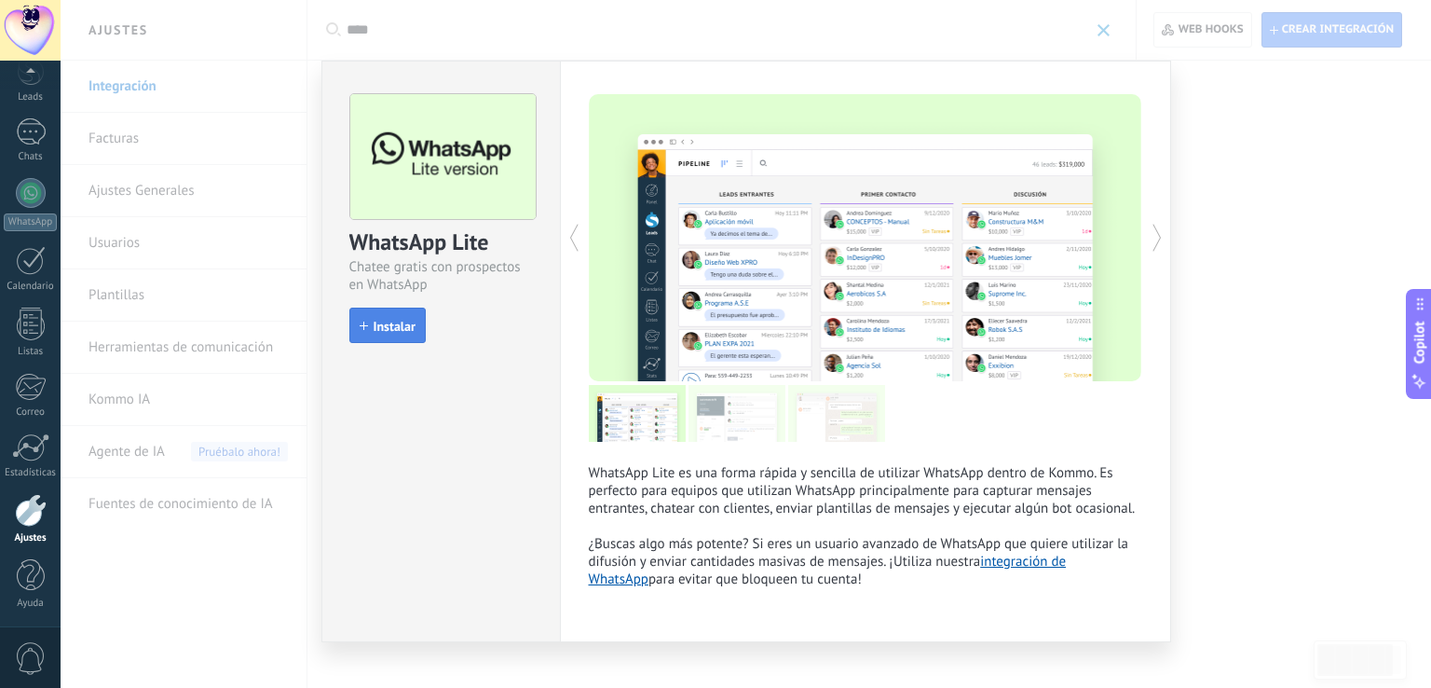
click at [377, 325] on span "Instalar" at bounding box center [395, 326] width 42 height 13
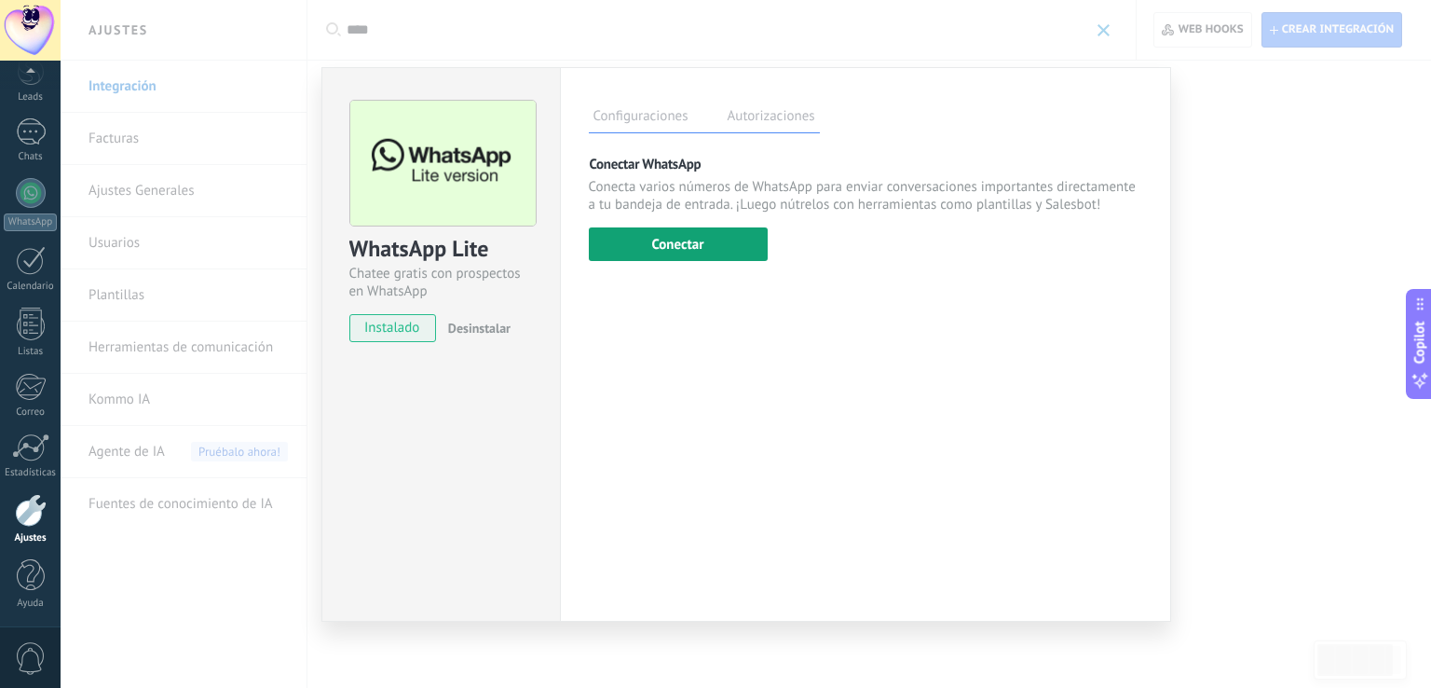
click at [682, 242] on button "Conectar" at bounding box center [678, 244] width 179 height 34
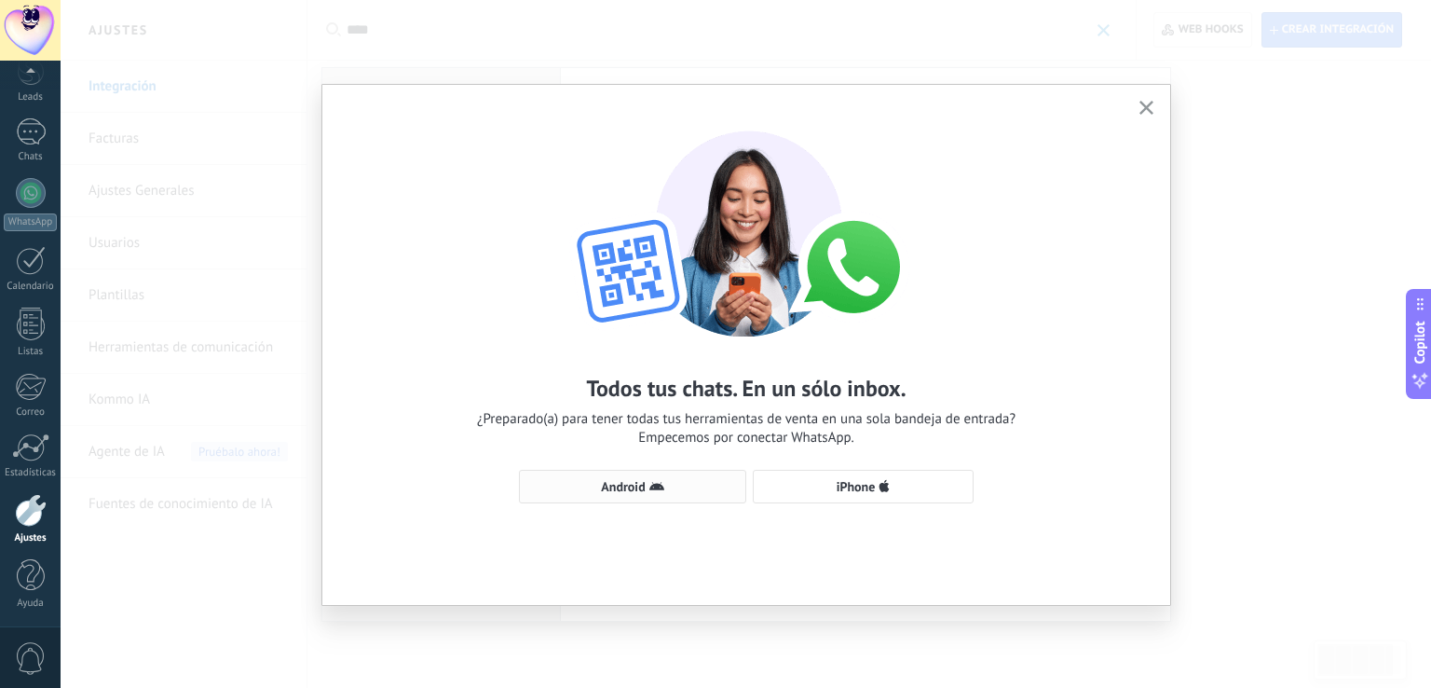
click at [609, 480] on span "Android" at bounding box center [623, 486] width 44 height 13
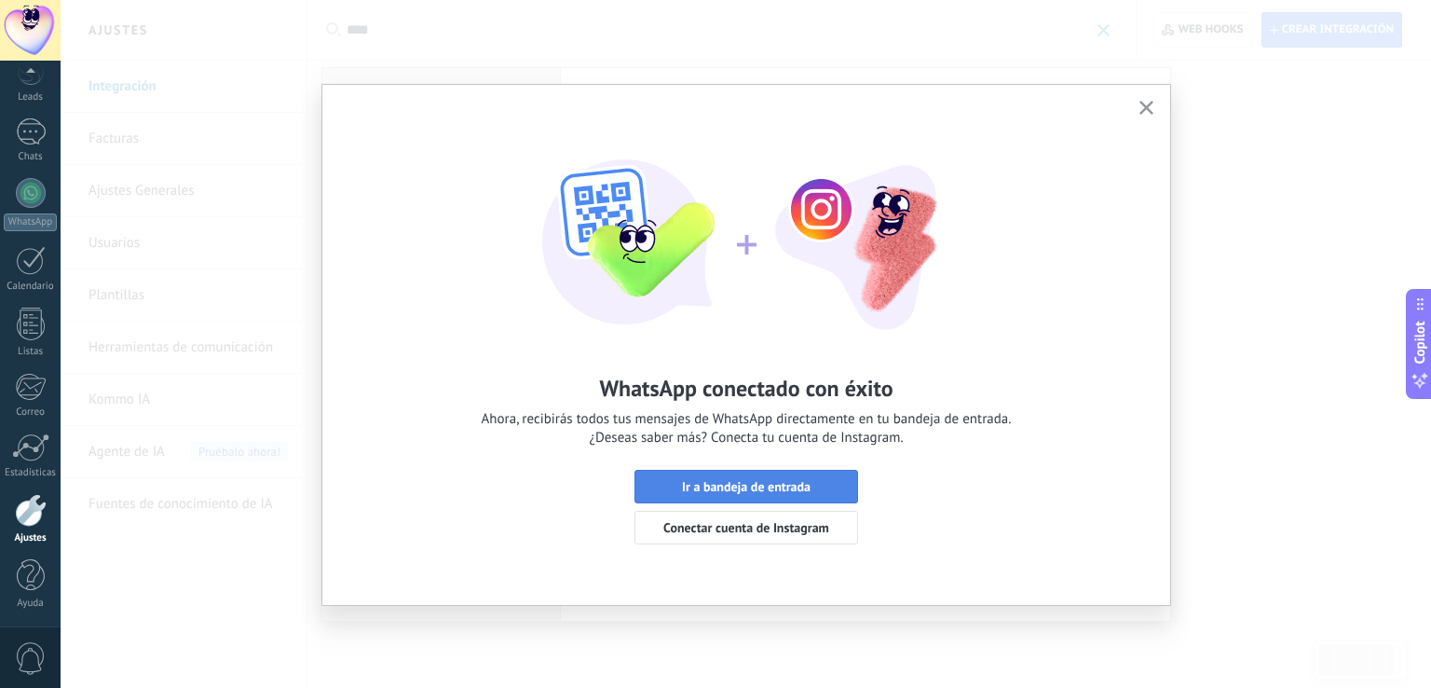
click at [726, 475] on button "Ir a bandeja de entrada" at bounding box center [747, 487] width 224 height 34
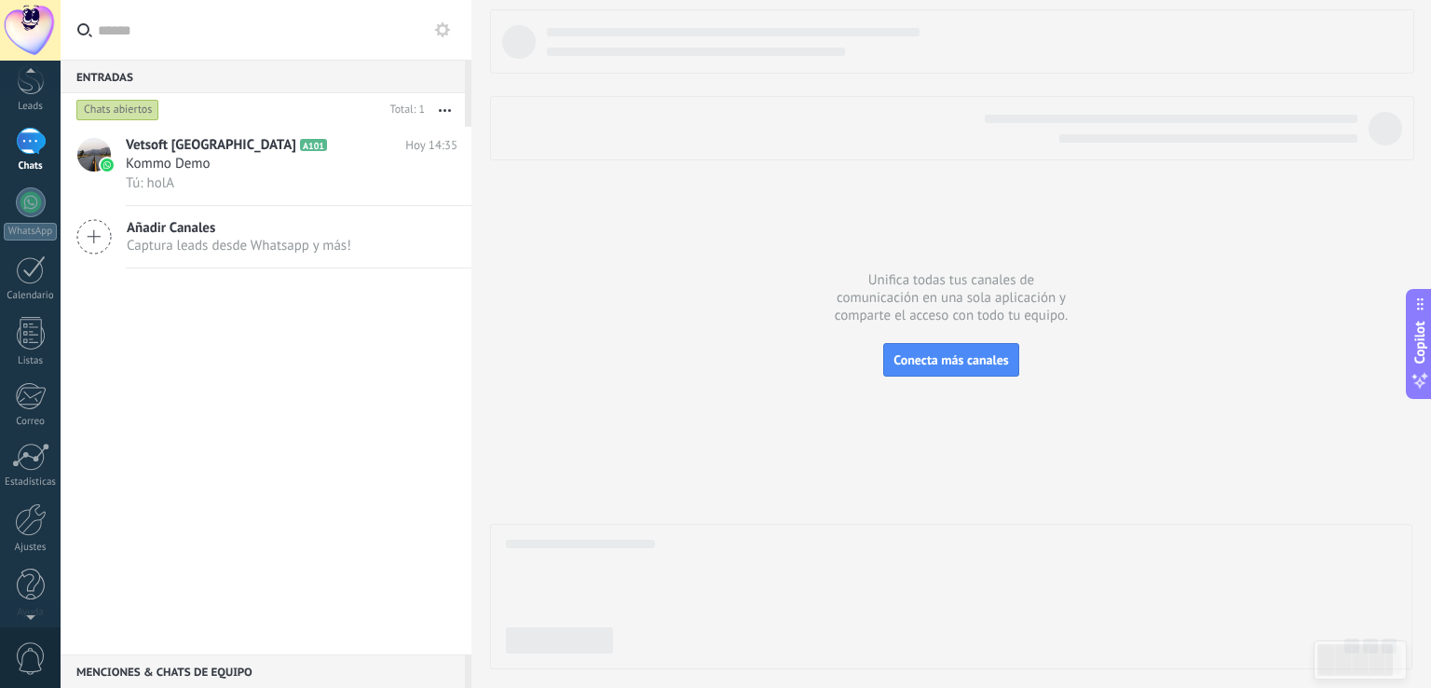
scroll to position [86, 0]
click at [22, 529] on link "Ajustes" at bounding box center [30, 520] width 61 height 50
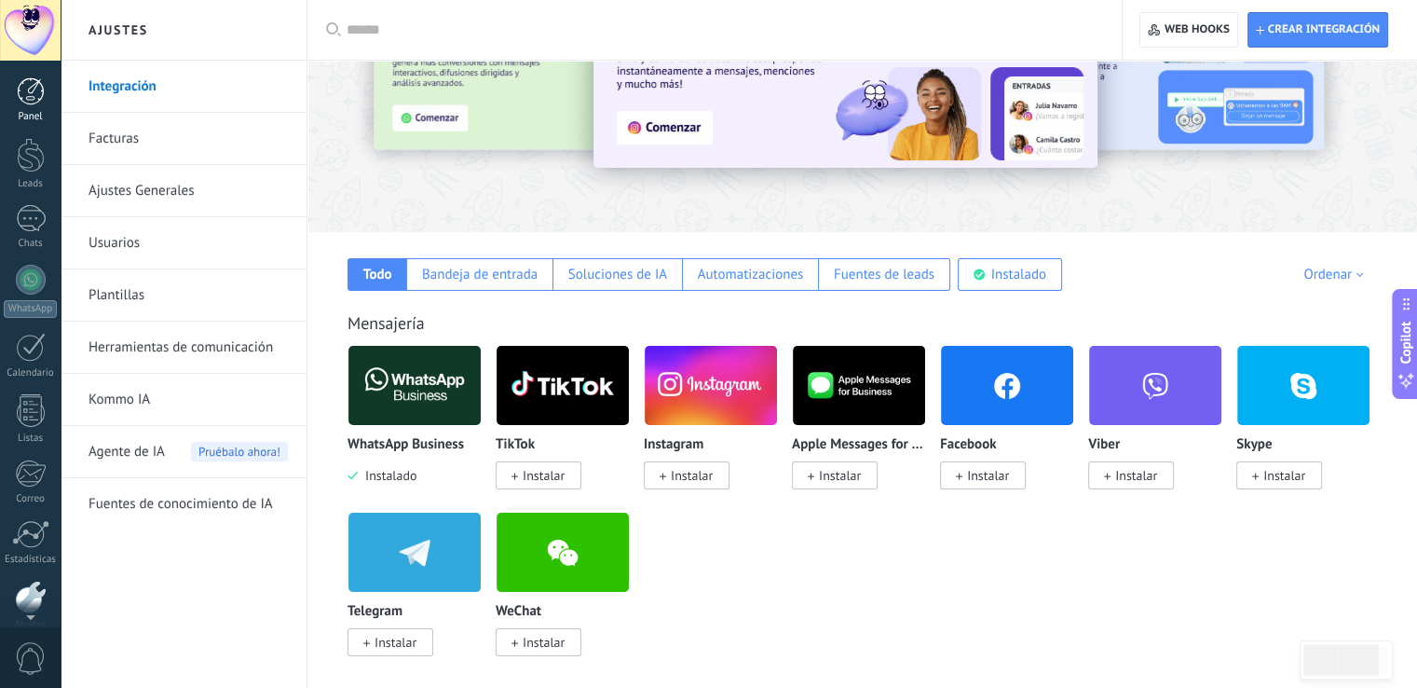
click at [30, 105] on link "Panel" at bounding box center [30, 100] width 61 height 46
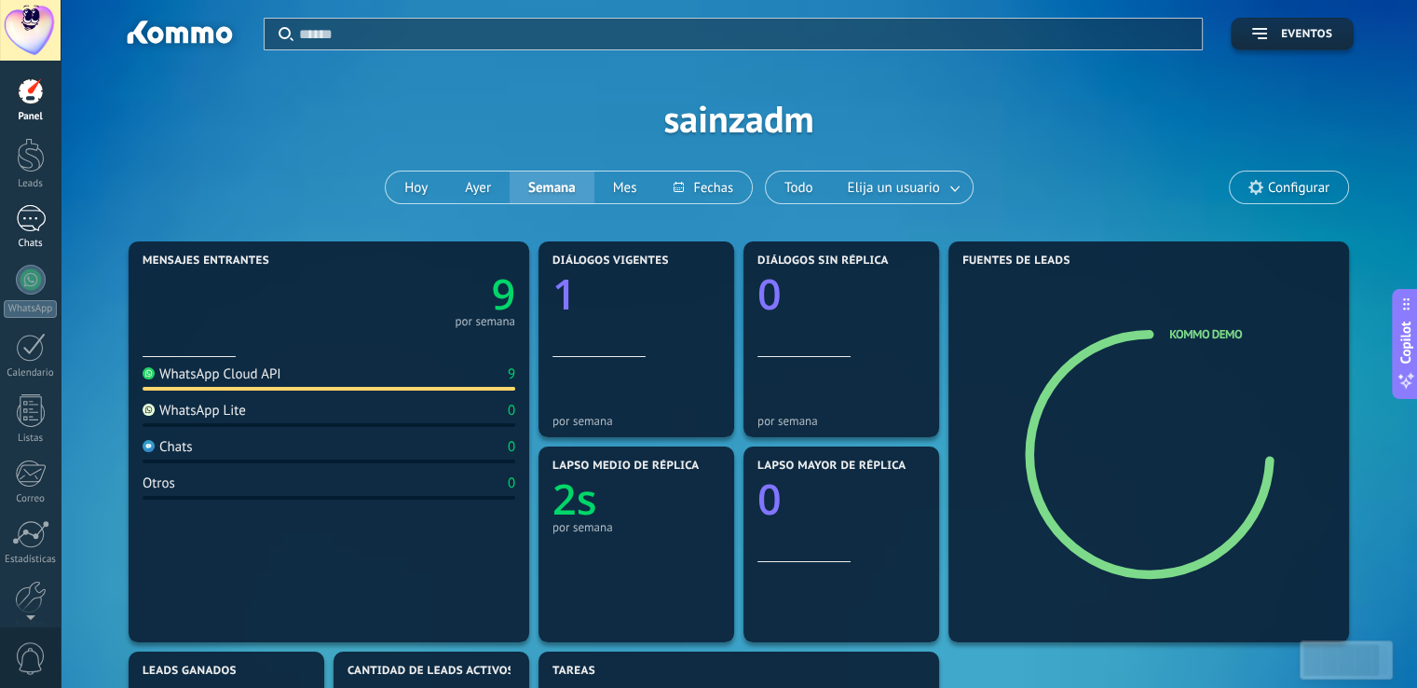
click at [34, 234] on link "1 Chats" at bounding box center [30, 227] width 61 height 45
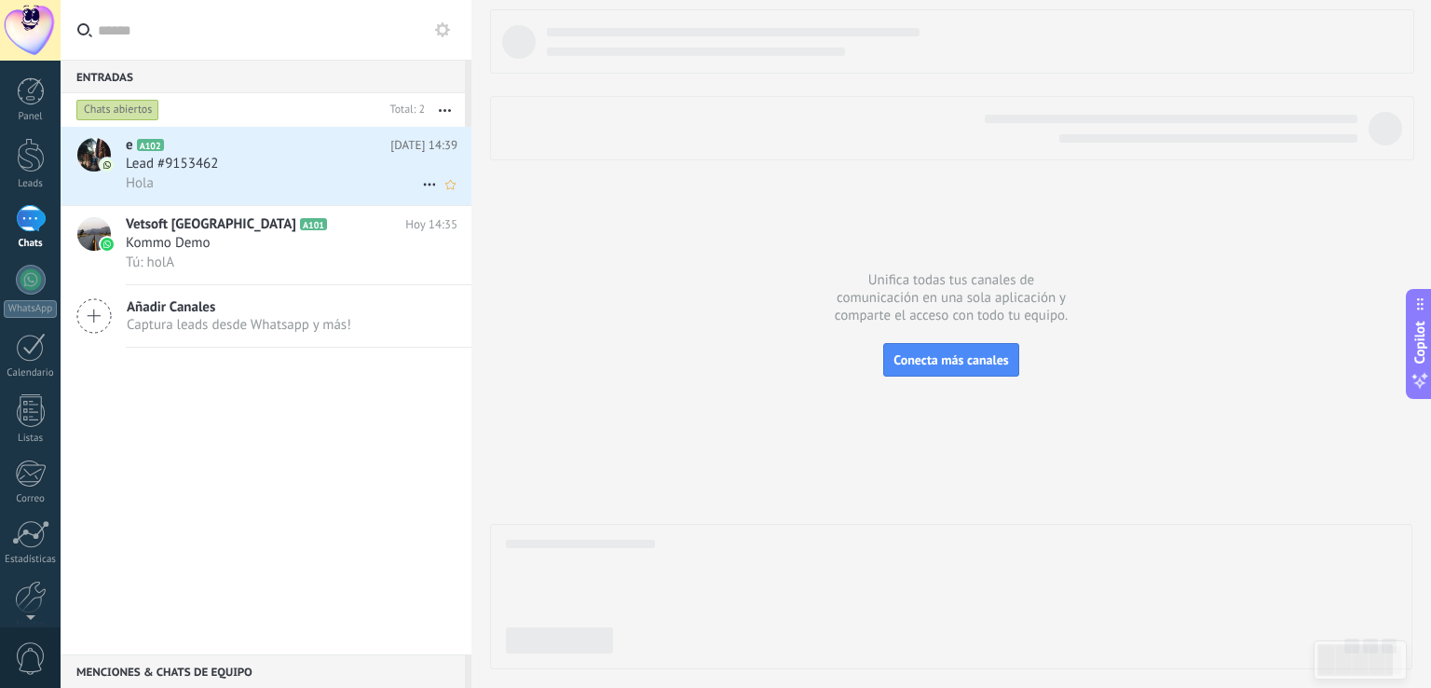
click at [174, 158] on span "Lead #9153462" at bounding box center [172, 164] width 92 height 19
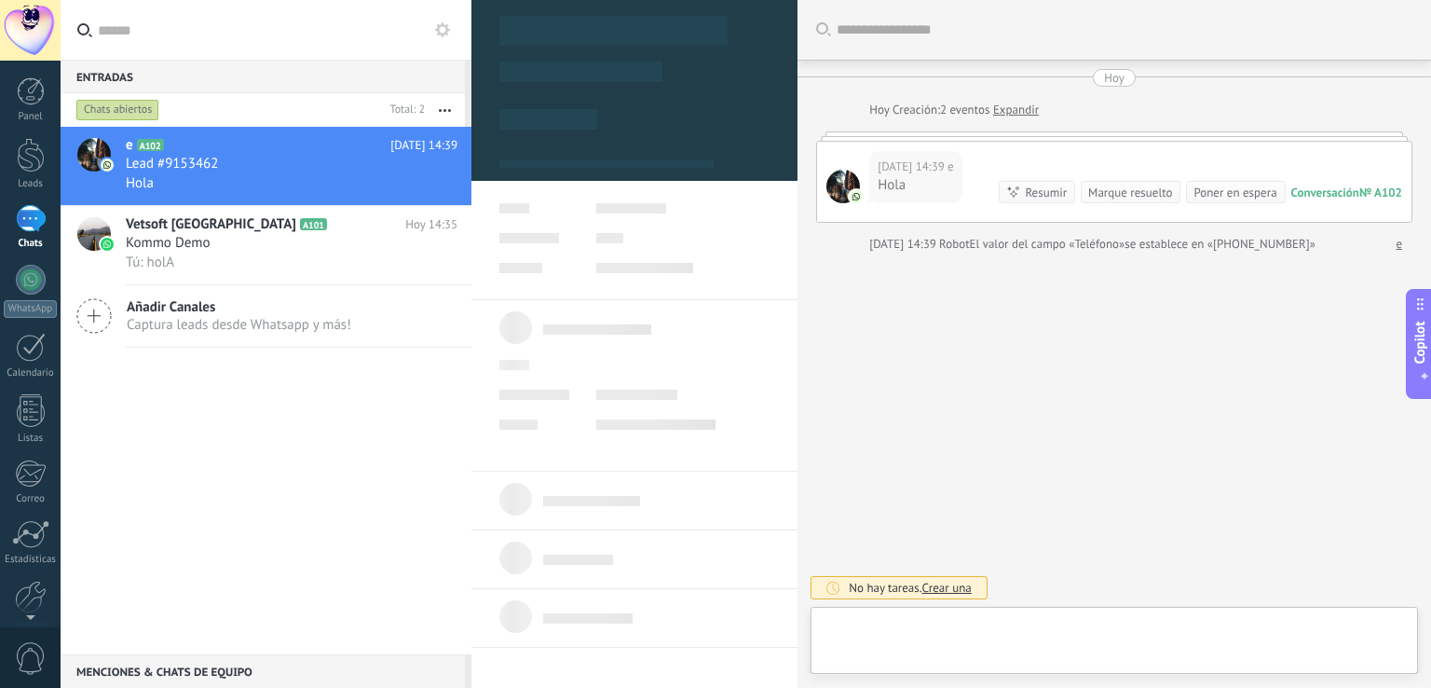
type textarea "**********"
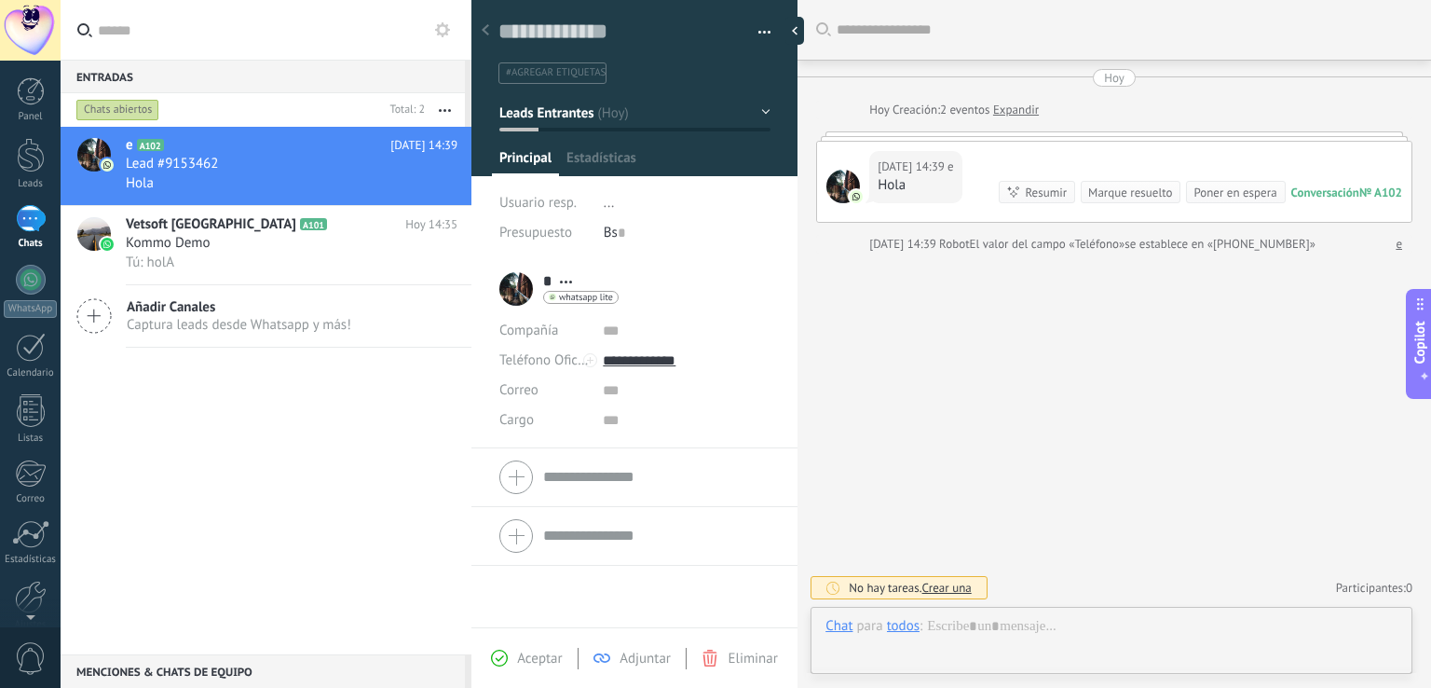
scroll to position [27, 0]
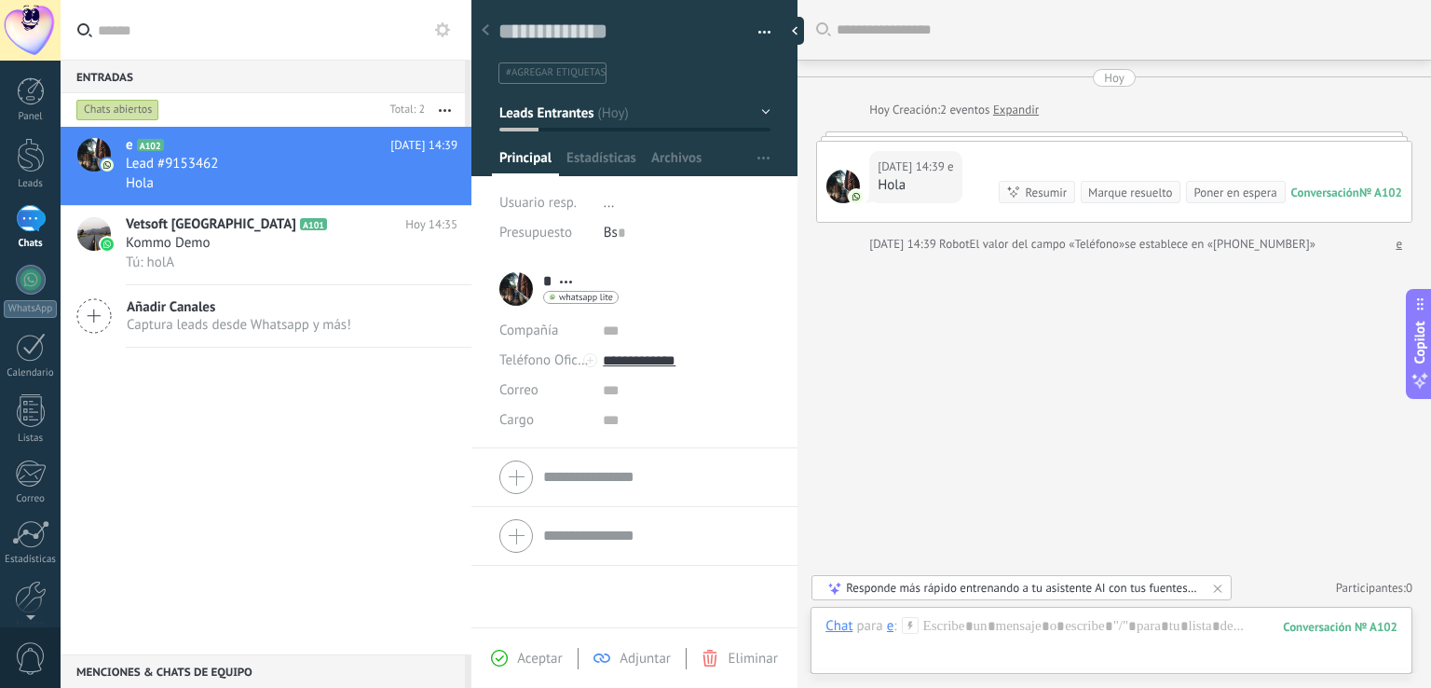
click at [517, 287] on div "* e * e Apellido Abrir detalle Copie el nombre Desatar Contacto principal" at bounding box center [559, 289] width 119 height 47
click at [842, 183] on div at bounding box center [844, 187] width 34 height 34
click at [852, 188] on span at bounding box center [856, 196] width 17 height 17
click at [514, 293] on div "* e * e Apellido Abrir detalle Copie el nombre Desatar Contacto principal" at bounding box center [559, 289] width 119 height 47
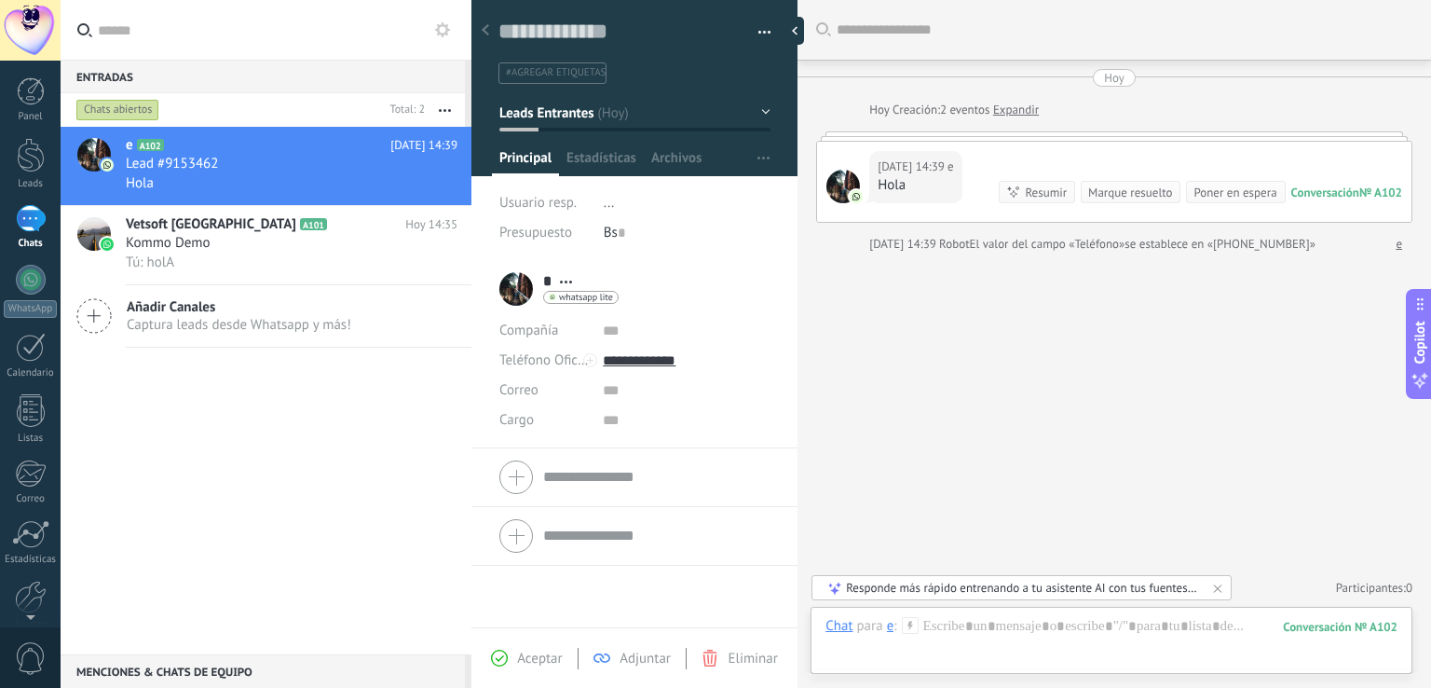
click at [492, 40] on div at bounding box center [485, 31] width 26 height 36
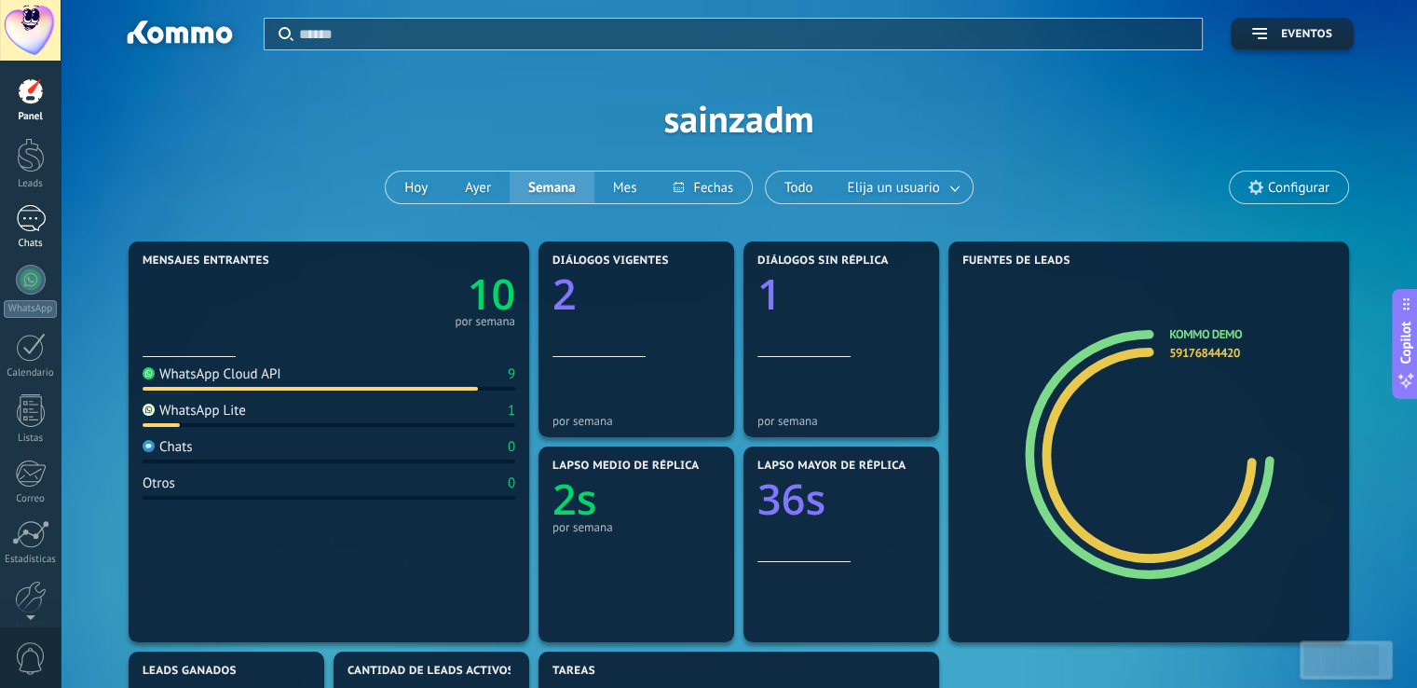
click at [37, 226] on div "1" at bounding box center [31, 218] width 30 height 27
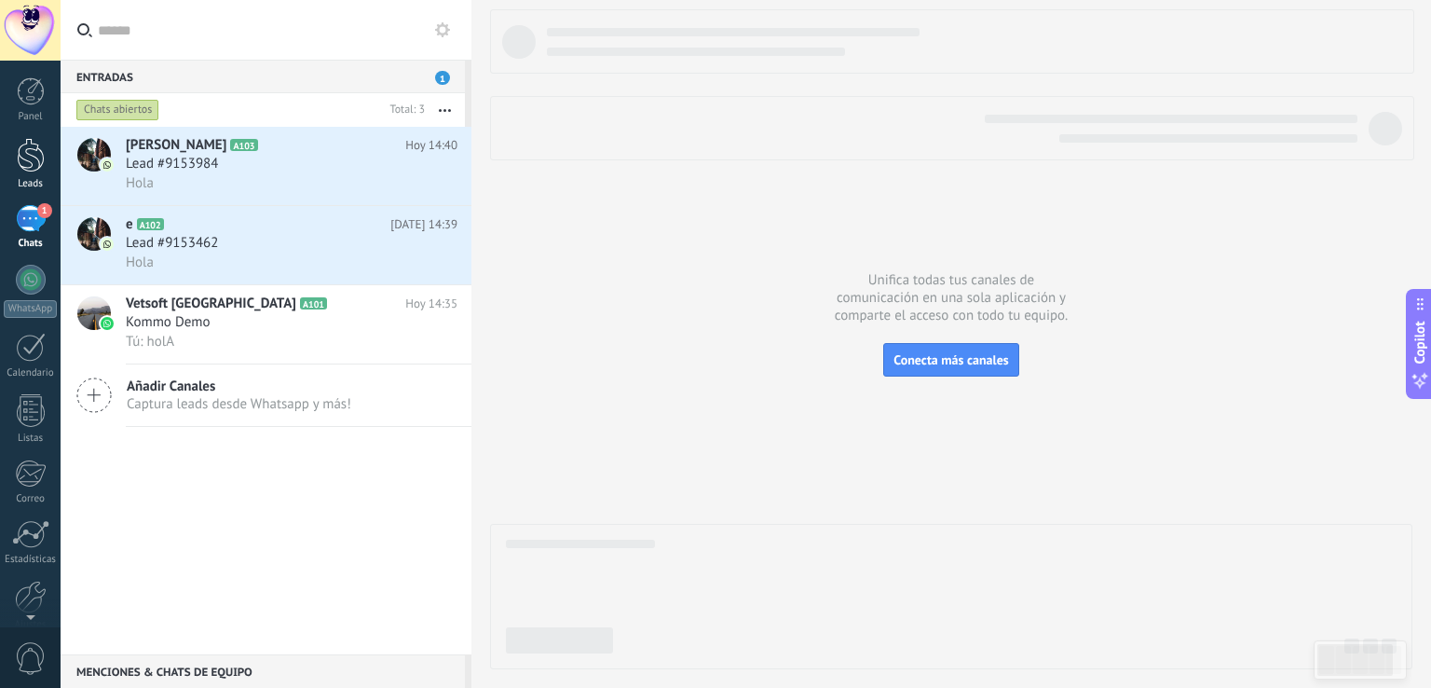
click at [32, 170] on div at bounding box center [31, 155] width 28 height 34
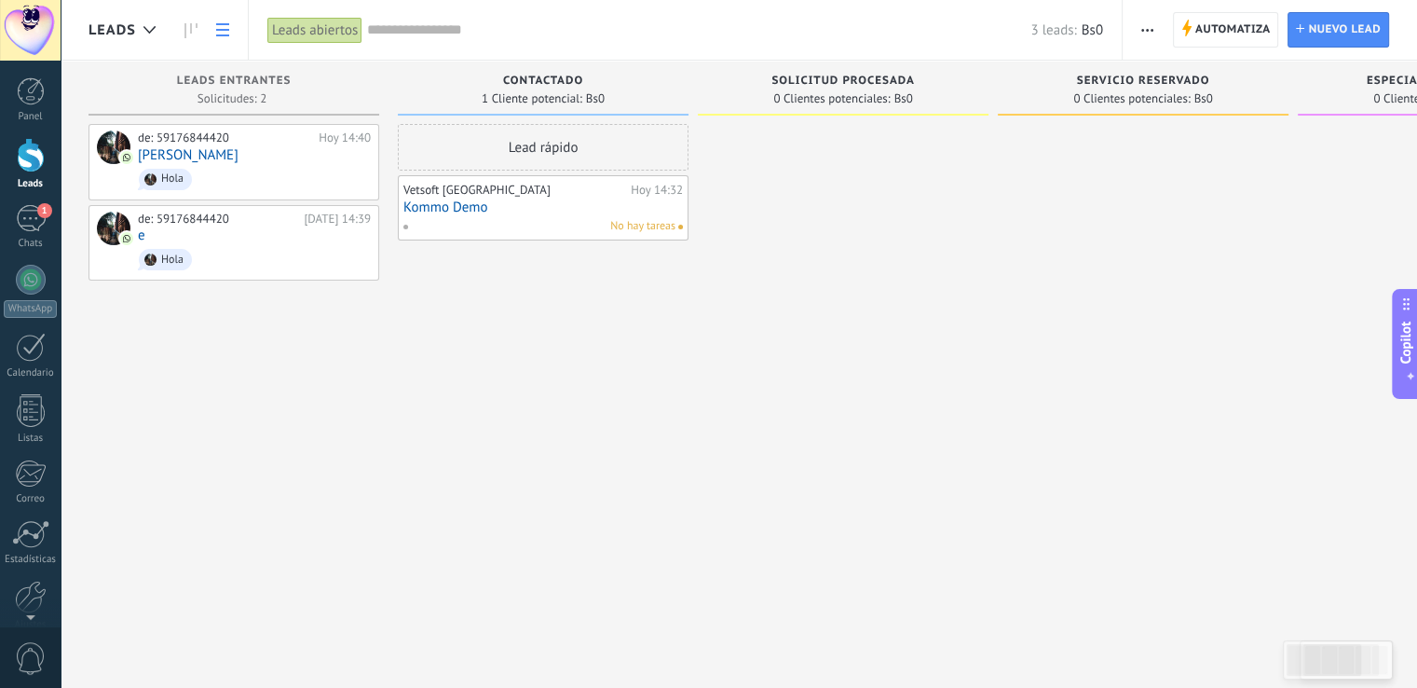
click at [218, 27] on icon at bounding box center [222, 29] width 13 height 13
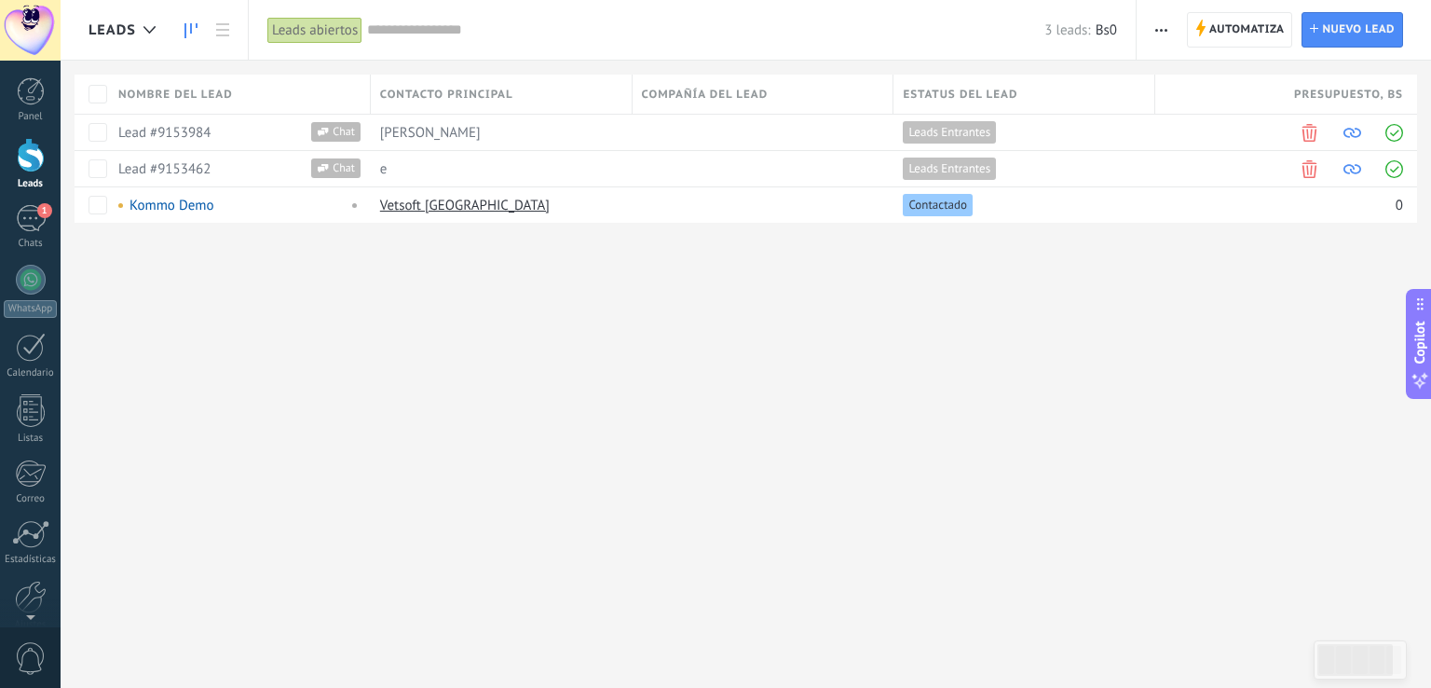
click at [188, 33] on icon at bounding box center [191, 30] width 13 height 15
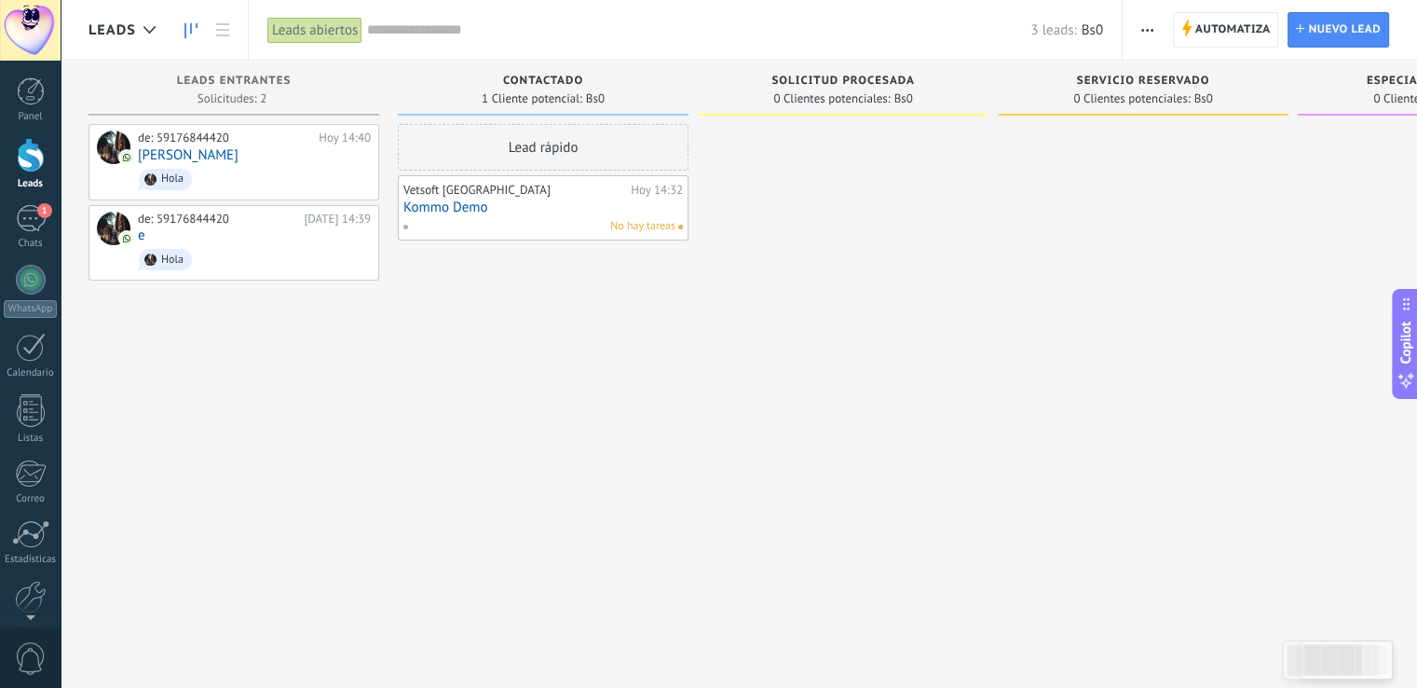
click at [22, 72] on div "Panel Leads 1 Chats WhatsApp Clientes" at bounding box center [60, 344] width 121 height 567
click at [30, 87] on div at bounding box center [31, 91] width 28 height 28
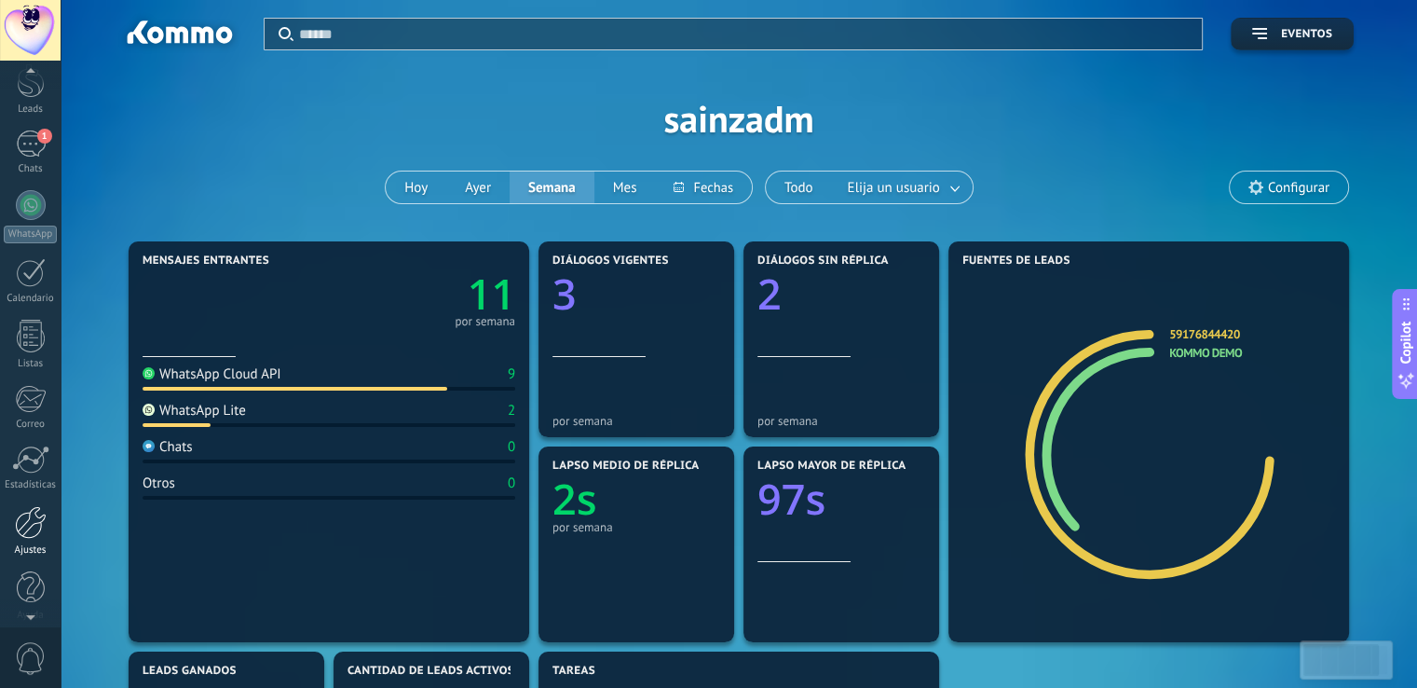
click at [23, 516] on div at bounding box center [31, 522] width 32 height 33
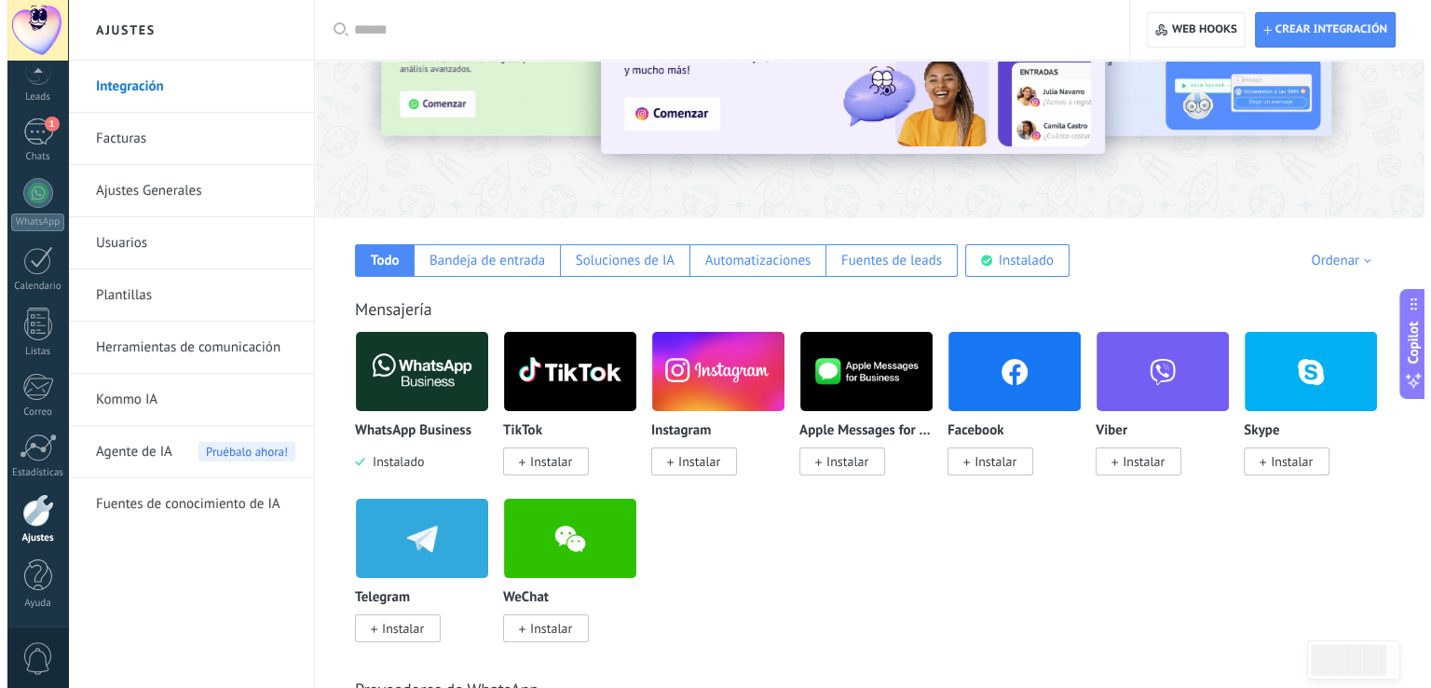
scroll to position [173, 0]
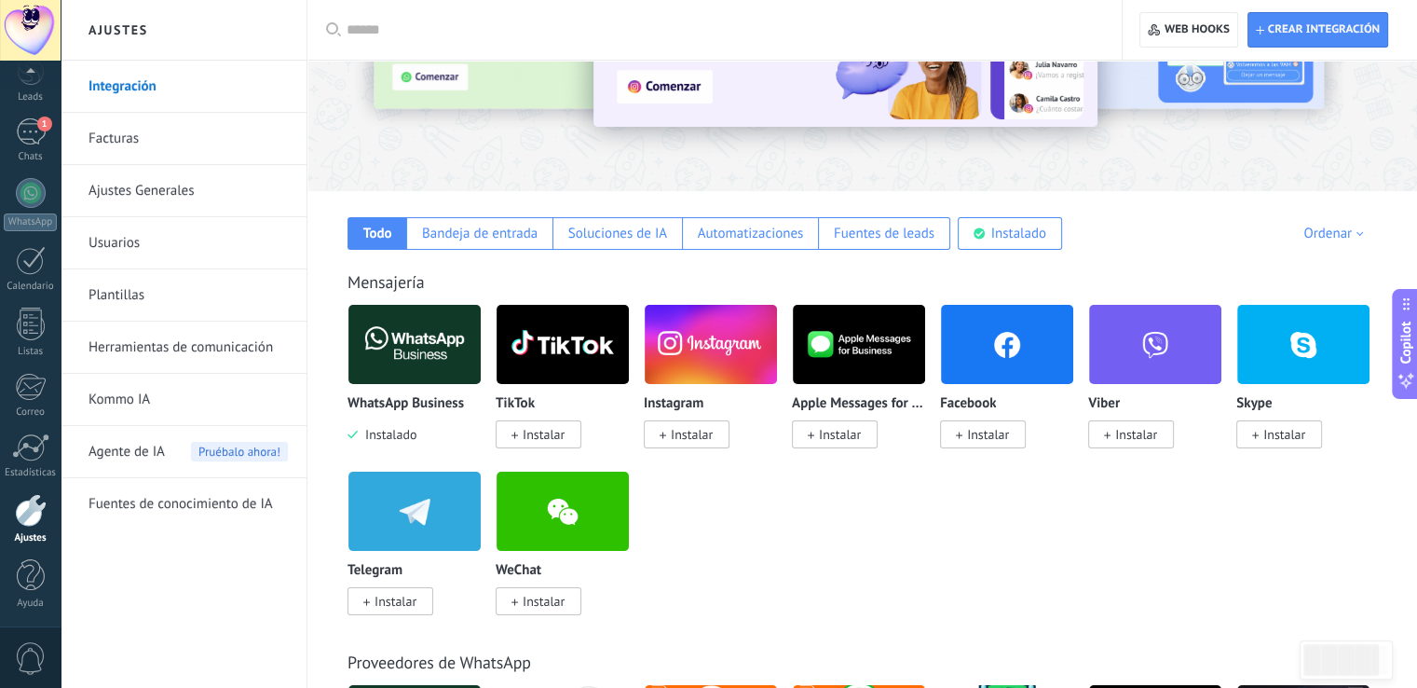
click at [438, 339] on img at bounding box center [415, 344] width 132 height 90
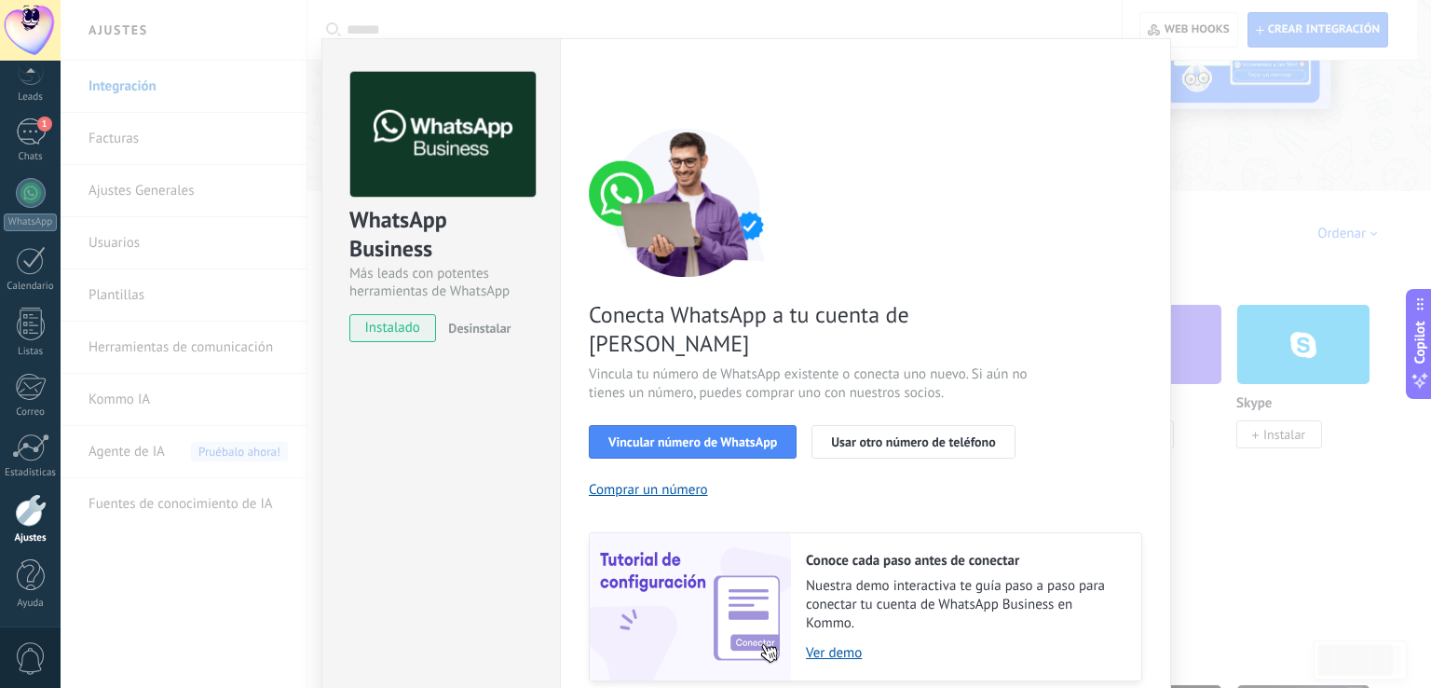
scroll to position [76, 0]
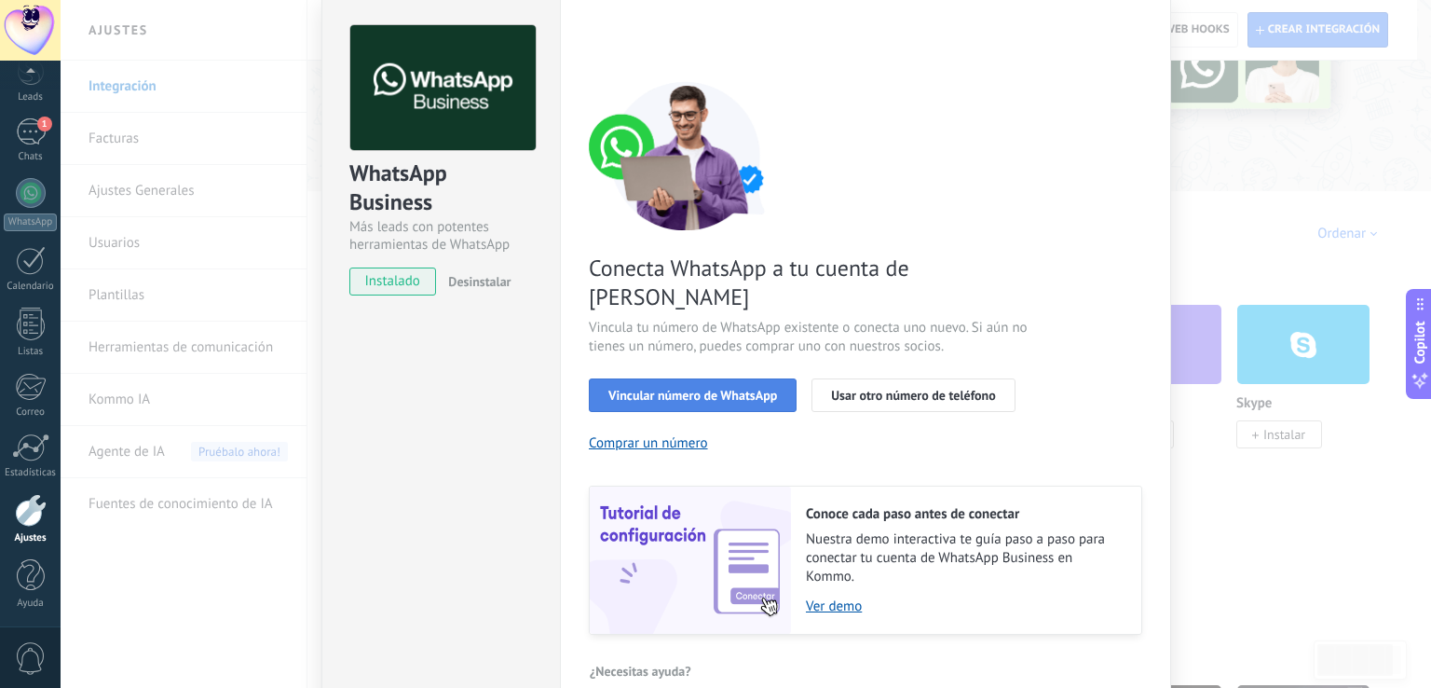
click at [672, 389] on span "Vincular número de WhatsApp" at bounding box center [693, 395] width 169 height 13
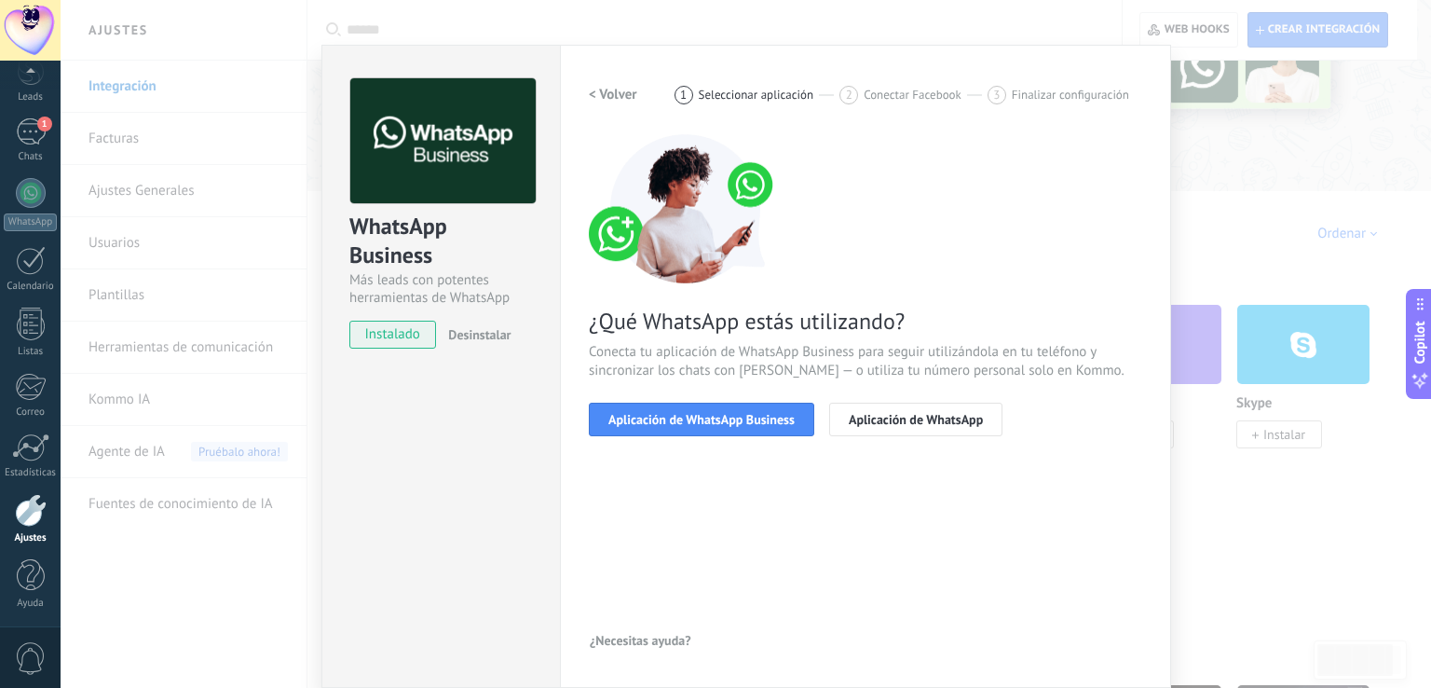
scroll to position [22, 0]
click at [609, 94] on h2 "< Volver" at bounding box center [613, 96] width 48 height 18
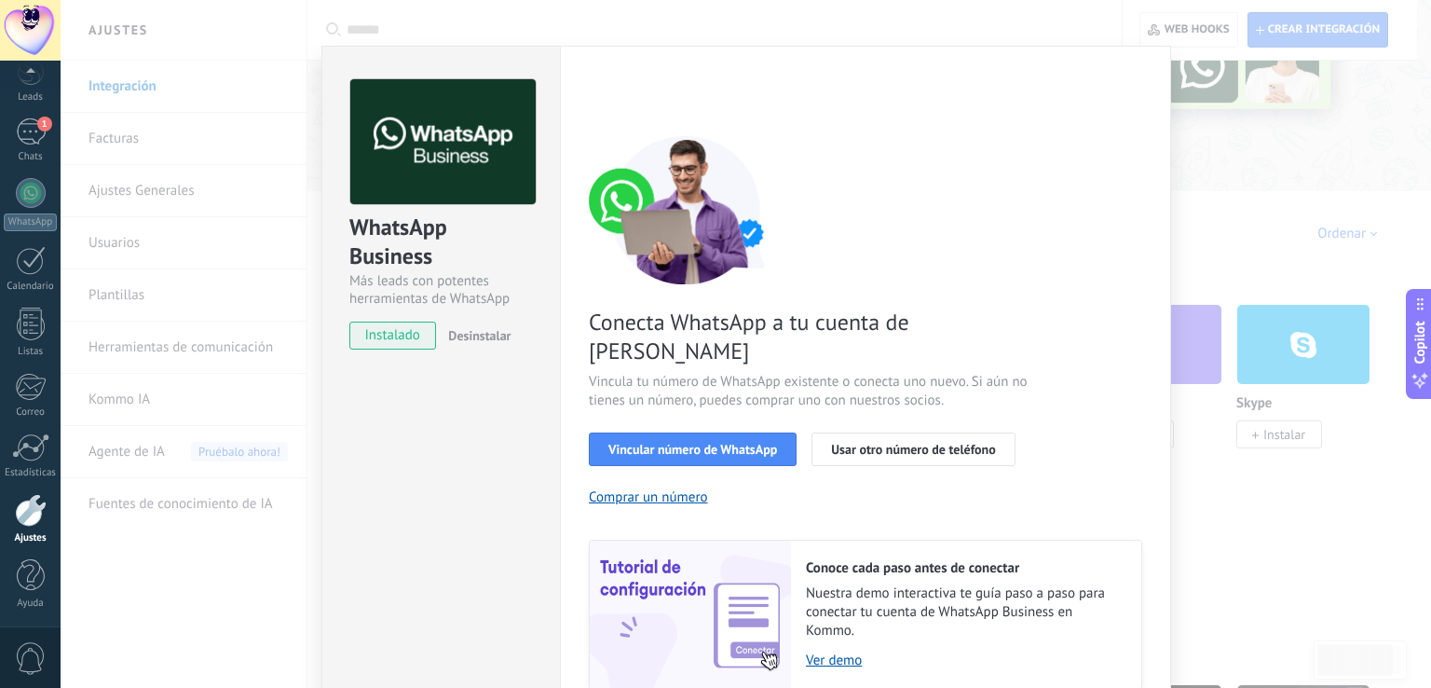
click at [207, 325] on div "WhatsApp Business Más leads con potentes herramientas de WhatsApp instalado Des…" at bounding box center [746, 344] width 1371 height 688
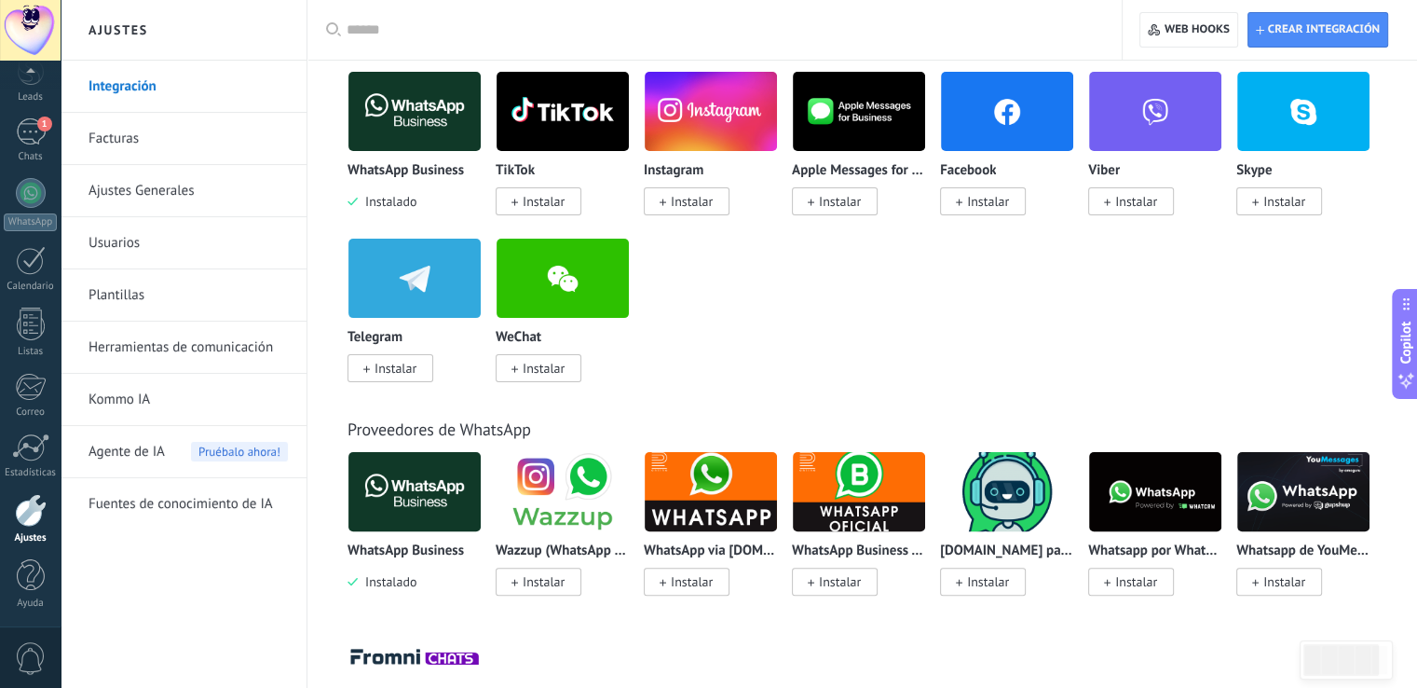
scroll to position [310, 0]
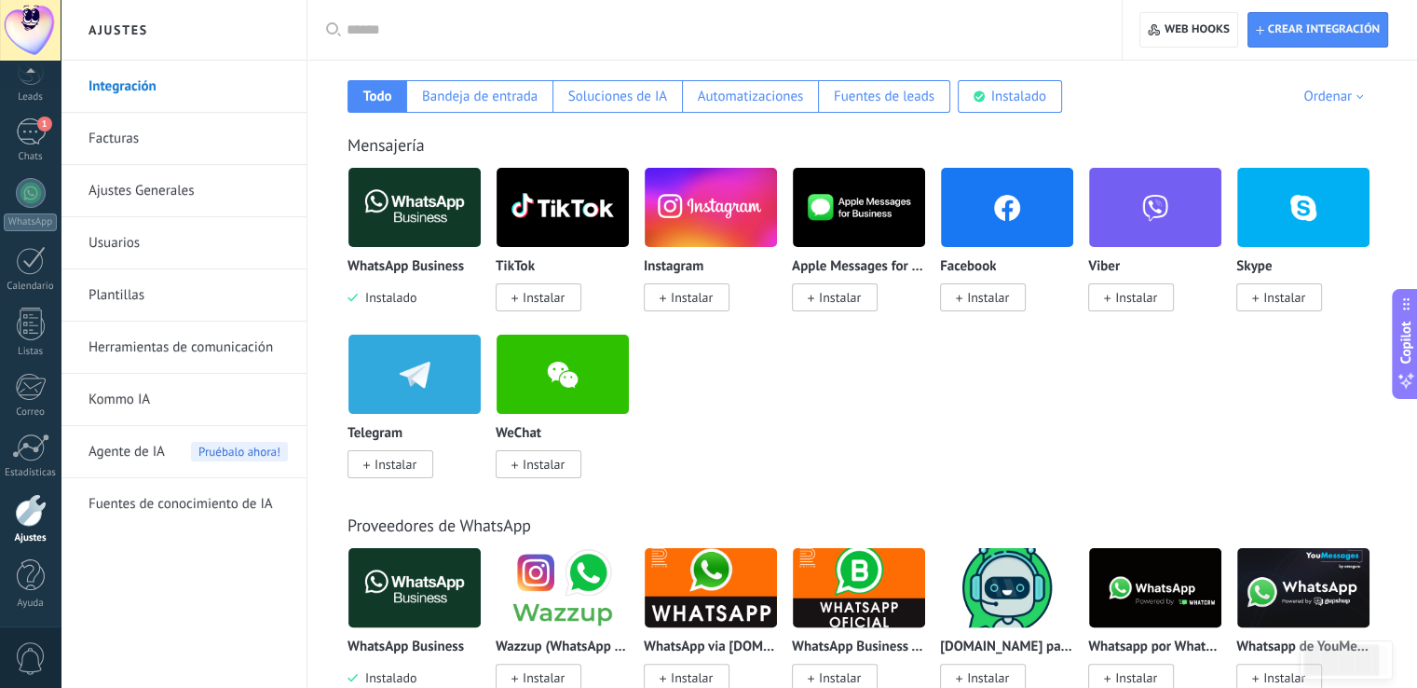
click at [1070, 103] on div "Todo Bandeja de entrada Soluciones de IA Automatizaciones Fuentes de leads Inst…" at bounding box center [862, 83] width 1073 height 59
click at [995, 86] on div "Instalado" at bounding box center [1010, 96] width 104 height 33
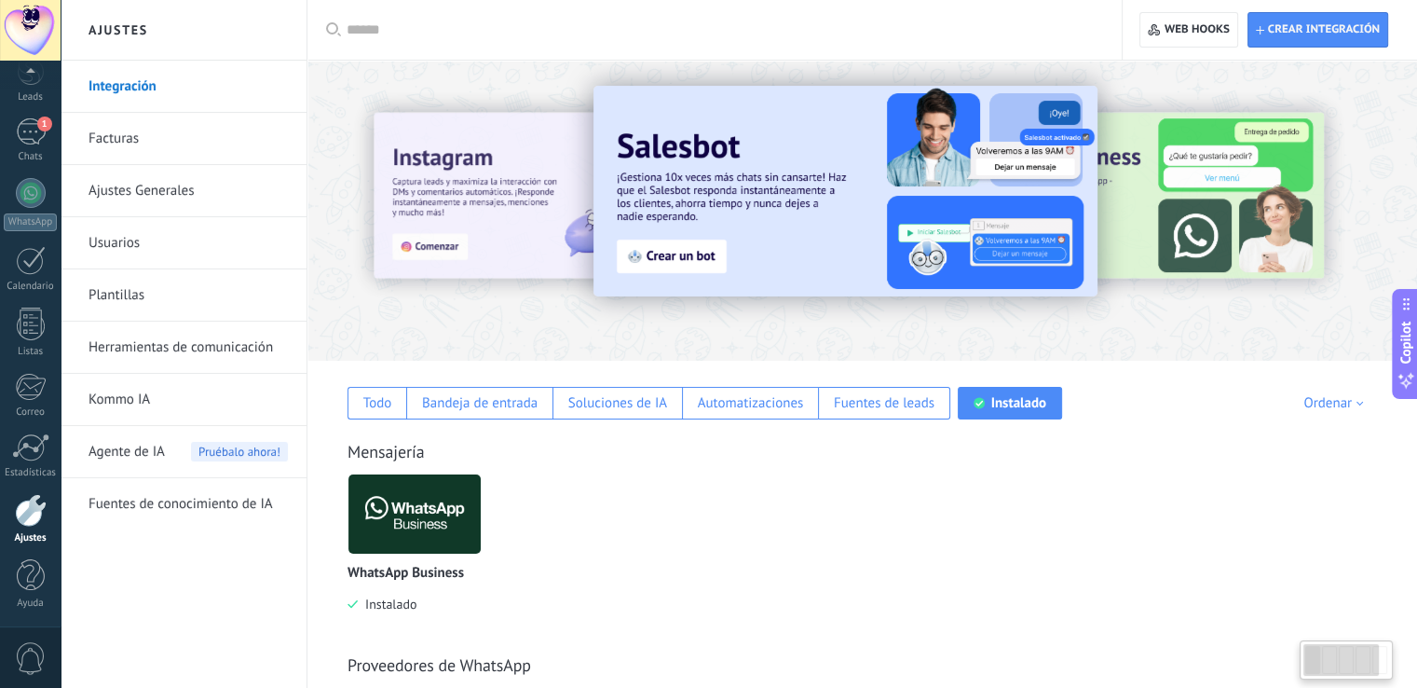
scroll to position [0, 0]
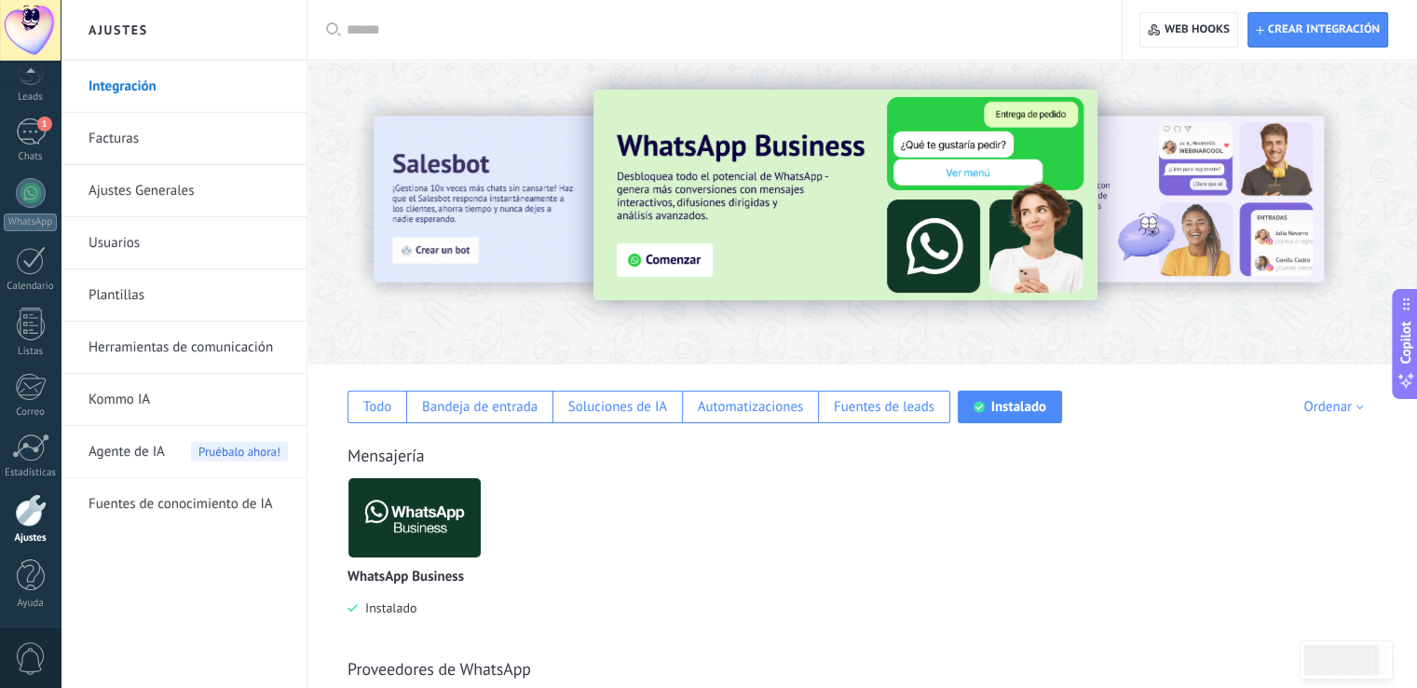
click at [422, 544] on img at bounding box center [415, 517] width 132 height 90
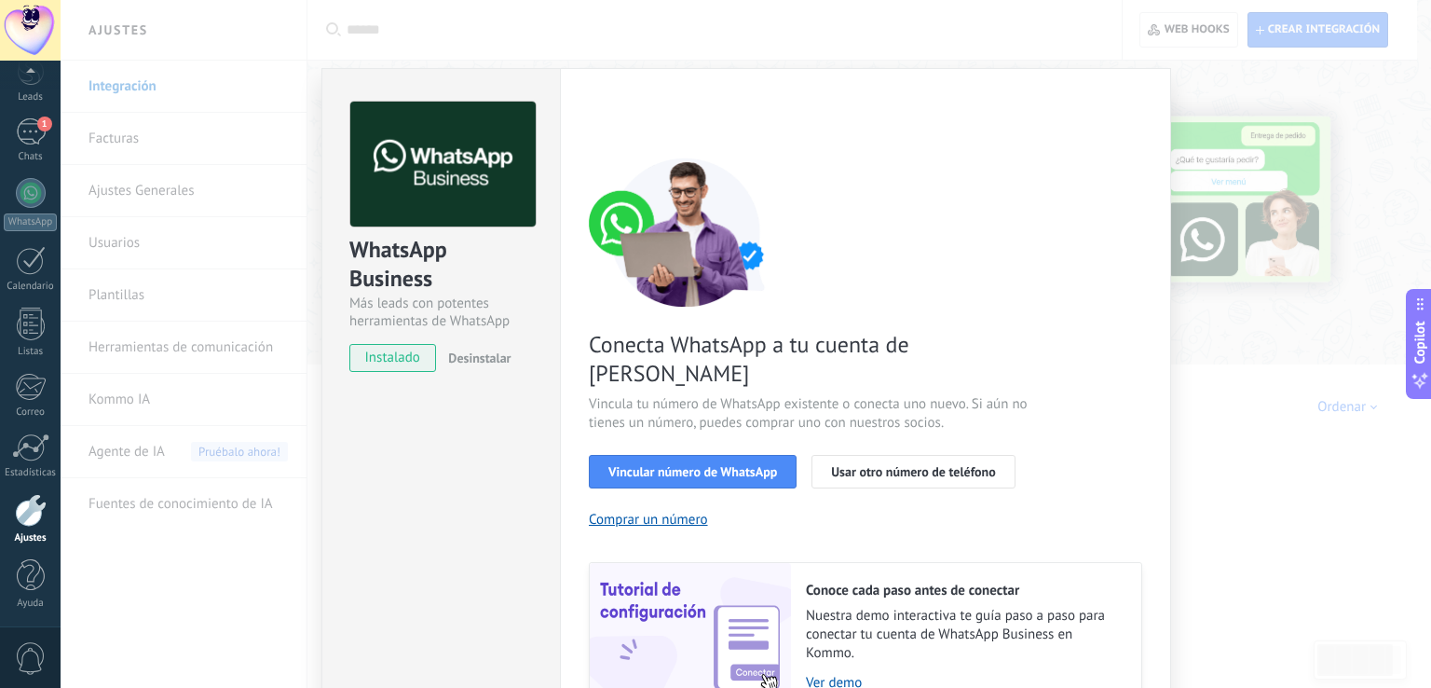
click at [1308, 504] on div "WhatsApp Business Más leads con potentes herramientas de WhatsApp instalado Des…" at bounding box center [746, 344] width 1371 height 688
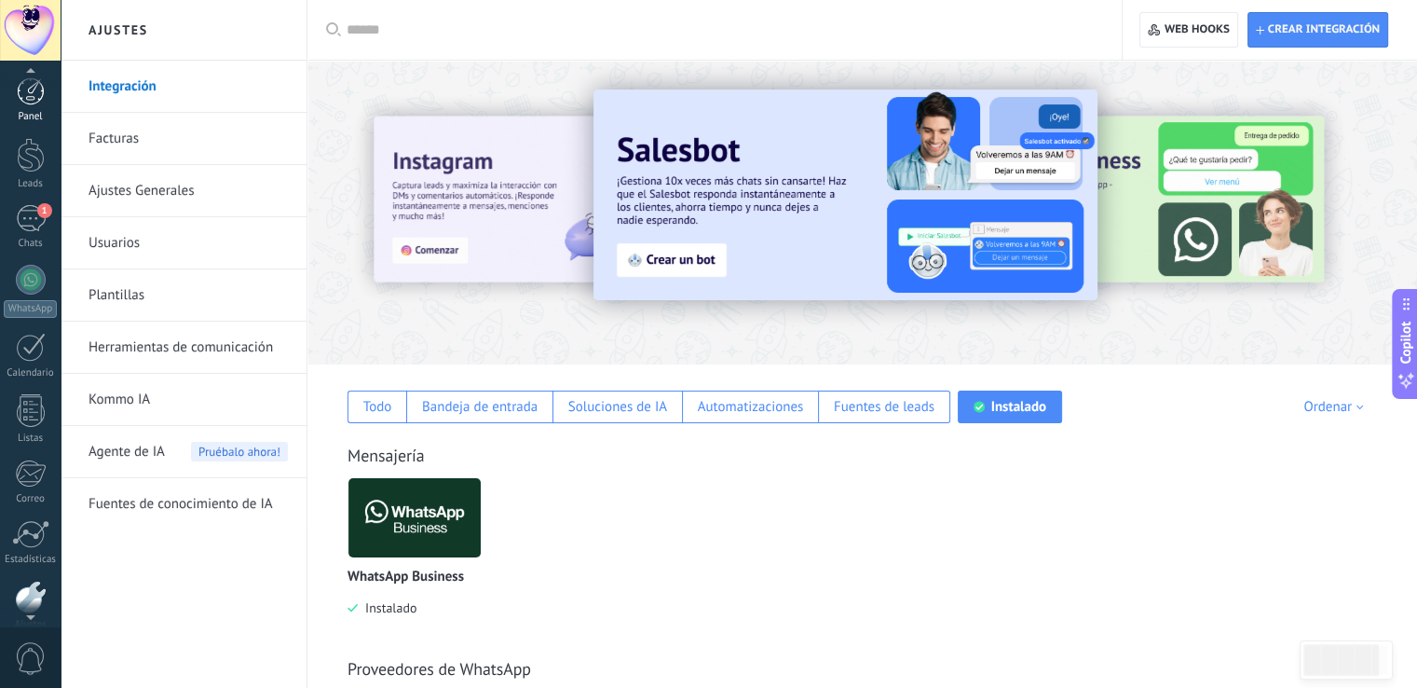
click at [34, 98] on div at bounding box center [31, 91] width 28 height 28
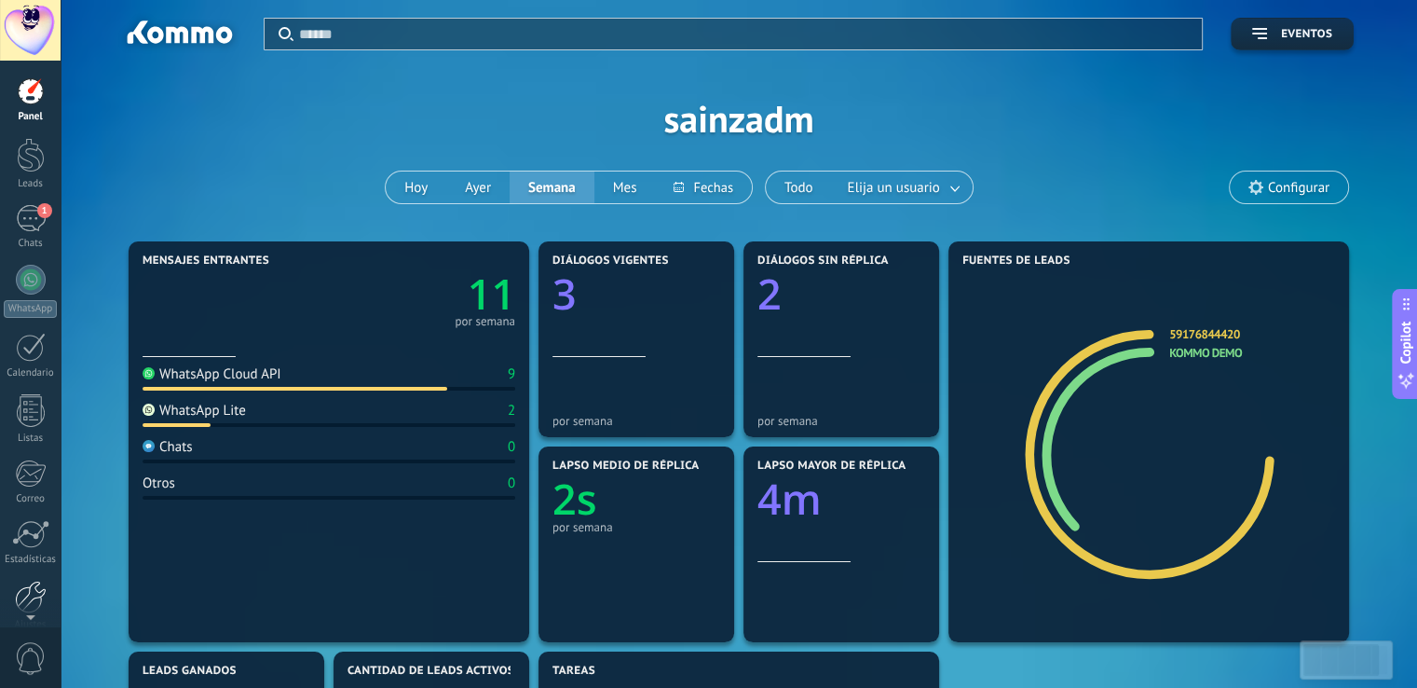
click at [31, 590] on div at bounding box center [31, 597] width 32 height 33
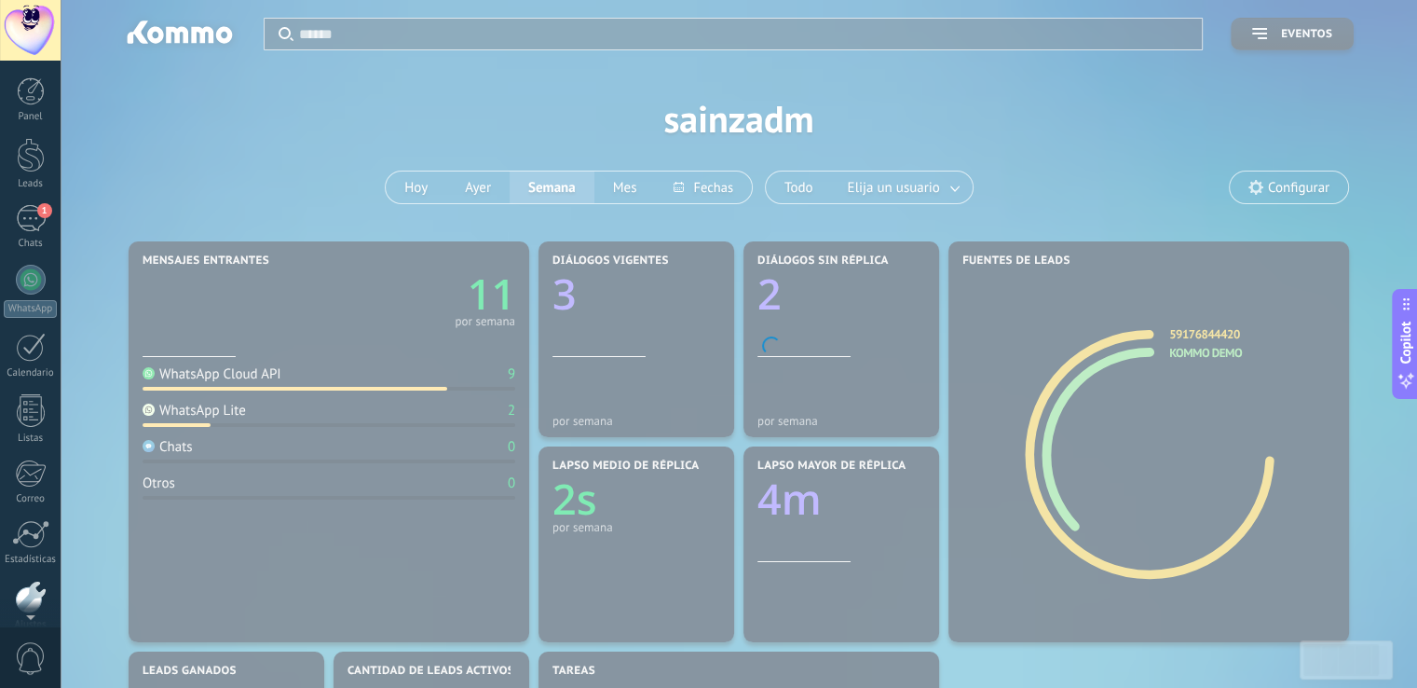
scroll to position [87, 0]
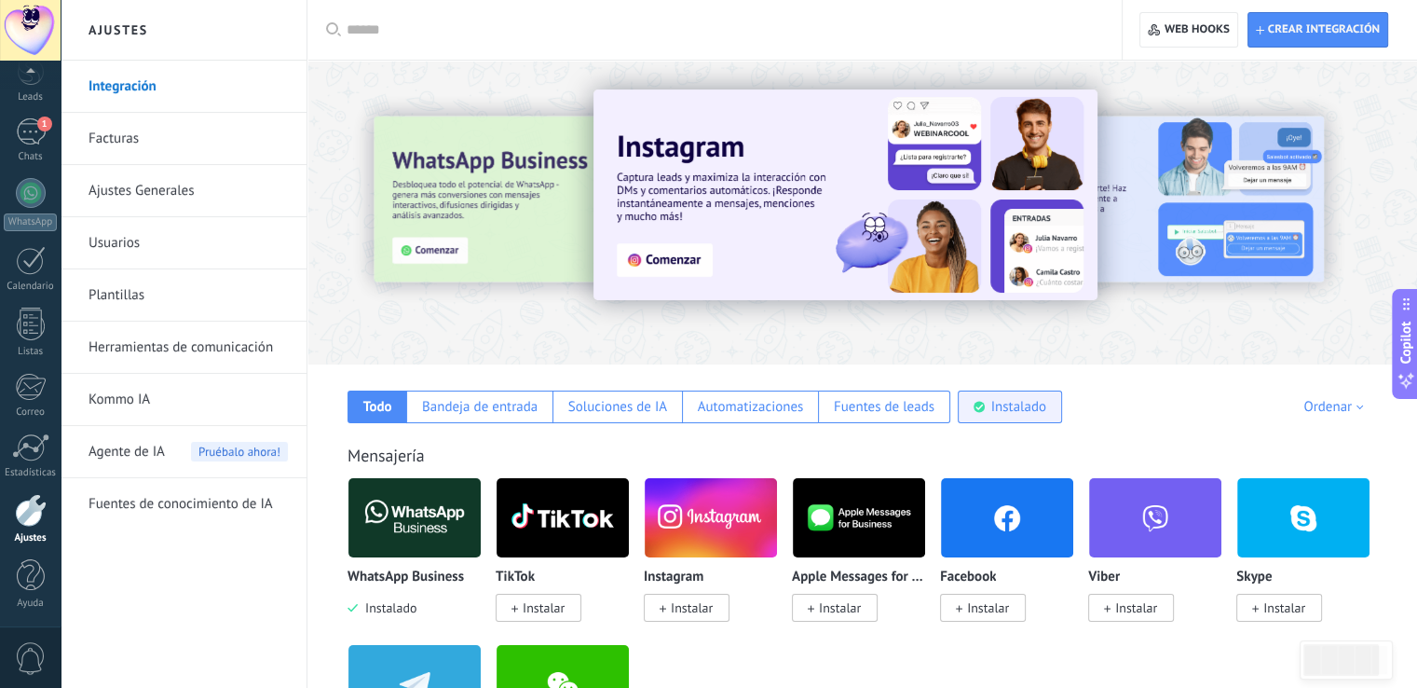
click at [980, 403] on use at bounding box center [979, 407] width 11 height 11
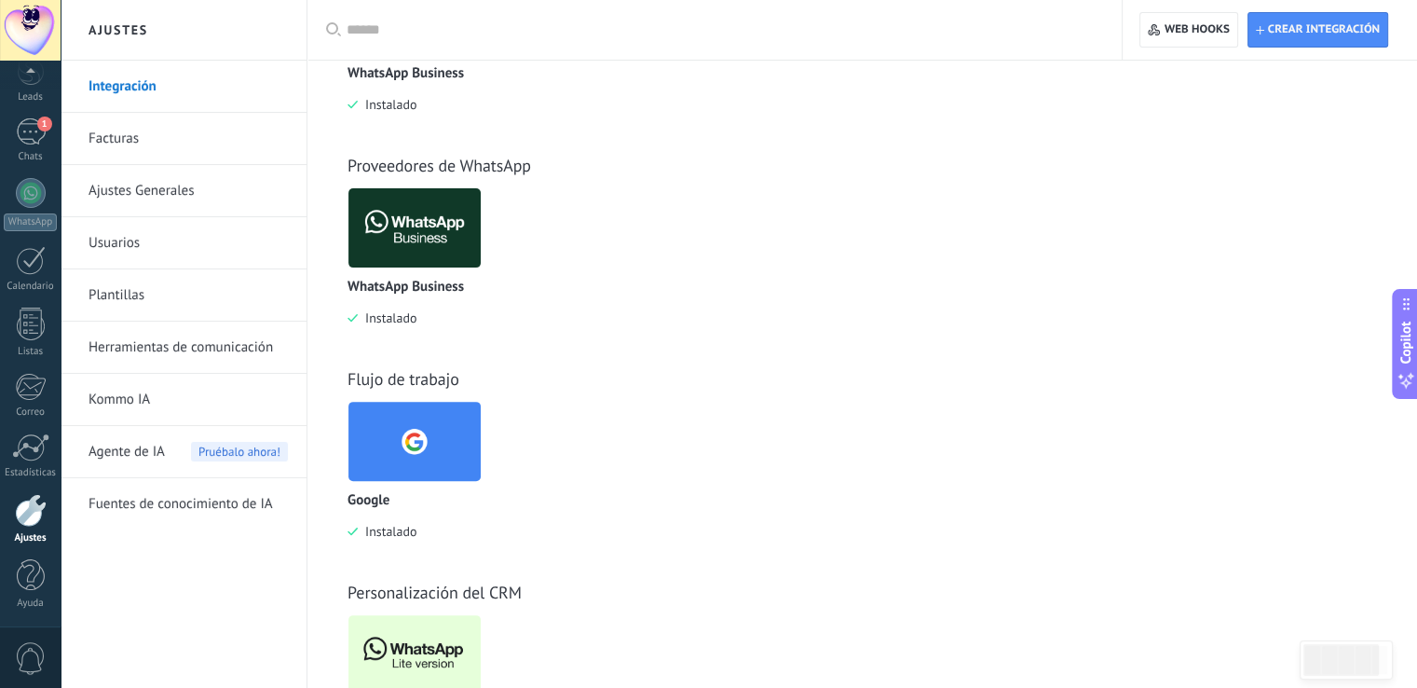
click at [399, 609] on div "Personalización del CRM WhatsApp Lite Instalado" at bounding box center [862, 650] width 1073 height 213
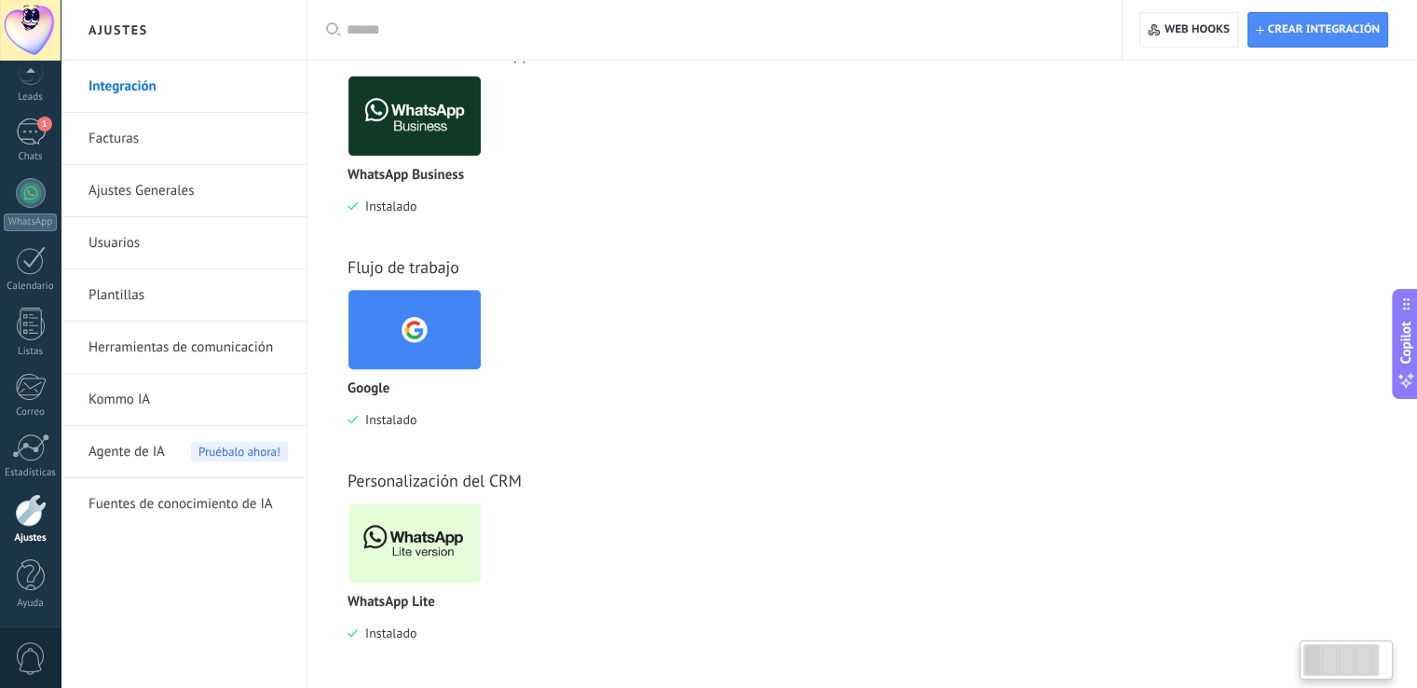
scroll to position [623, 0]
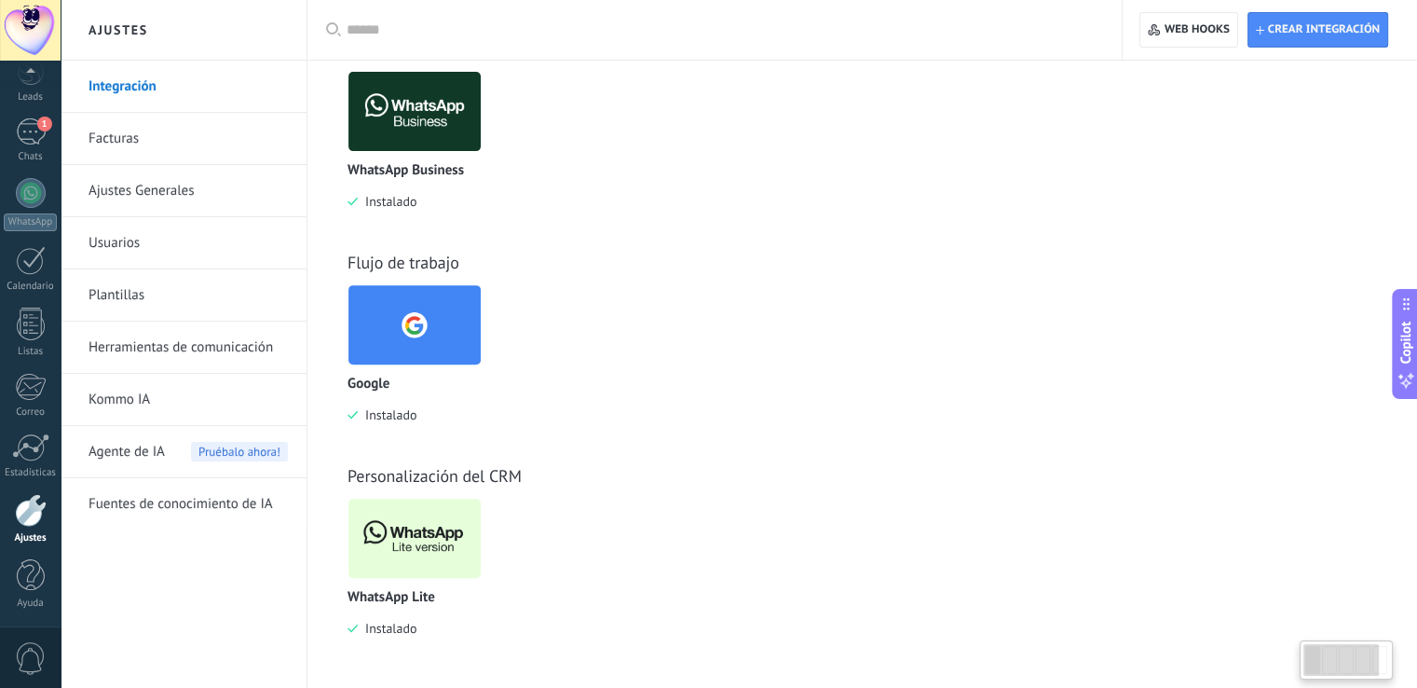
click at [400, 547] on img at bounding box center [415, 538] width 132 height 90
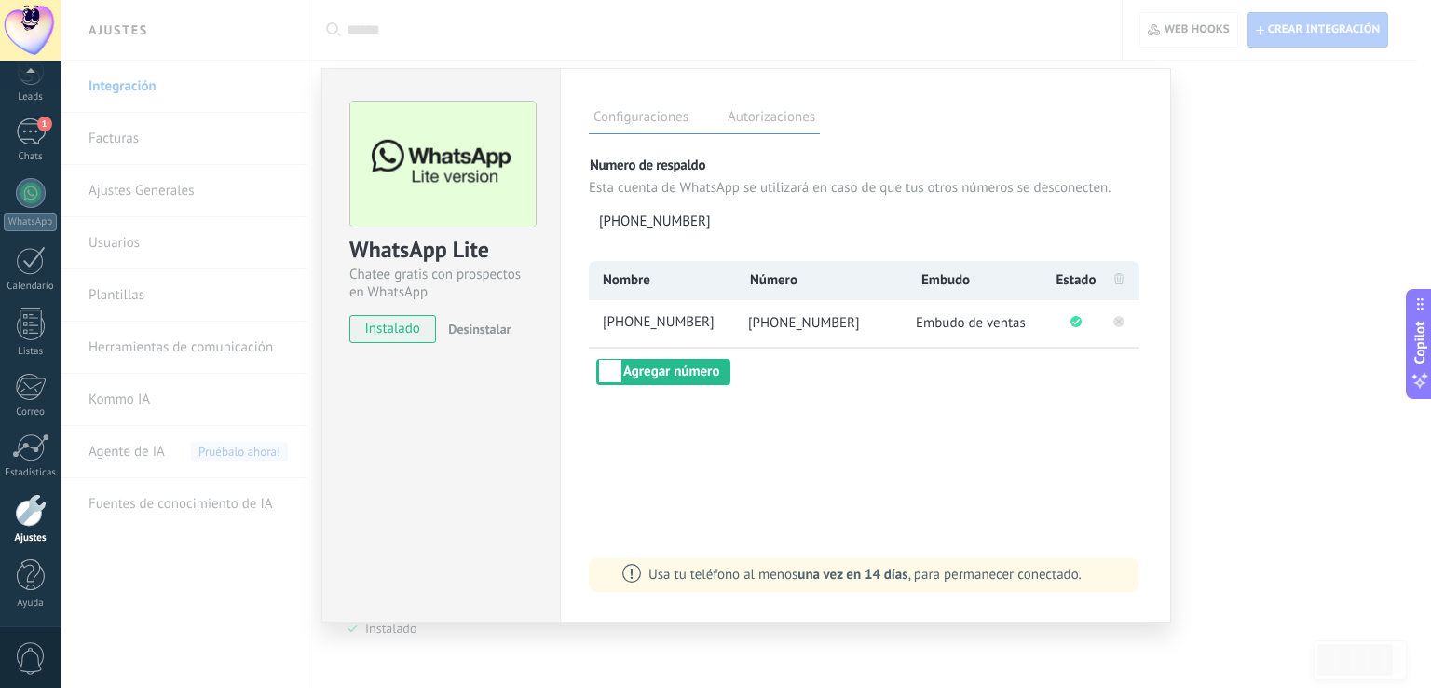
click at [1118, 322] on icon at bounding box center [1119, 322] width 7 height 7
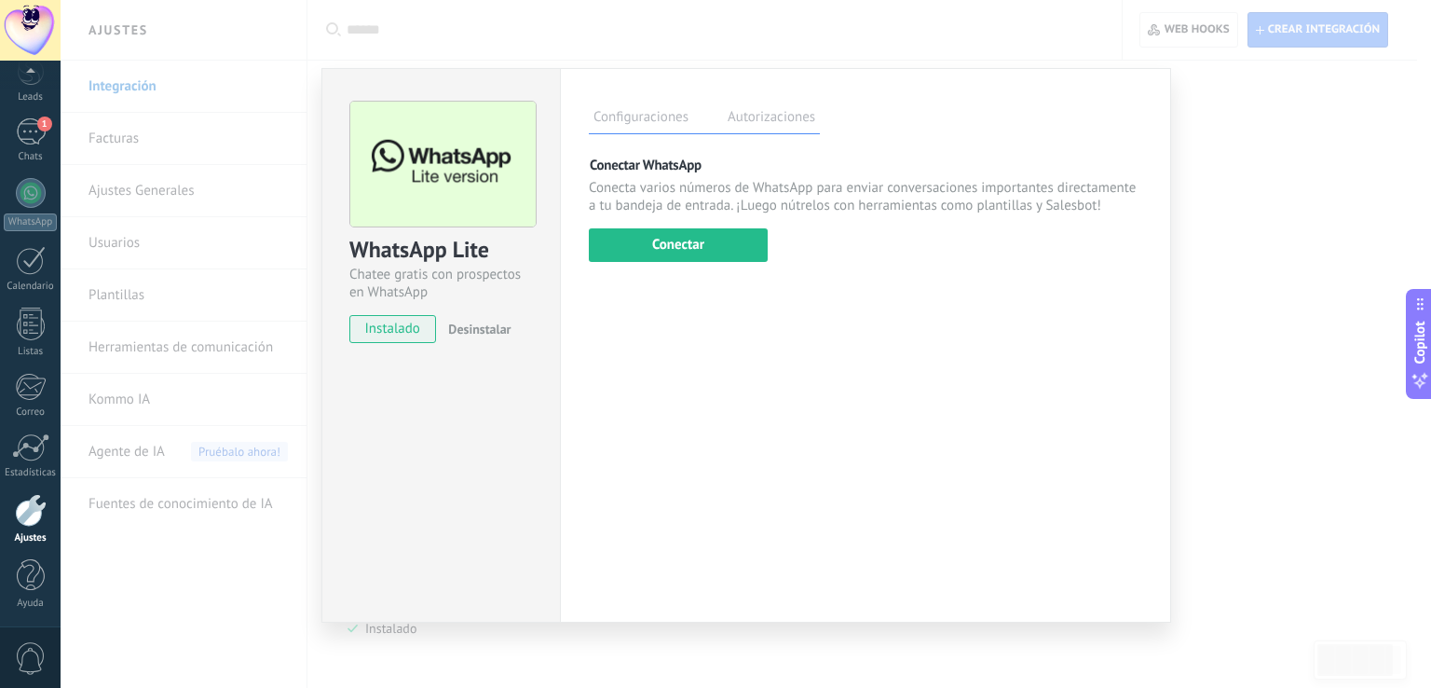
click at [481, 334] on span "Desinstalar" at bounding box center [479, 329] width 62 height 17
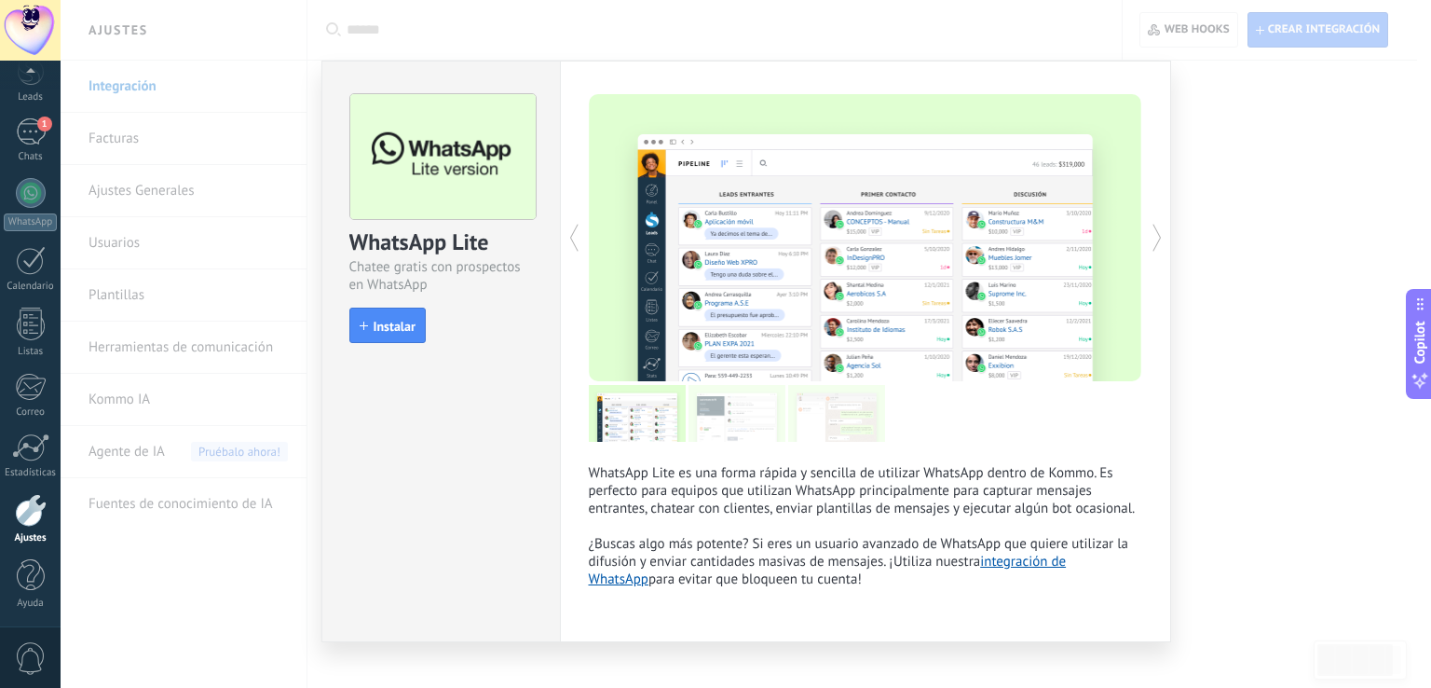
click at [1225, 109] on div "WhatsApp Lite Chatee gratis con prospectos en WhatsApp install Instalar WhatsAp…" at bounding box center [746, 344] width 1371 height 688
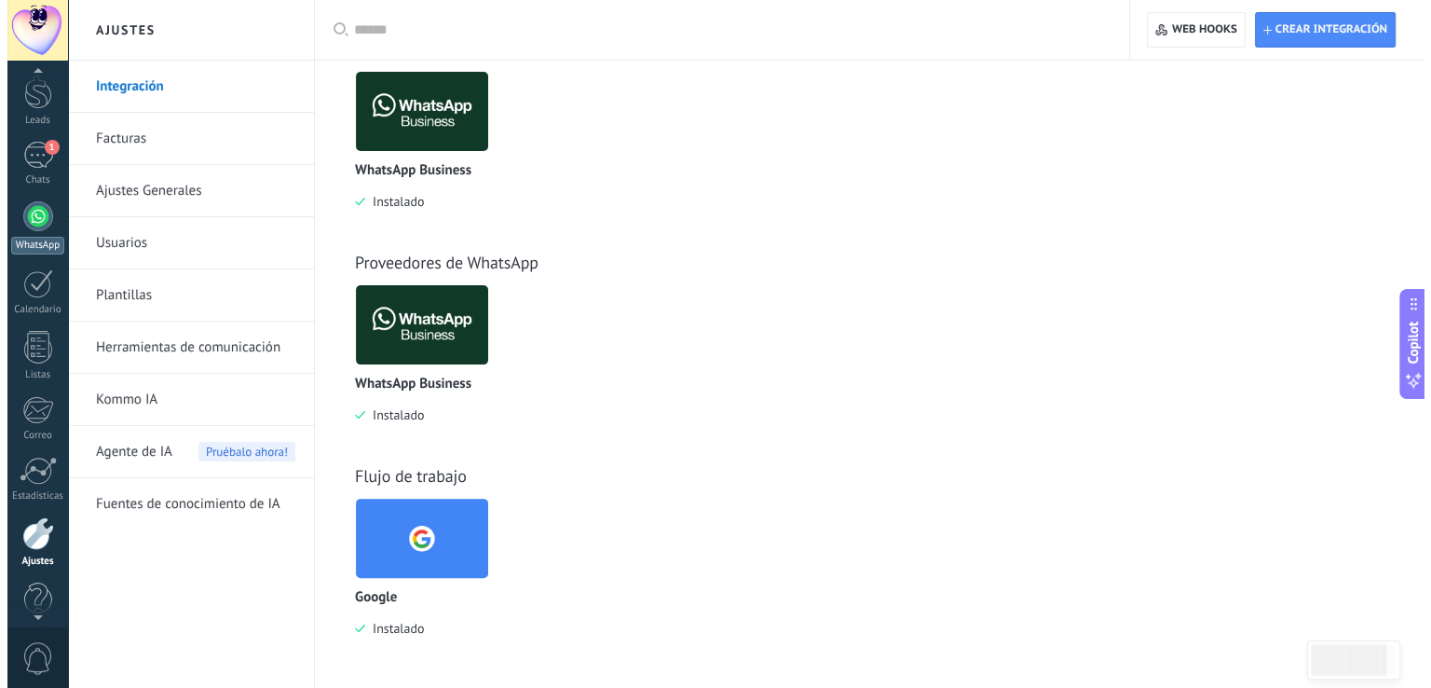
scroll to position [87, 0]
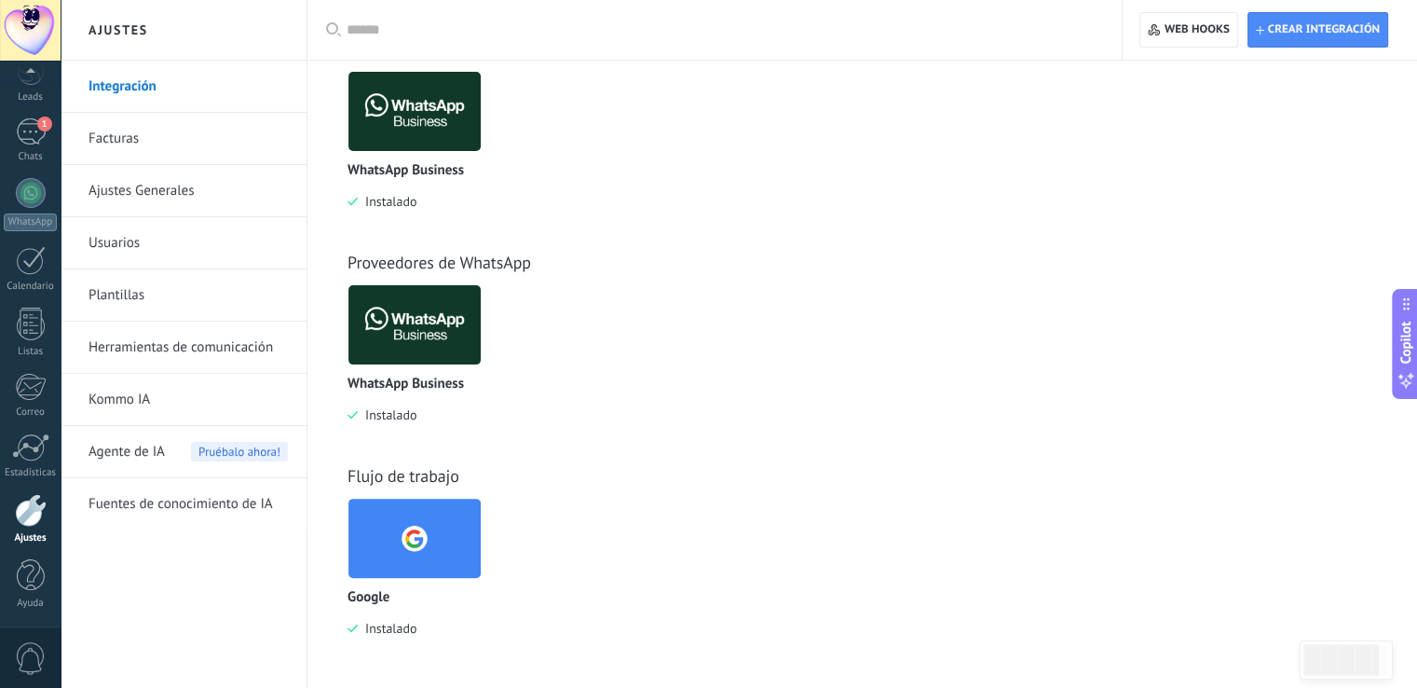
click at [412, 340] on img at bounding box center [415, 325] width 132 height 90
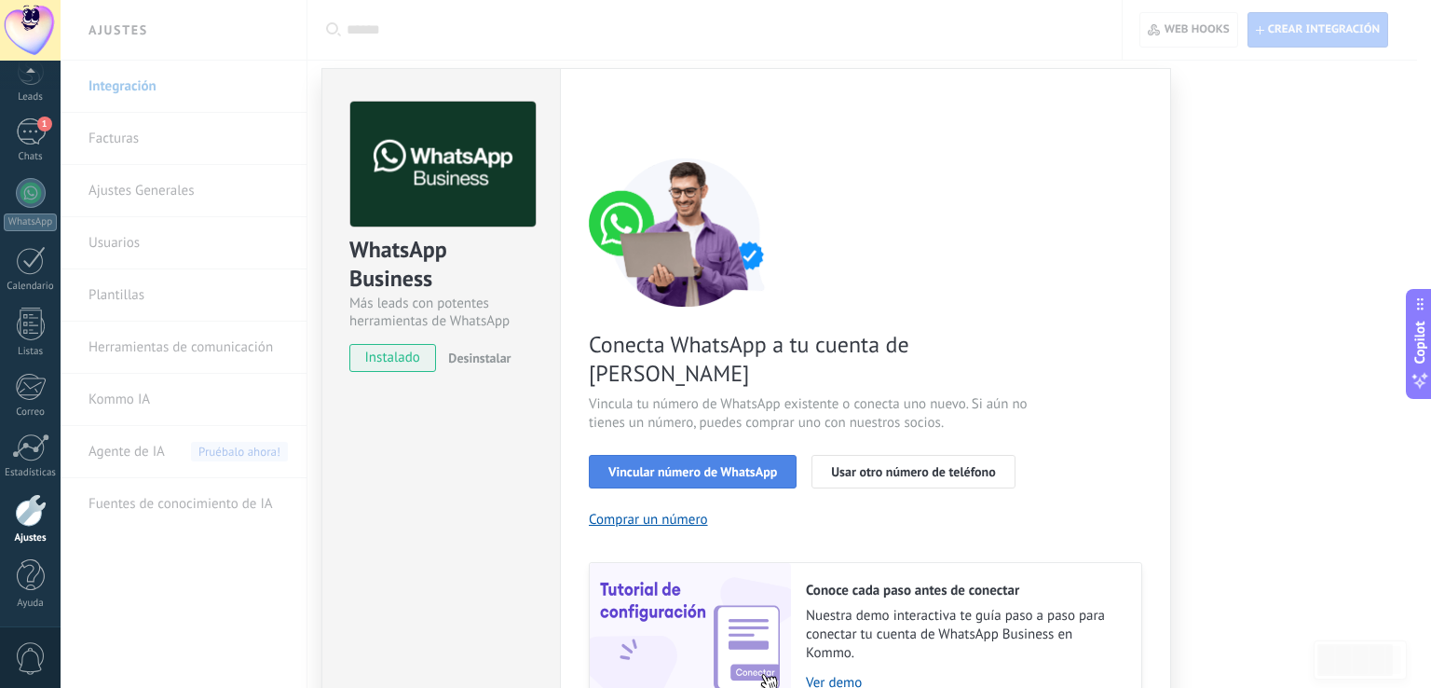
click at [707, 465] on span "Vincular número de WhatsApp" at bounding box center [693, 471] width 169 height 13
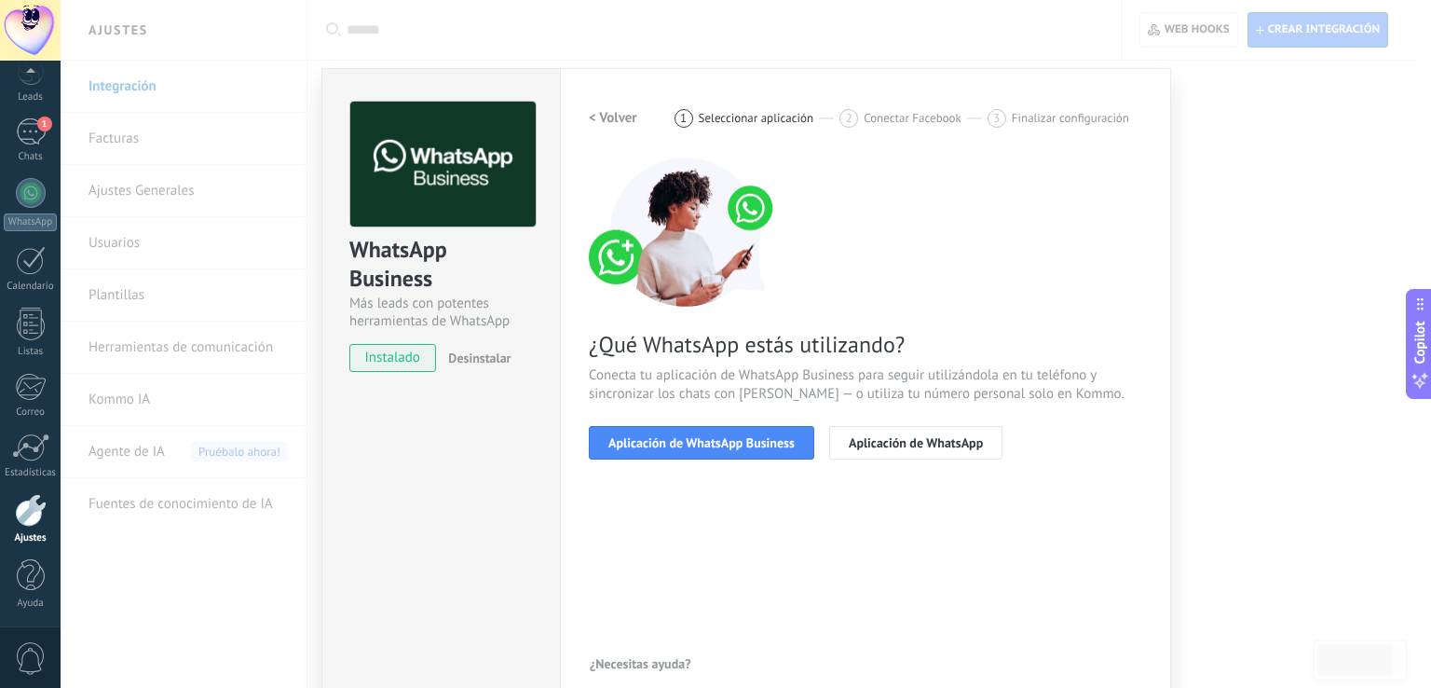
click at [593, 121] on h2 "< Volver" at bounding box center [613, 118] width 48 height 18
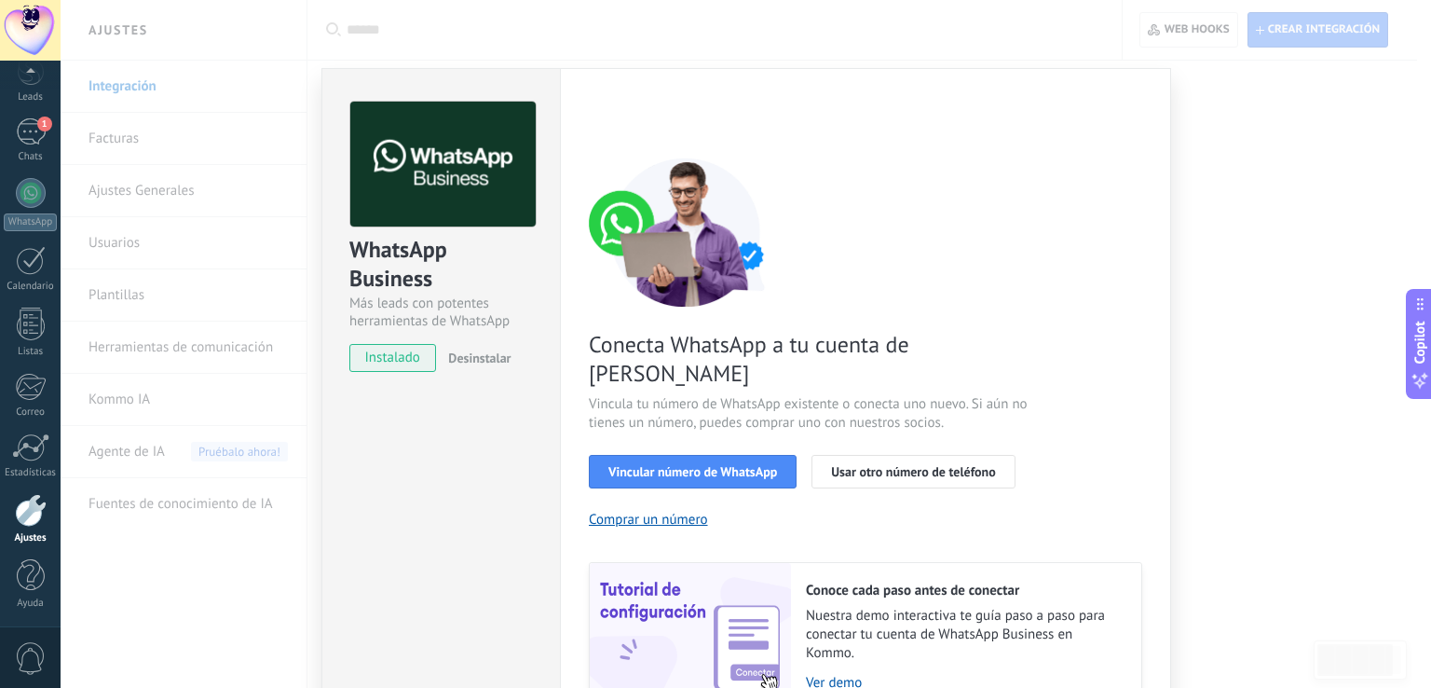
click at [958, 418] on div "Conecta WhatsApp a tu cuenta de Kommo Vincula tu número de WhatsApp existente o…" at bounding box center [866, 434] width 554 height 554
